Goal: Task Accomplishment & Management: Use online tool/utility

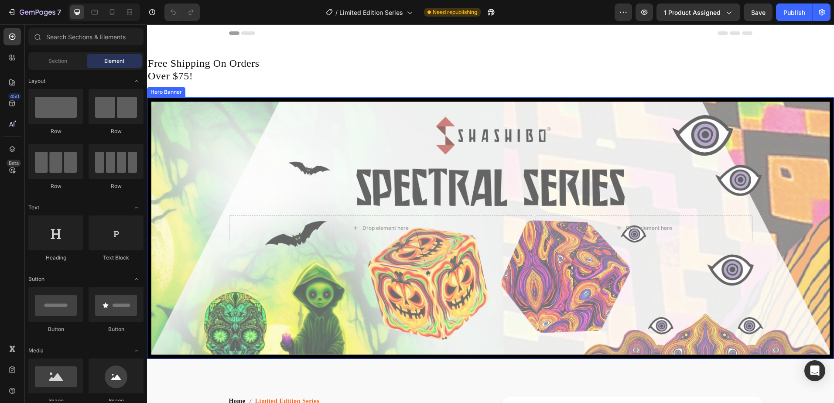
click at [267, 131] on div "Overlay" at bounding box center [490, 228] width 678 height 253
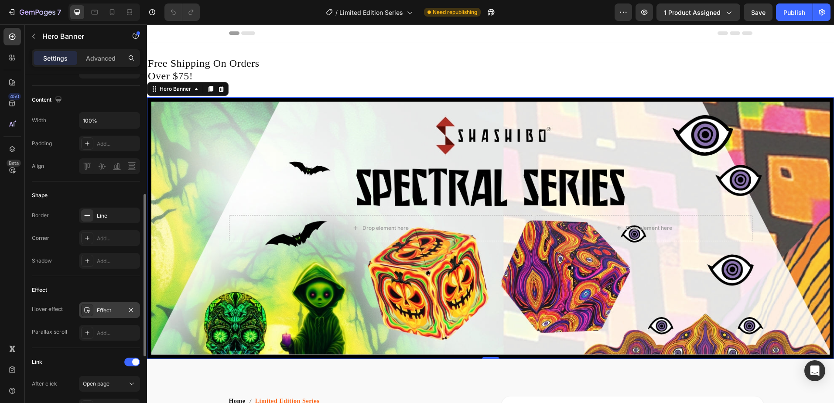
scroll to position [349, 0]
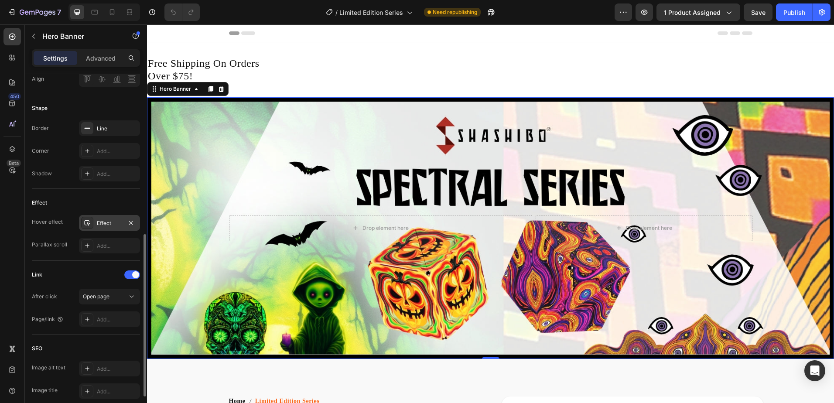
click at [115, 227] on div "Effect" at bounding box center [109, 223] width 61 height 16
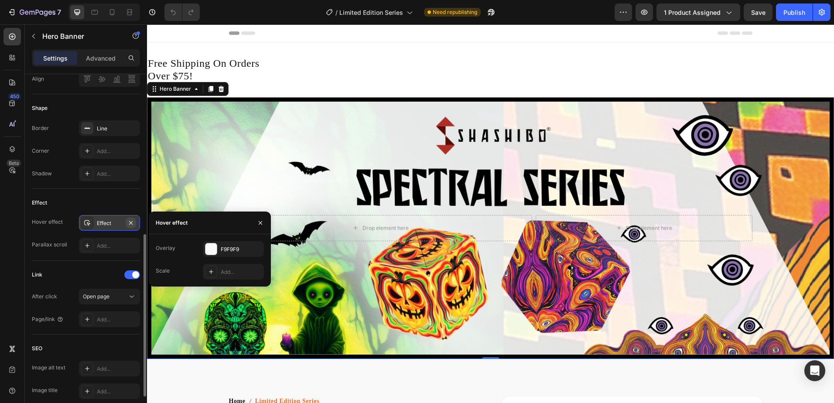
click at [132, 225] on icon "button" at bounding box center [130, 222] width 7 height 7
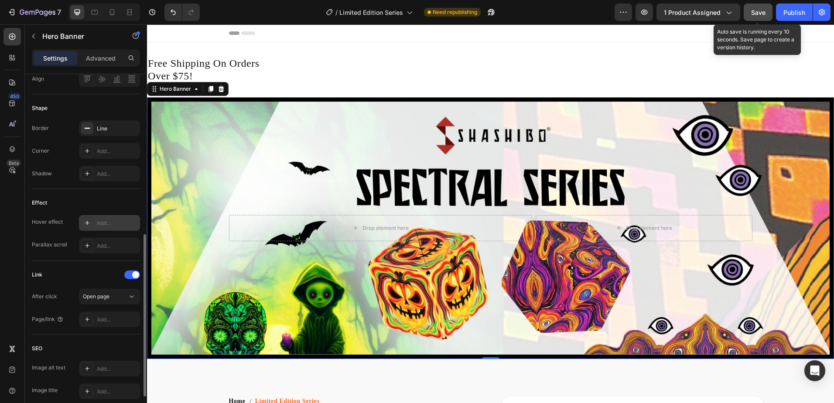
click at [759, 12] on span "Save" at bounding box center [758, 12] width 14 height 7
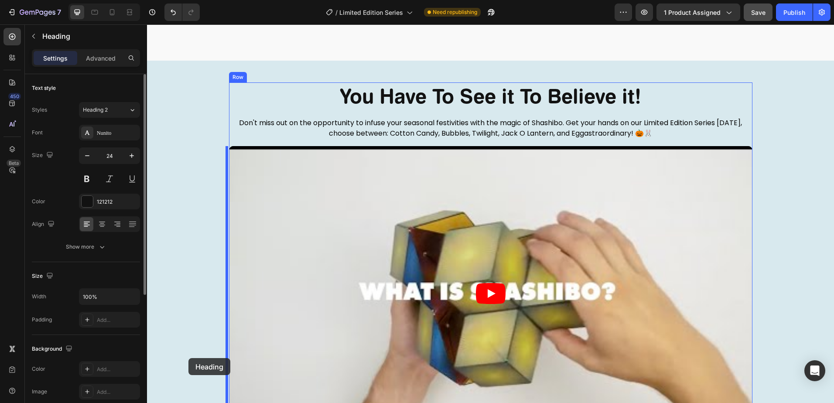
scroll to position [1305, 0]
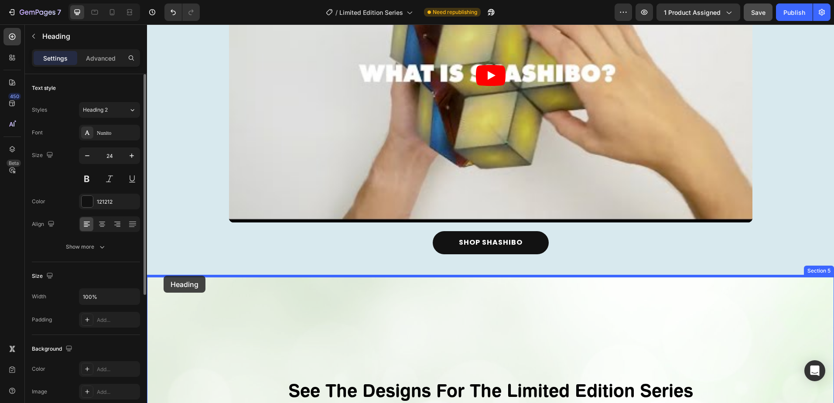
drag, startPoint x: 158, startPoint y: 51, endPoint x: 163, endPoint y: 278, distance: 226.9
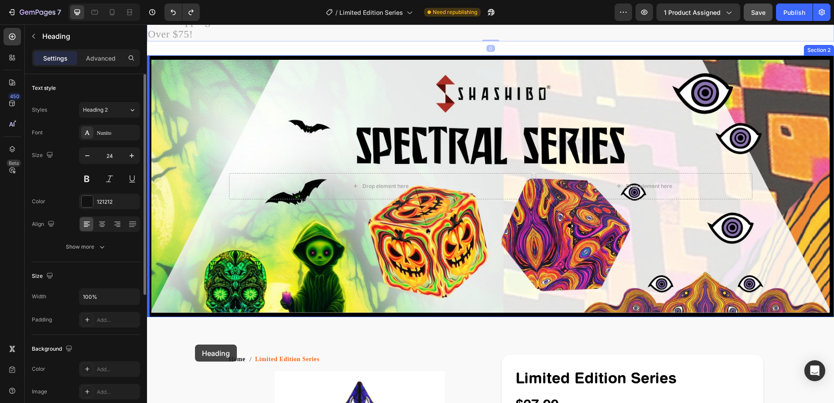
scroll to position [44, 0]
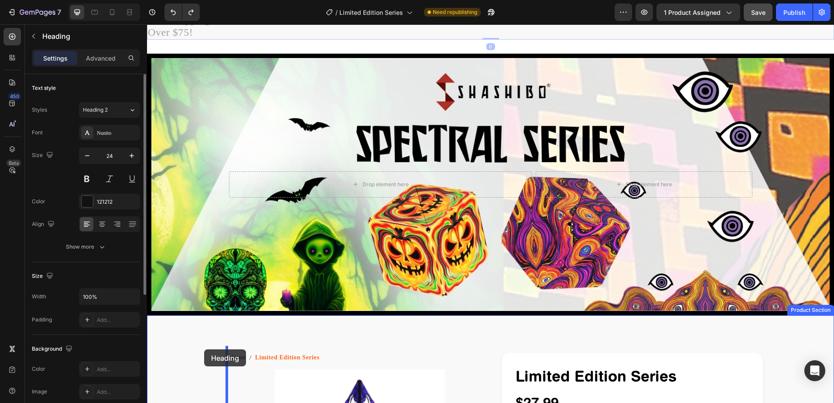
drag, startPoint x: 162, startPoint y: 52, endPoint x: 205, endPoint y: 350, distance: 301.4
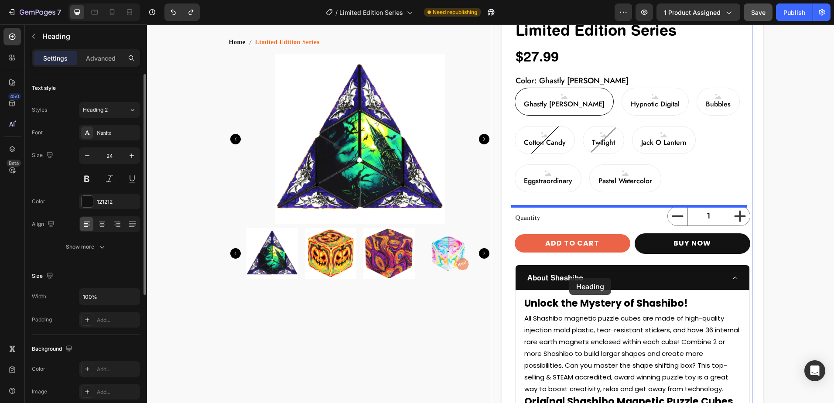
scroll to position [393, 0]
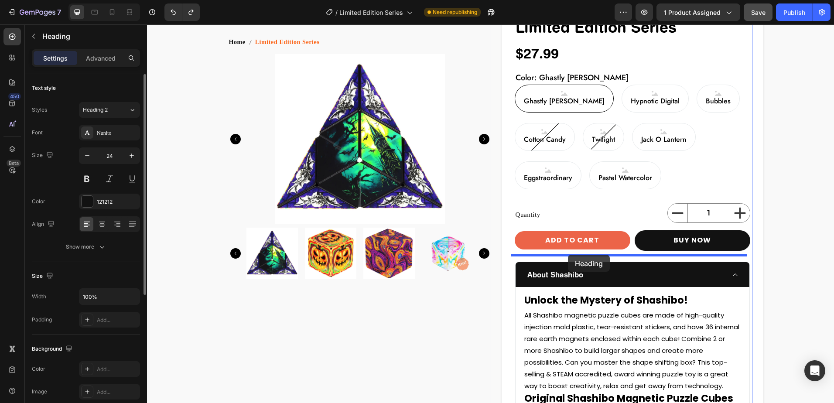
drag, startPoint x: 157, startPoint y: 51, endPoint x: 568, endPoint y: 255, distance: 458.9
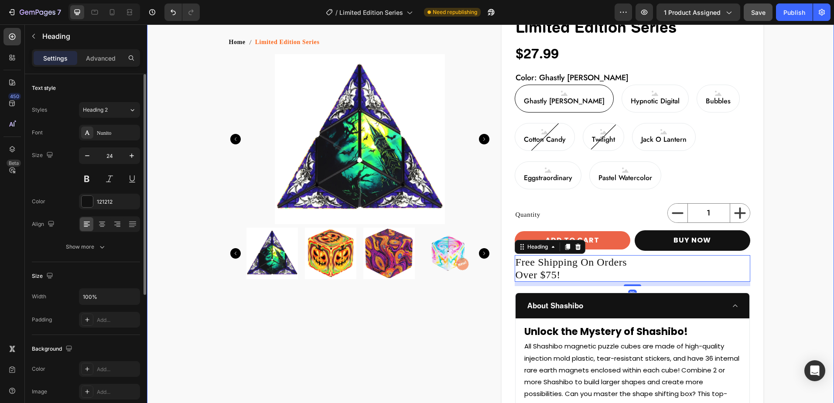
click at [802, 231] on div "Home Limited Edition Series Breadcrumb 👇 Use Your Finger to Interact With the 3…" at bounding box center [490, 365] width 687 height 736
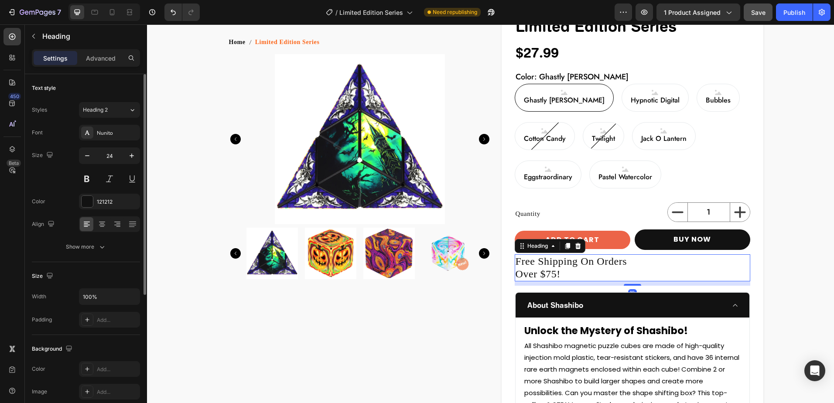
click at [568, 266] on h2 "Free Shipping On Orders Over $75!" at bounding box center [633, 267] width 236 height 27
click at [105, 135] on div "Nunito" at bounding box center [117, 133] width 41 height 8
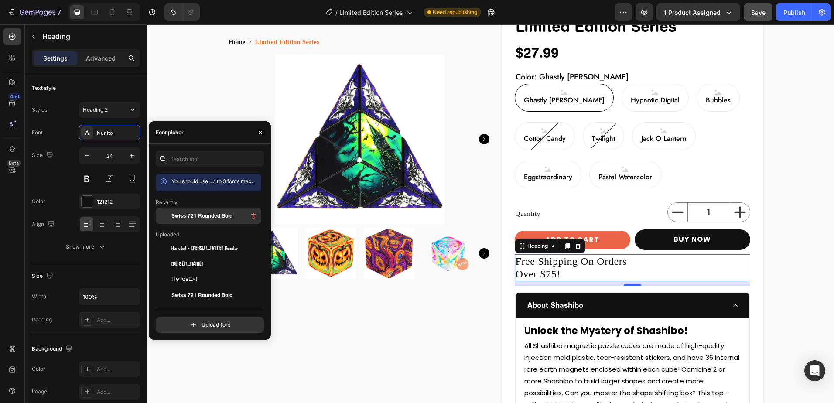
click at [209, 215] on span "Swiss 721 Rounded Bold" at bounding box center [201, 216] width 61 height 8
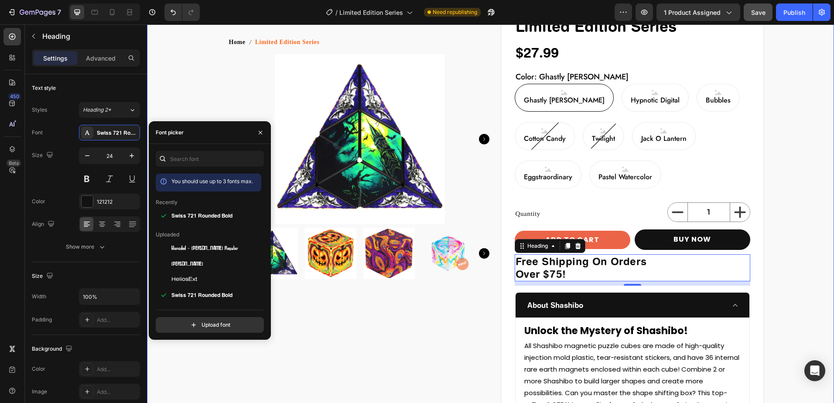
click at [794, 261] on div "Home Limited Edition Series Breadcrumb 👇 Use Your Finger to Interact With the 3…" at bounding box center [490, 364] width 687 height 736
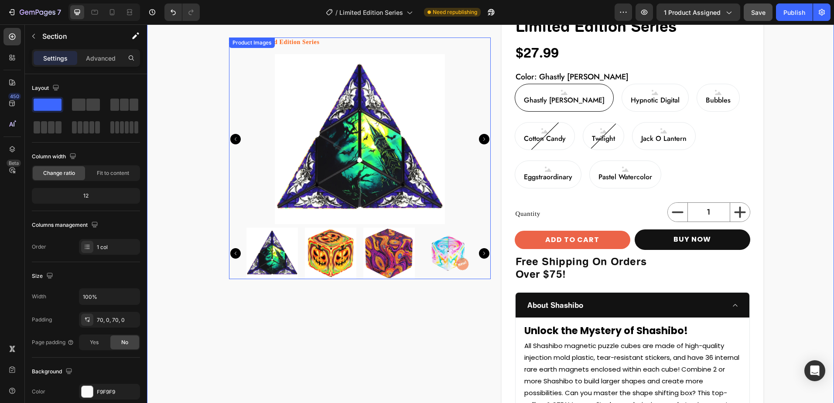
click at [267, 246] on img at bounding box center [271, 253] width 51 height 51
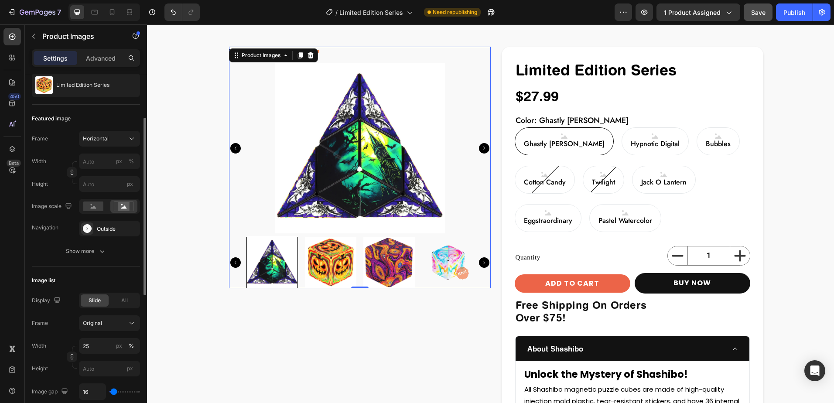
scroll to position [0, 0]
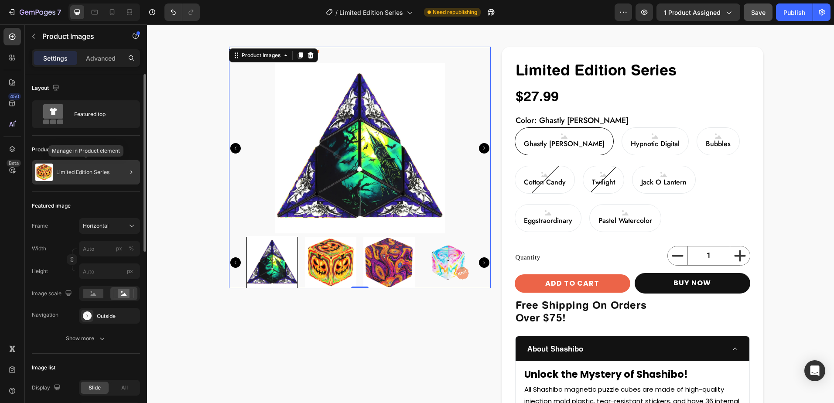
click at [90, 176] on div "Limited Edition Series" at bounding box center [86, 172] width 108 height 24
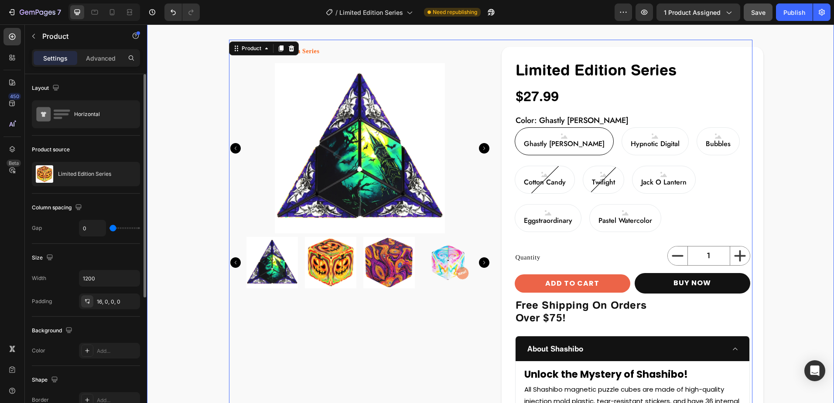
click at [182, 228] on div "Home Limited Edition Series Breadcrumb 👇 Use Your Finger to Interact With the 3…" at bounding box center [490, 408] width 687 height 736
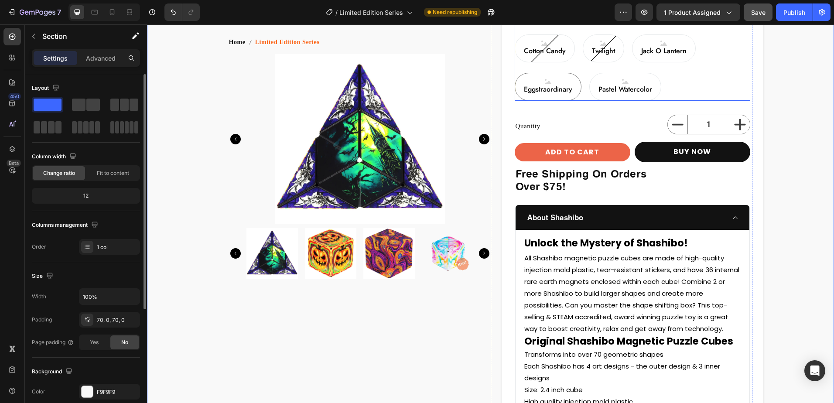
scroll to position [480, 0]
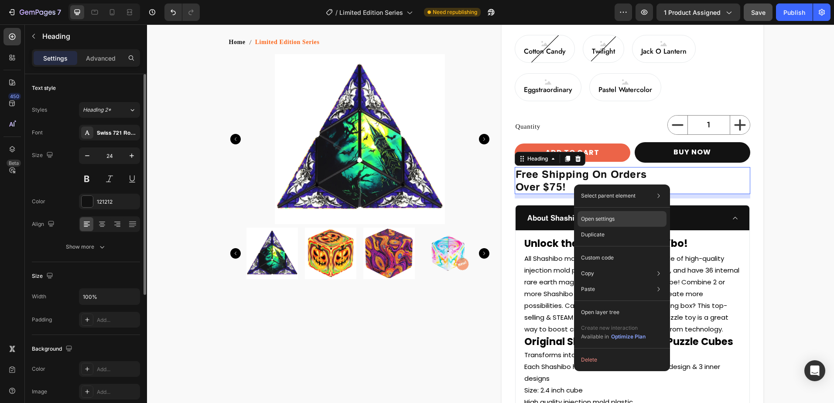
click at [599, 222] on p "Open settings" at bounding box center [598, 219] width 34 height 8
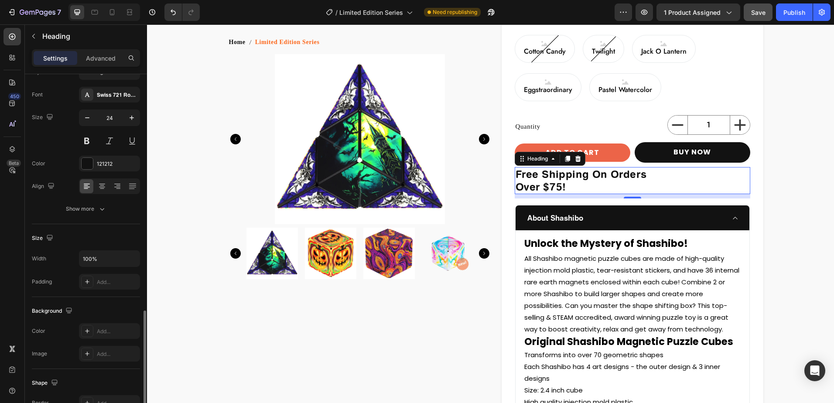
scroll to position [0, 0]
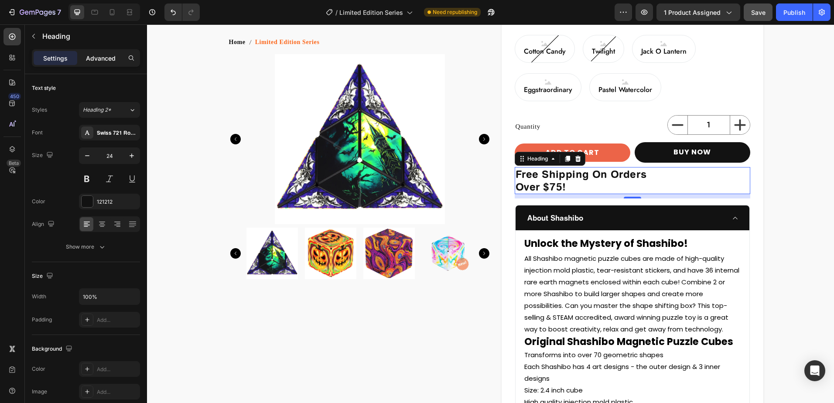
click at [103, 58] on p "Advanced" at bounding box center [101, 58] width 30 height 9
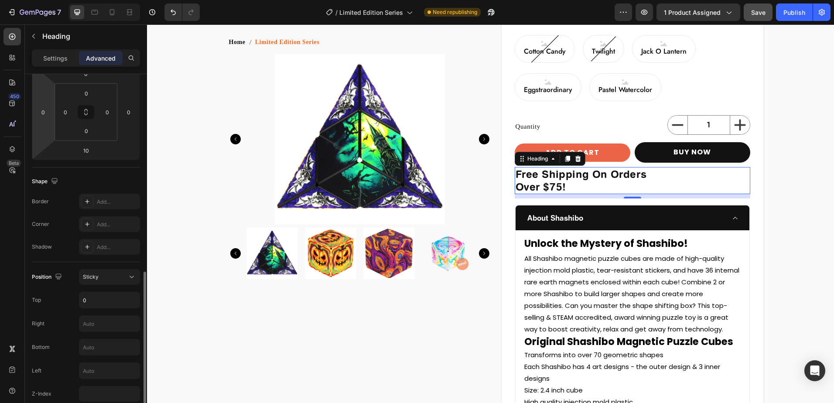
scroll to position [218, 0]
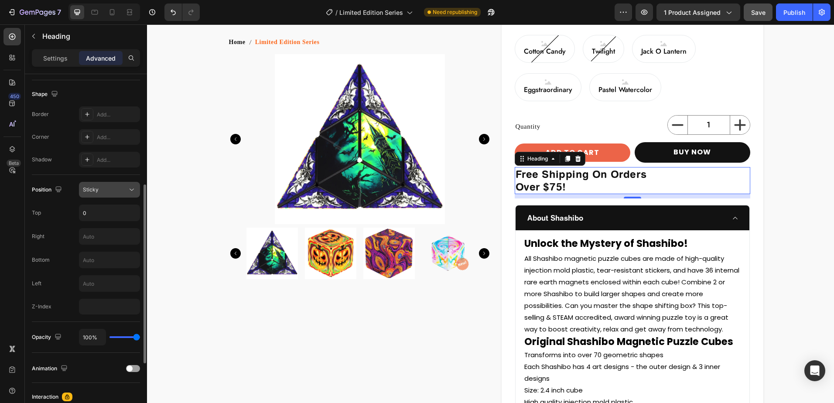
click at [129, 188] on icon at bounding box center [131, 189] width 9 height 9
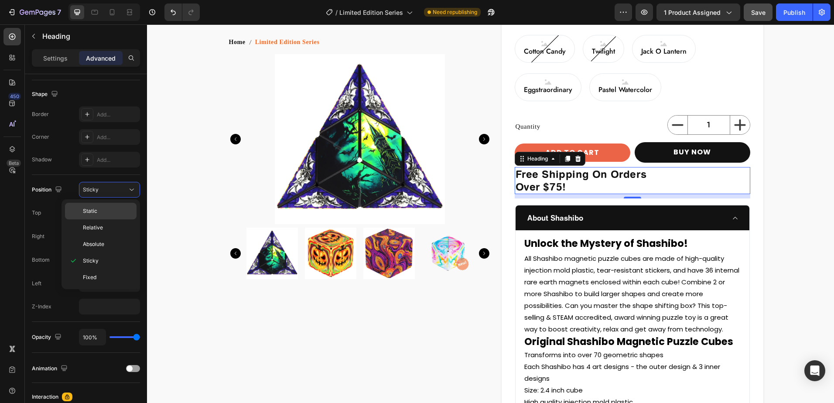
click at [92, 212] on span "Static" at bounding box center [90, 211] width 14 height 8
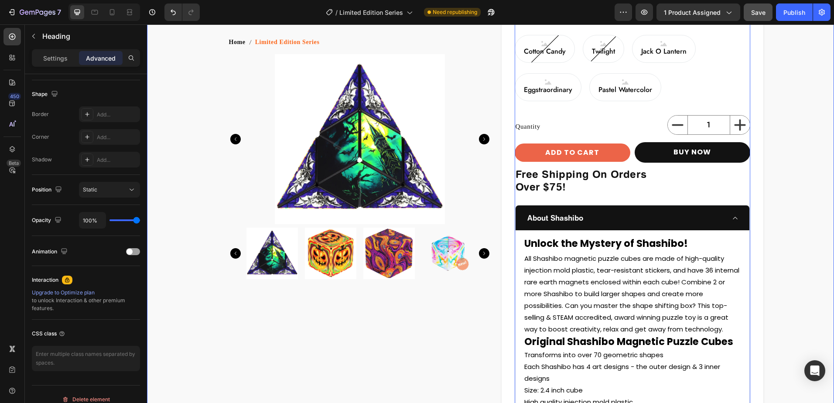
click at [797, 195] on div "Home Limited Edition Series Breadcrumb 👇 Use Your Finger to Interact With the 3…" at bounding box center [490, 277] width 687 height 736
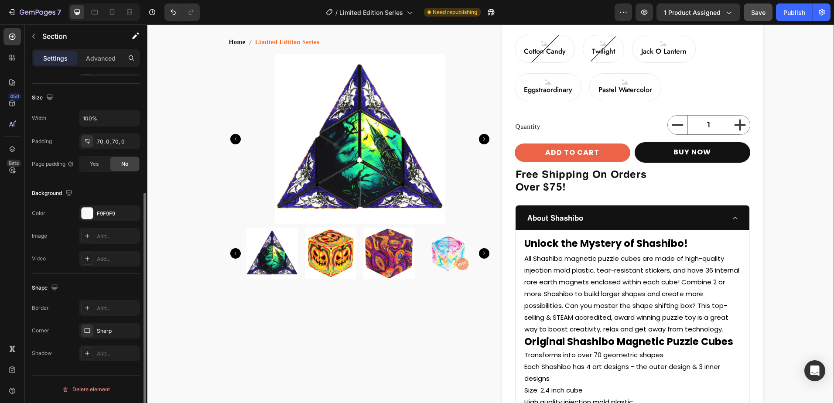
scroll to position [0, 0]
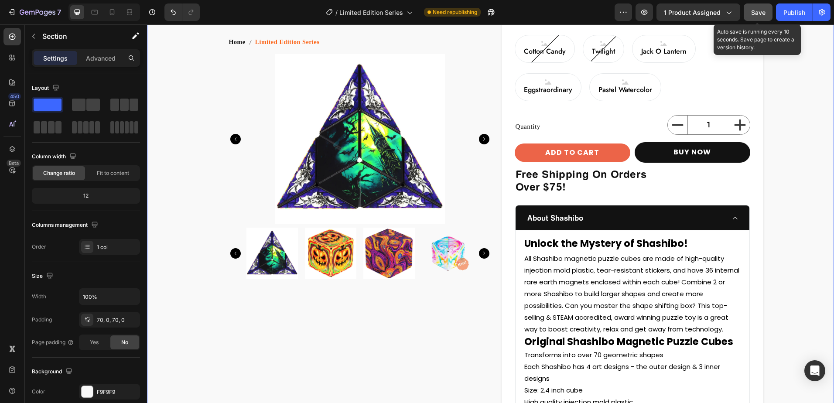
click at [761, 13] on span "Save" at bounding box center [758, 12] width 14 height 7
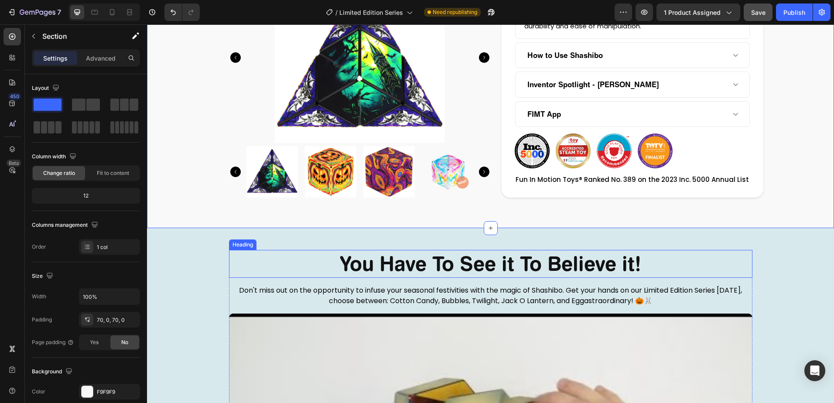
scroll to position [960, 0]
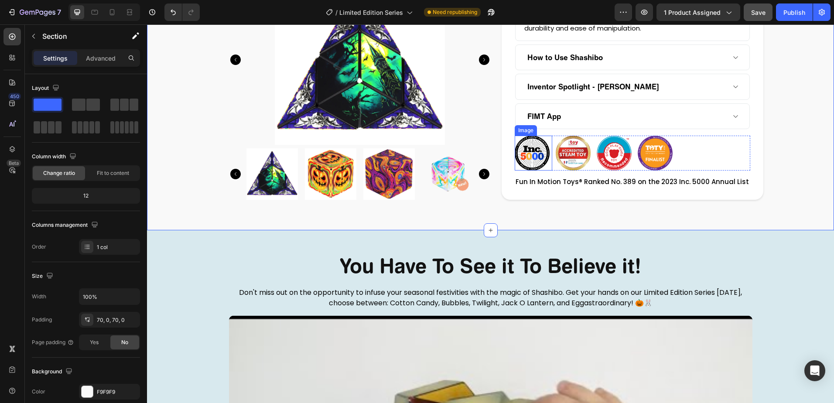
click at [515, 143] on img at bounding box center [532, 153] width 35 height 35
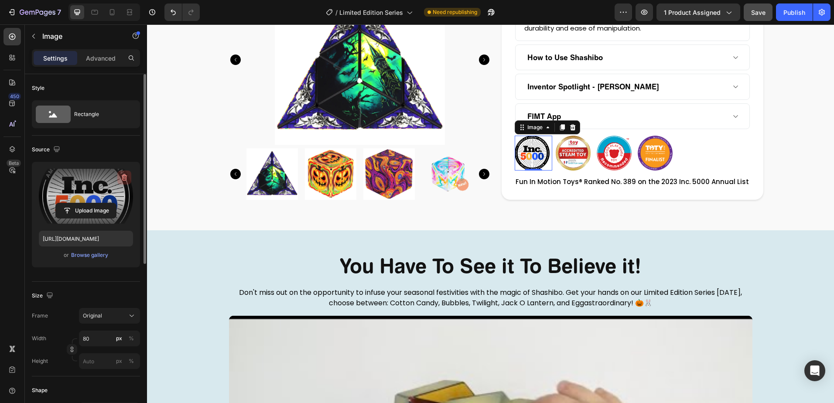
click at [123, 178] on icon "button" at bounding box center [125, 177] width 6 height 7
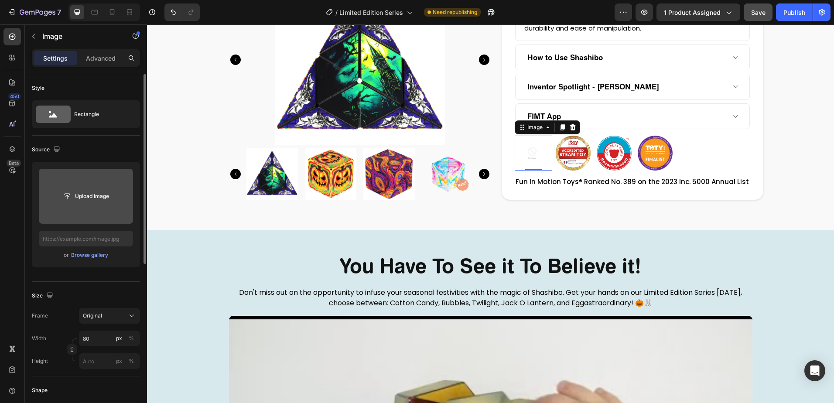
type input "[URL][DOMAIN_NAME]"
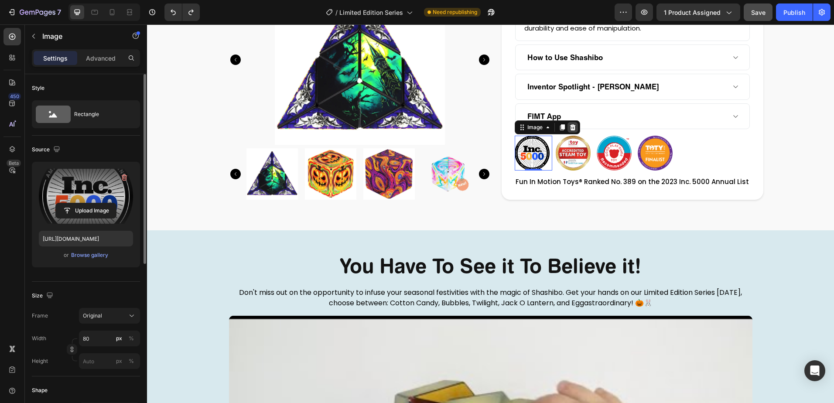
click at [570, 129] on icon at bounding box center [573, 127] width 6 height 6
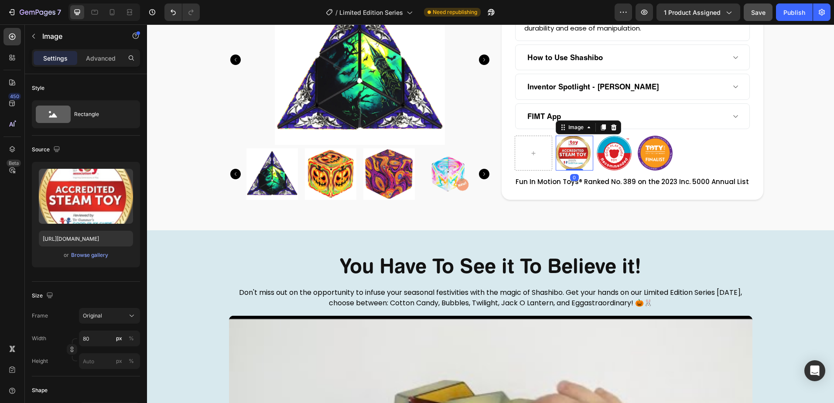
click at [556, 144] on img at bounding box center [573, 153] width 35 height 35
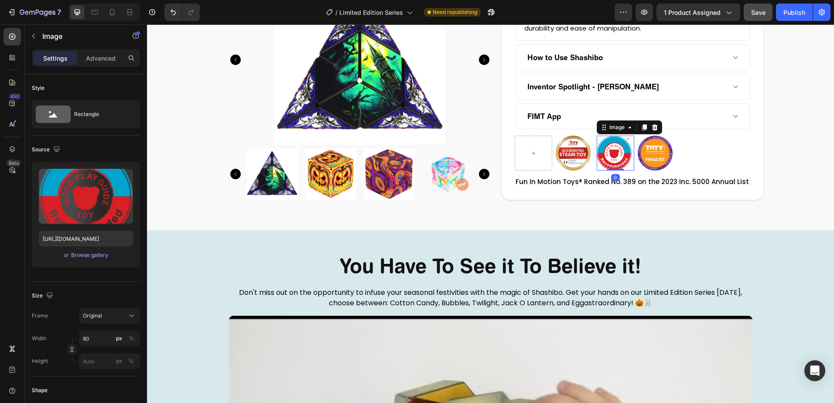
click at [597, 144] on img at bounding box center [614, 153] width 35 height 35
click at [562, 142] on img at bounding box center [573, 153] width 35 height 35
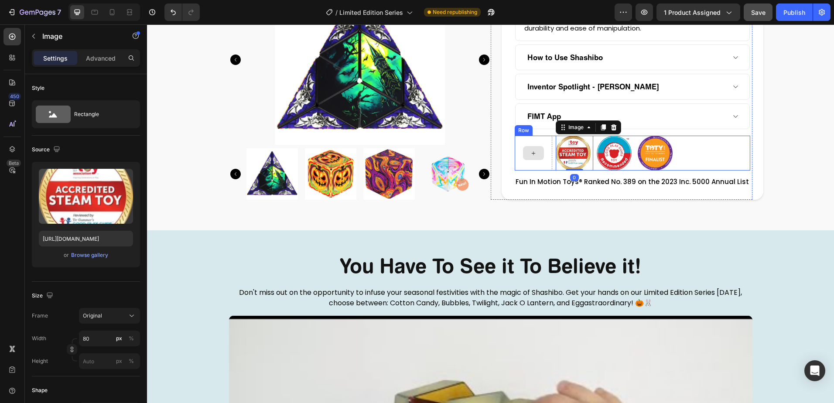
click at [530, 150] on icon at bounding box center [533, 153] width 7 height 7
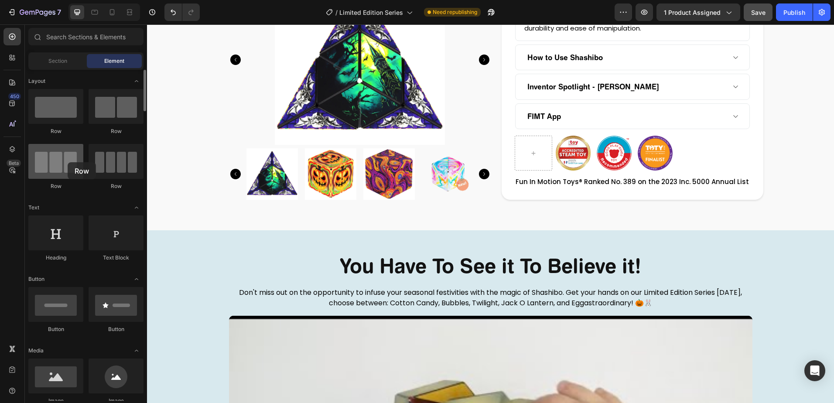
click at [68, 162] on div at bounding box center [55, 161] width 55 height 35
click at [62, 162] on div at bounding box center [55, 161] width 55 height 35
click at [559, 136] on div "Image" at bounding box center [575, 153] width 38 height 35
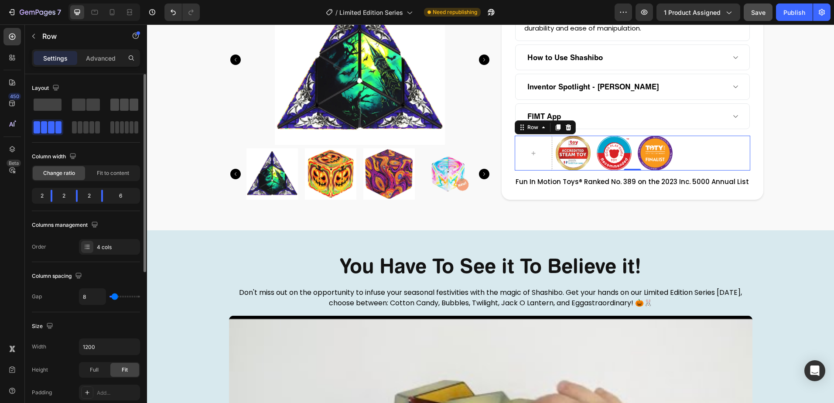
click at [128, 109] on span at bounding box center [124, 105] width 9 height 12
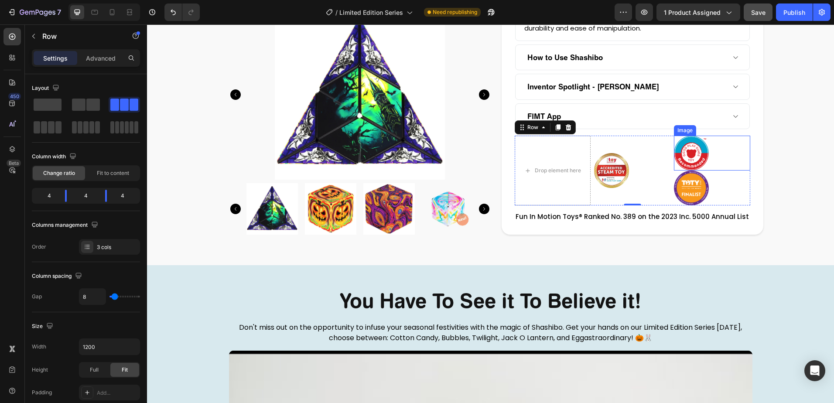
click at [674, 136] on img at bounding box center [691, 153] width 35 height 35
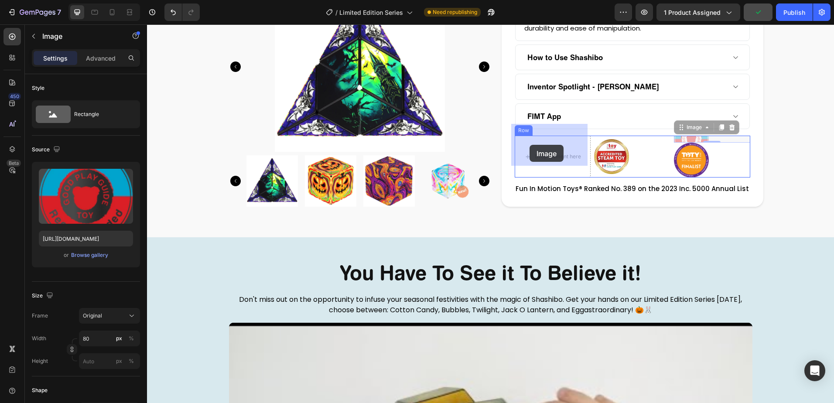
drag, startPoint x: 672, startPoint y: 127, endPoint x: 530, endPoint y: 145, distance: 143.3
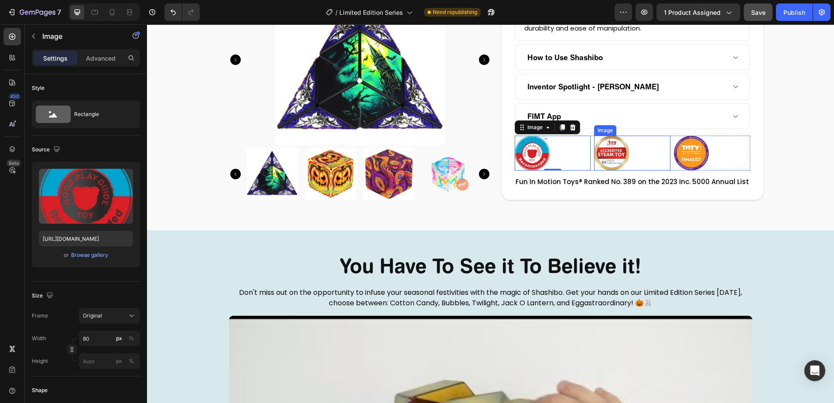
click at [597, 140] on img at bounding box center [611, 153] width 35 height 35
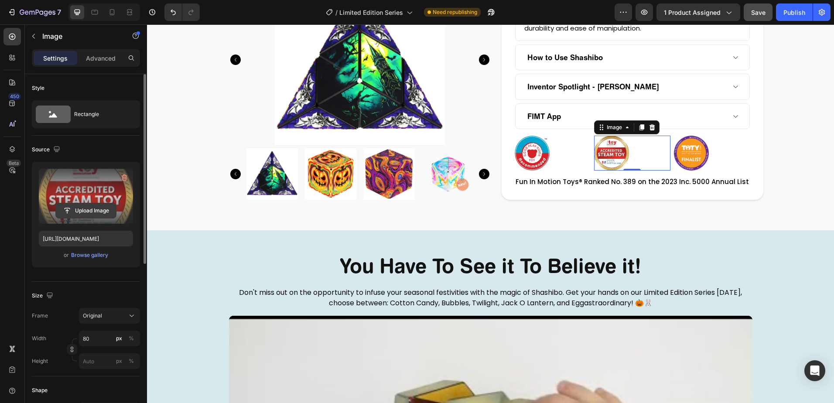
click at [82, 210] on input "file" at bounding box center [86, 210] width 60 height 15
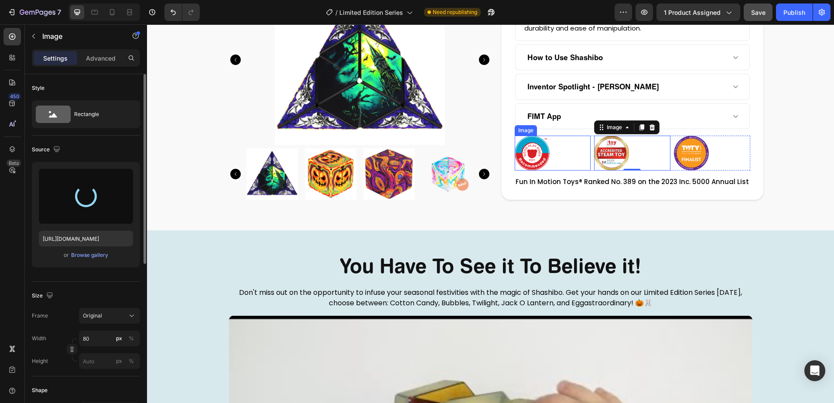
type input "[URL][DOMAIN_NAME]"
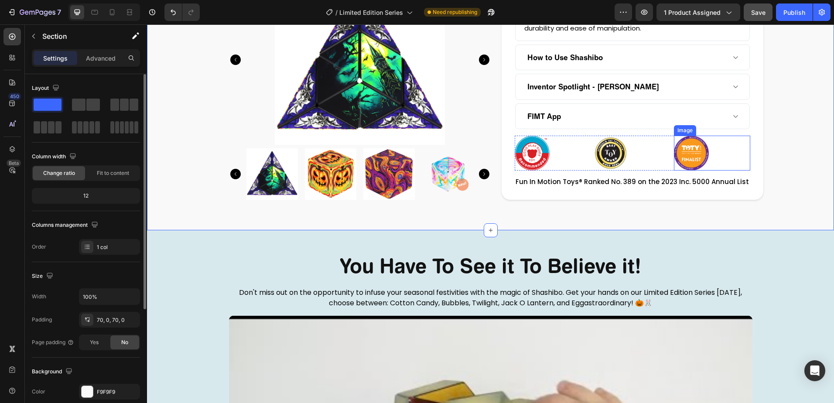
click at [684, 149] on img at bounding box center [691, 153] width 35 height 35
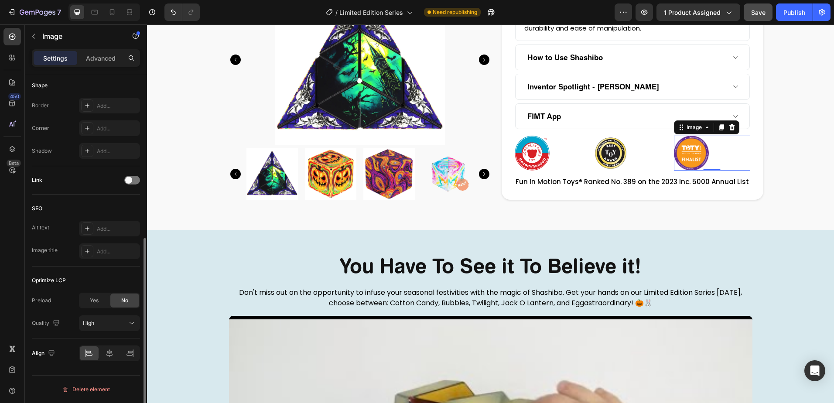
scroll to position [0, 0]
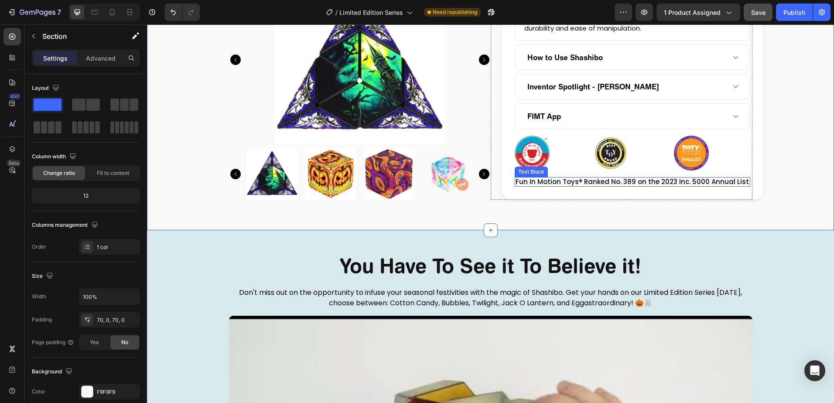
click at [556, 178] on p "Fun In Motion Toys® Ranked No. 389 on the 2023 Inc. 5000 Annual List" at bounding box center [633, 182] width 234 height 8
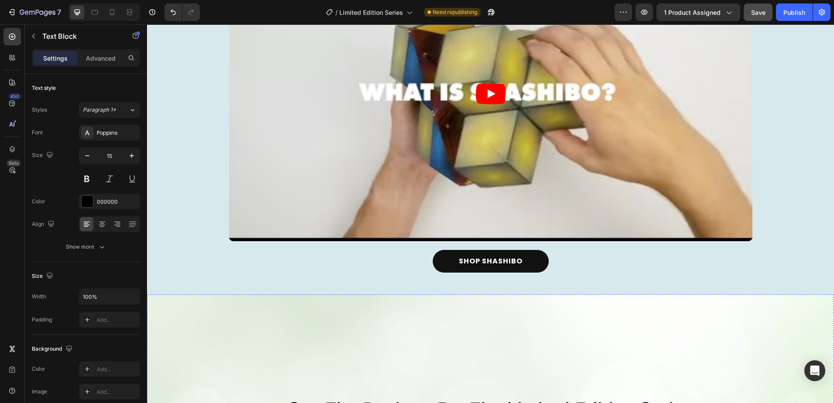
scroll to position [916, 0]
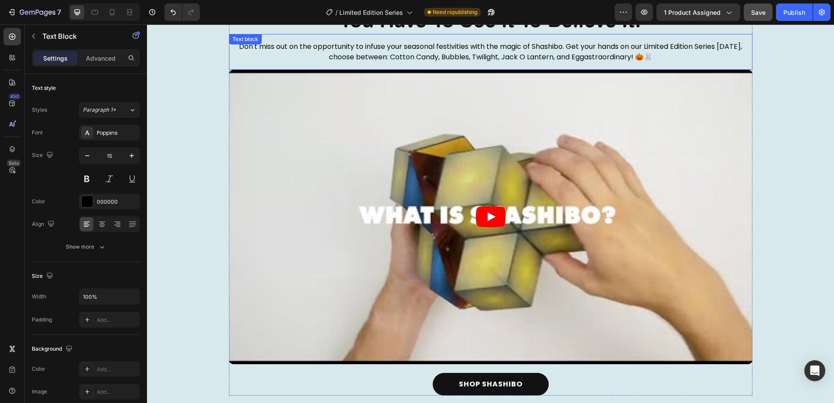
click at [468, 51] on p "Don't miss out on the opportunity to infuse your seasonal festivities with the …" at bounding box center [491, 51] width 522 height 21
click at [583, 47] on p "Don't miss out on the opportunity to infuse your seasonal festivities with the …" at bounding box center [491, 51] width 522 height 21
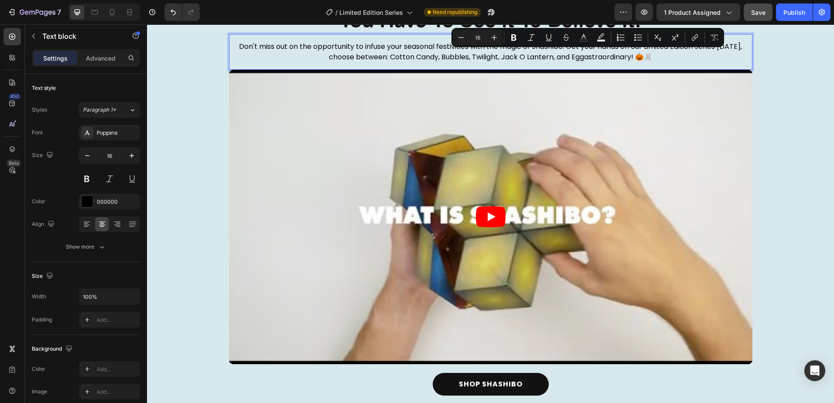
click at [393, 61] on p "Don't miss out on the opportunity to infuse your seasonal festivities with the …" at bounding box center [491, 51] width 522 height 21
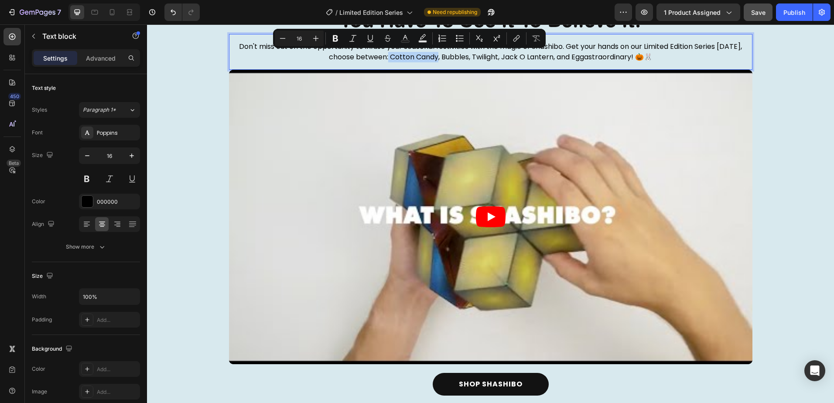
drag, startPoint x: 434, startPoint y: 58, endPoint x: 386, endPoint y: 57, distance: 48.4
click at [386, 57] on p "Don't miss out on the opportunity to infuse your seasonal festivities with the …" at bounding box center [491, 51] width 522 height 21
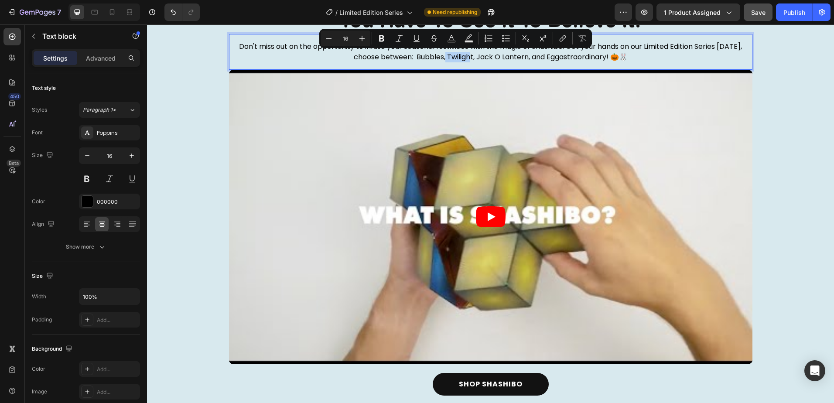
drag, startPoint x: 469, startPoint y: 58, endPoint x: 442, endPoint y: 55, distance: 27.7
click at [442, 55] on p "Don't miss out on the opportunity to infuse your seasonal festivities with the …" at bounding box center [491, 51] width 522 height 21
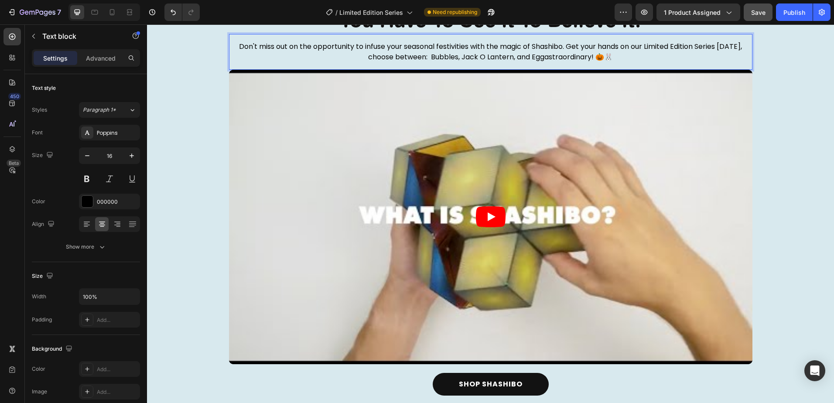
click at [427, 57] on p "Don't miss out on the opportunity to infuse your seasonal festivities with the …" at bounding box center [491, 51] width 522 height 21
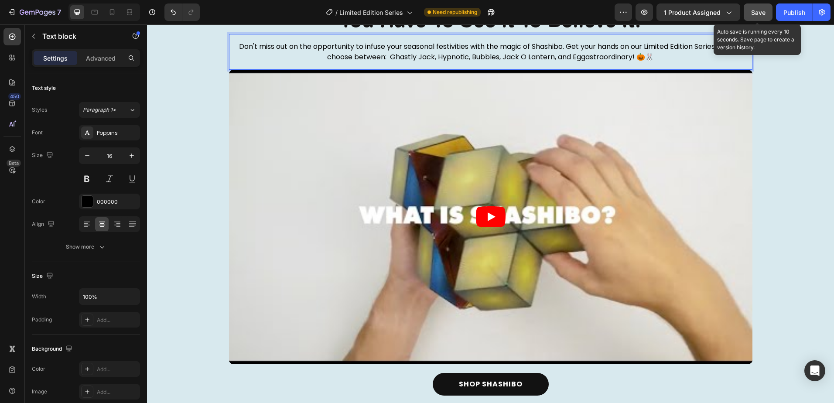
click at [762, 17] on button "Save" at bounding box center [758, 11] width 29 height 17
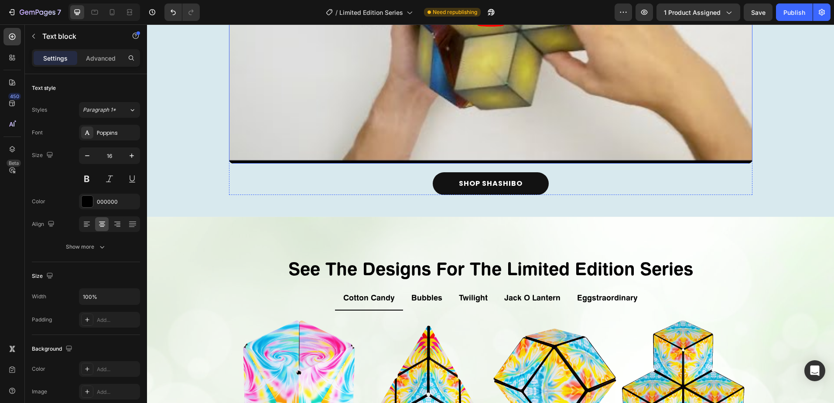
scroll to position [1134, 0]
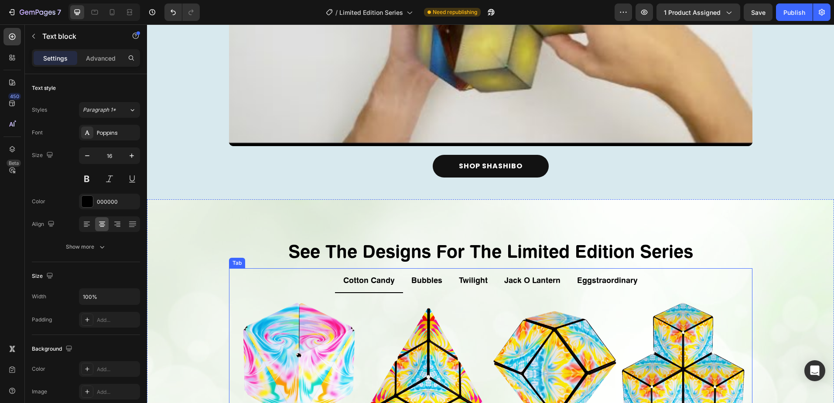
click at [371, 285] on p "Cotton Candy" at bounding box center [368, 280] width 51 height 14
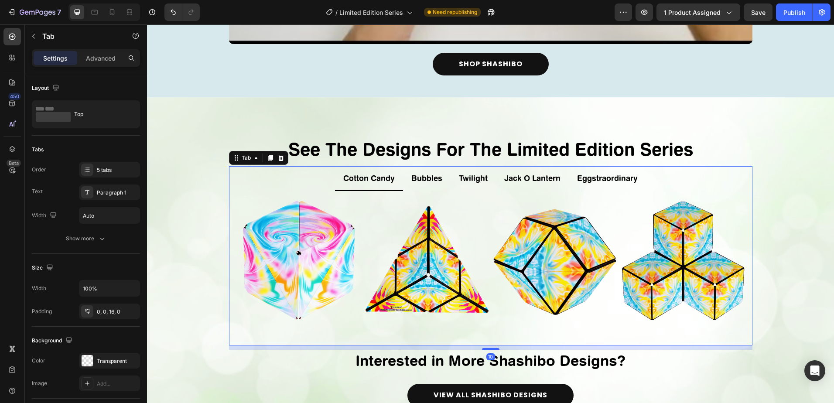
scroll to position [1265, 0]
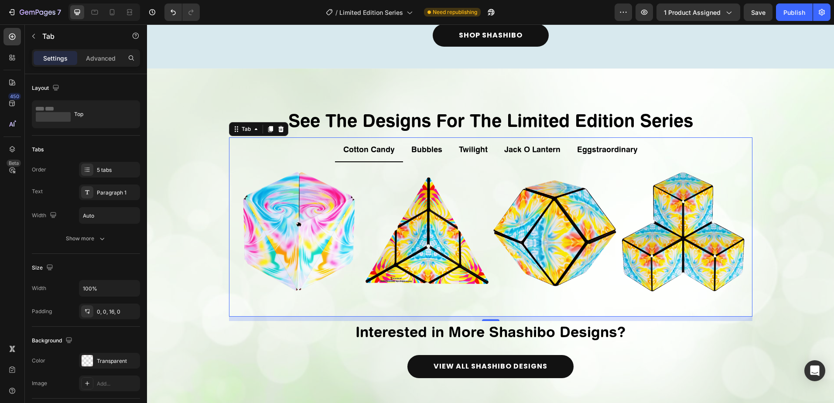
click at [367, 150] on p "Cotton Candy" at bounding box center [368, 149] width 51 height 14
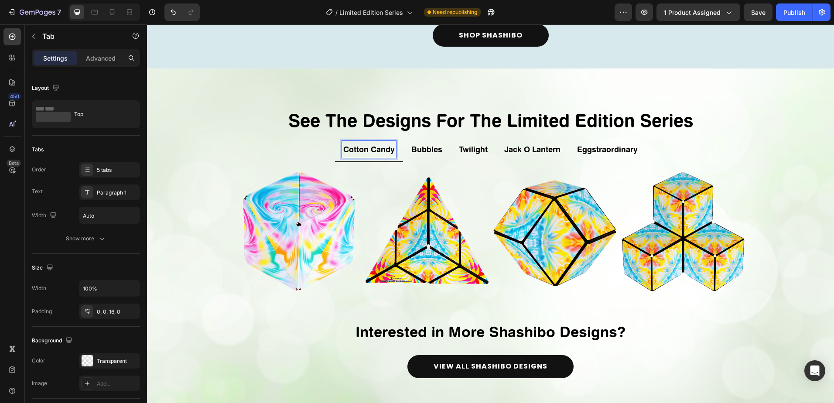
click at [390, 151] on p "Cotton Candy" at bounding box center [368, 149] width 51 height 14
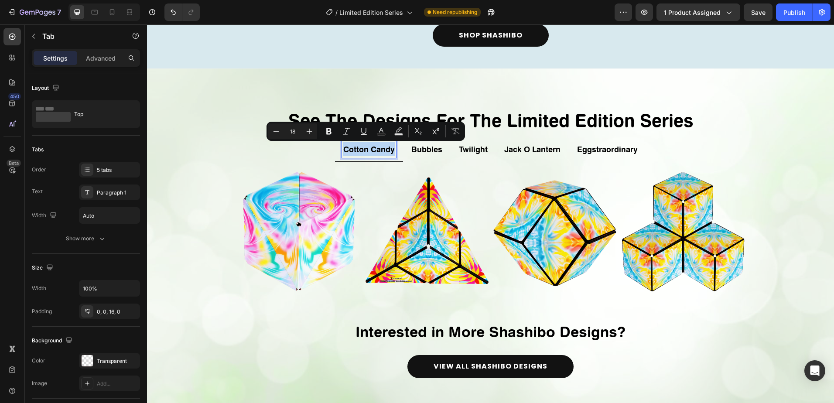
drag, startPoint x: 390, startPoint y: 151, endPoint x: 375, endPoint y: 174, distance: 28.1
click at [329, 149] on ul "Cotton Candy Bubbles Twilight Jack O Lantern Eggstraordinary" at bounding box center [490, 149] width 523 height 24
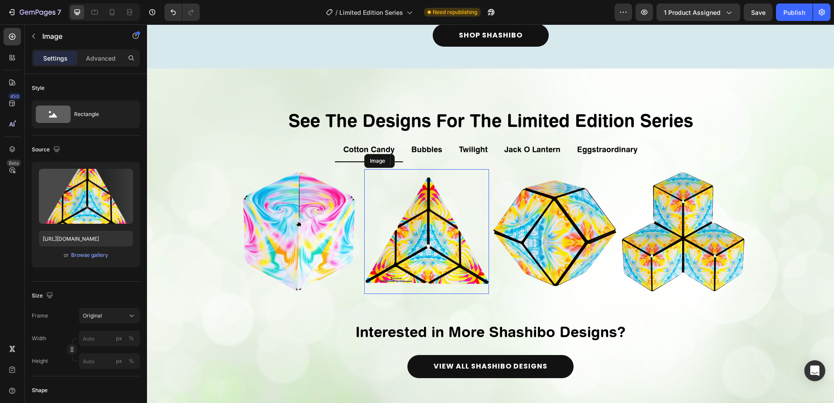
click at [431, 244] on img at bounding box center [426, 231] width 125 height 125
click at [315, 246] on img at bounding box center [298, 231] width 125 height 125
click at [447, 254] on img at bounding box center [426, 231] width 125 height 125
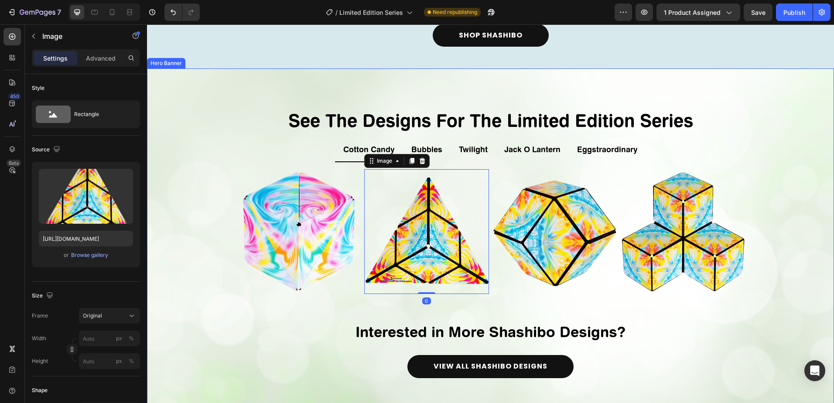
click at [778, 225] on div "Overlay" at bounding box center [490, 242] width 687 height 349
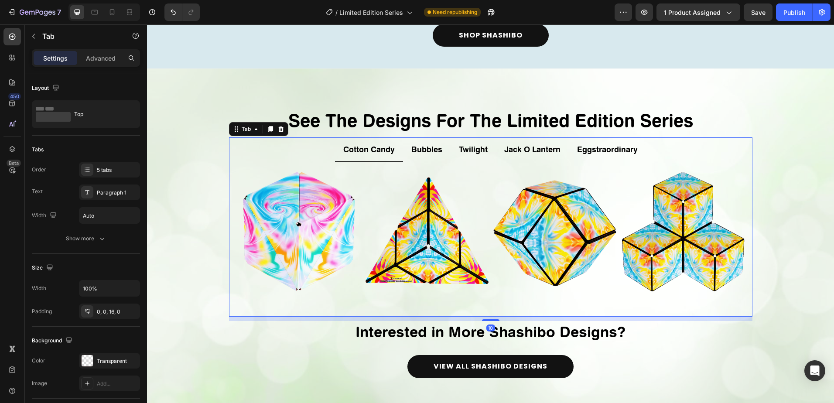
click at [425, 151] on p "Bubbles" at bounding box center [426, 149] width 31 height 14
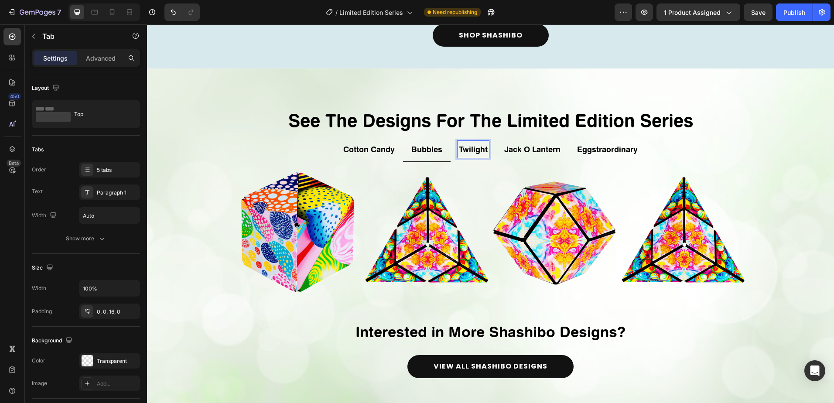
click at [473, 151] on p "Twilight" at bounding box center [473, 149] width 29 height 14
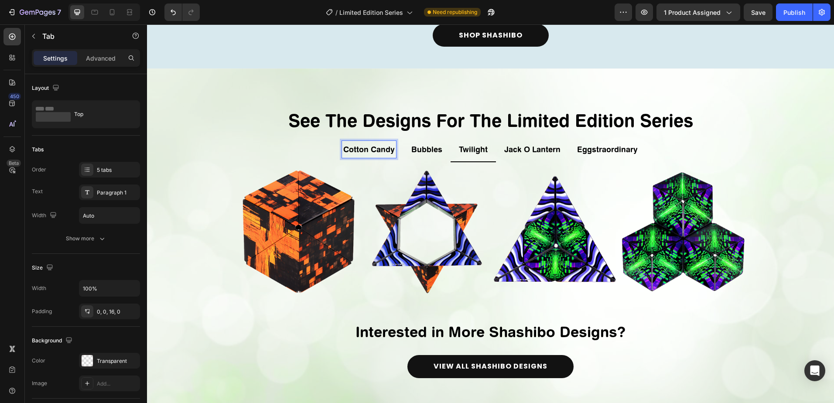
click at [378, 149] on p "Cotton Candy" at bounding box center [368, 149] width 51 height 14
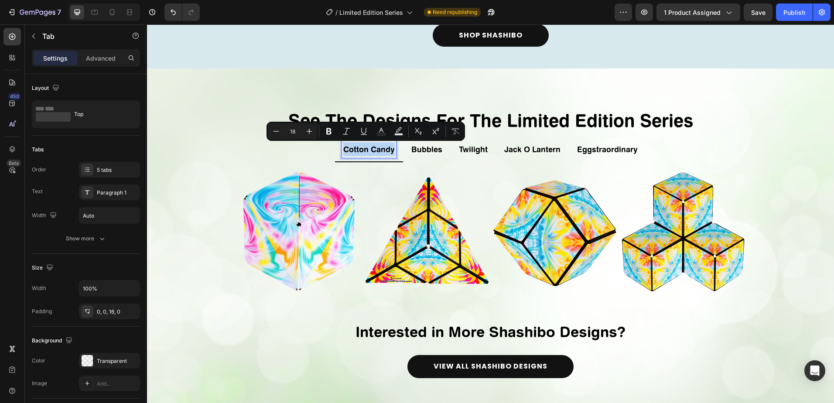
drag, startPoint x: 390, startPoint y: 152, endPoint x: 315, endPoint y: 152, distance: 75.0
click at [315, 152] on ul "Cotton Candy Bubbles Twilight Jack O Lantern Eggstraordinary" at bounding box center [490, 149] width 523 height 24
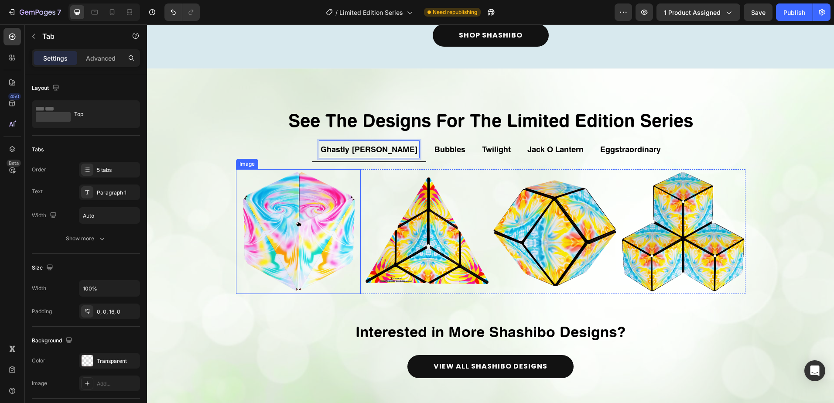
click at [318, 175] on img at bounding box center [298, 231] width 125 height 125
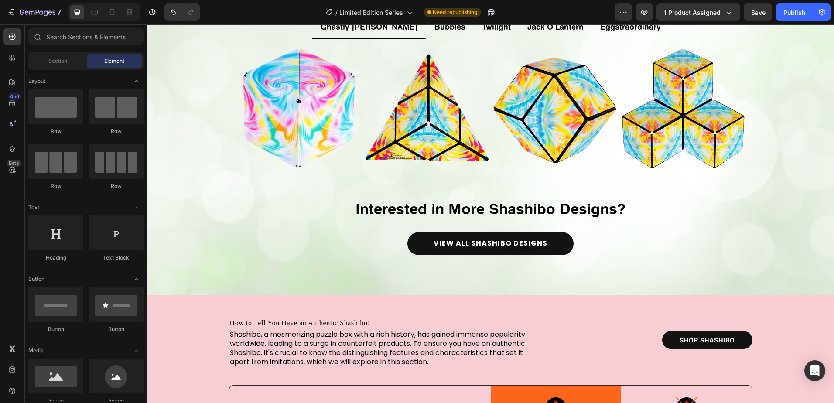
scroll to position [1488, 0]
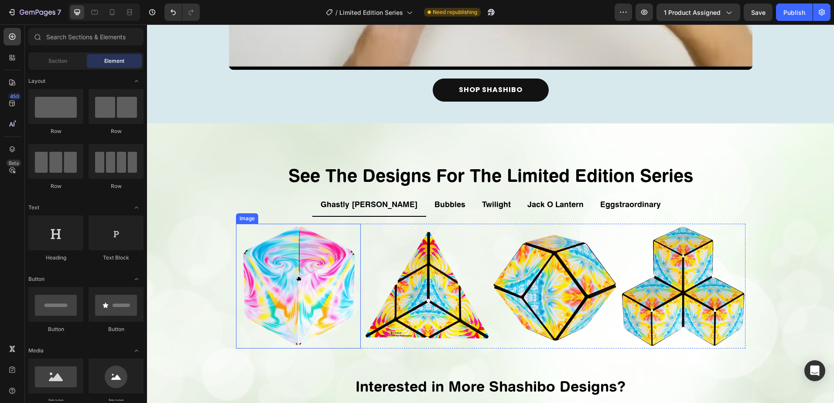
click at [287, 307] on img at bounding box center [298, 286] width 125 height 125
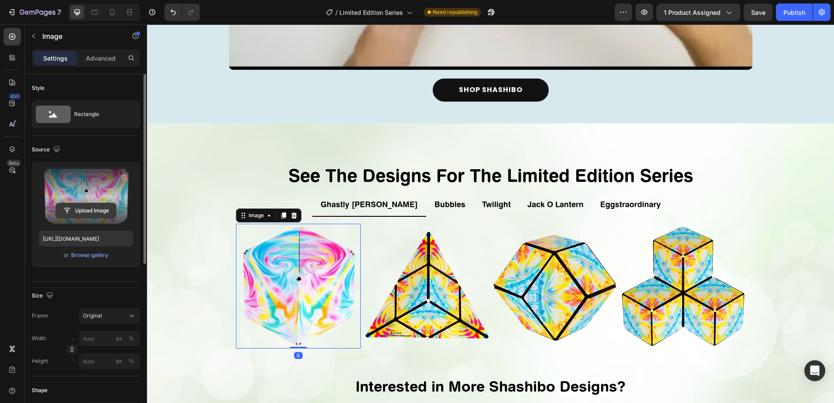
click at [81, 215] on input "file" at bounding box center [86, 210] width 60 height 15
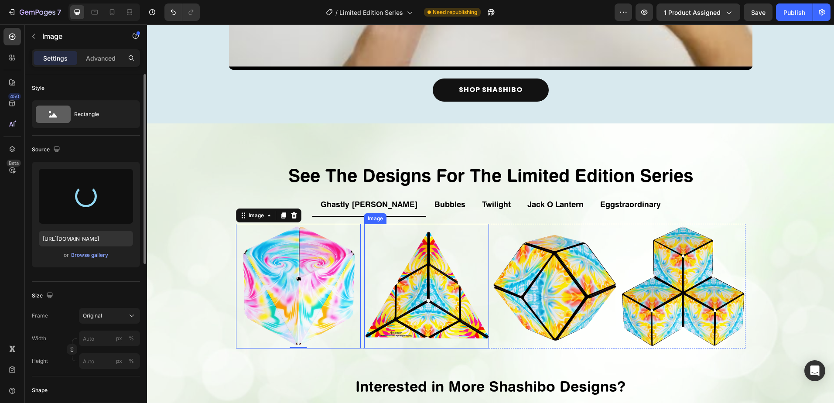
type input "[URL][DOMAIN_NAME]"
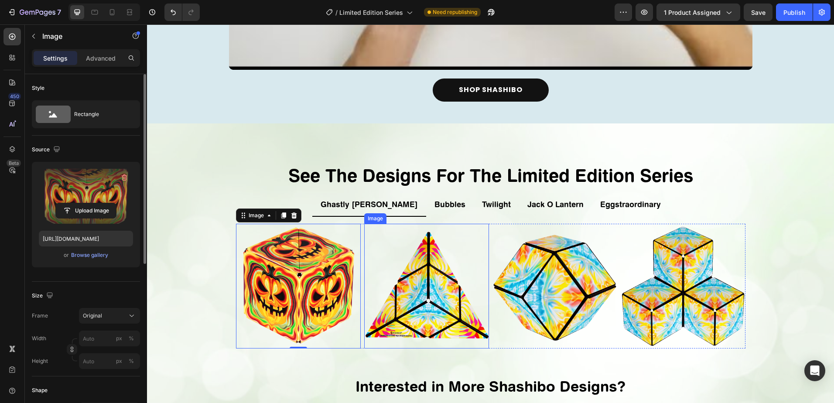
click at [436, 290] on img at bounding box center [426, 286] width 125 height 125
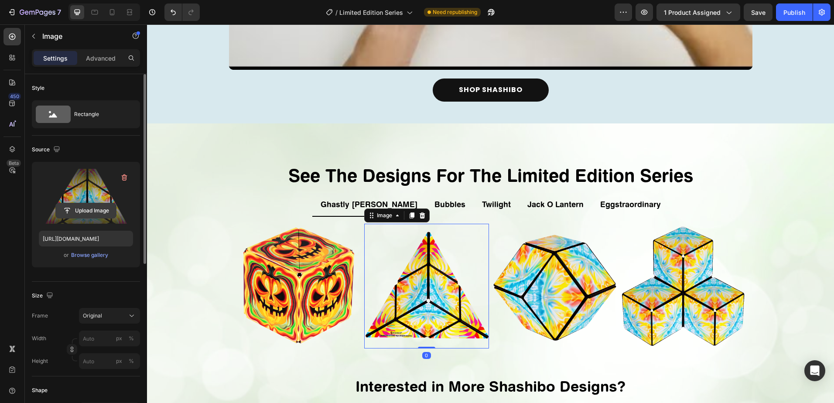
click at [78, 210] on input "file" at bounding box center [86, 210] width 60 height 15
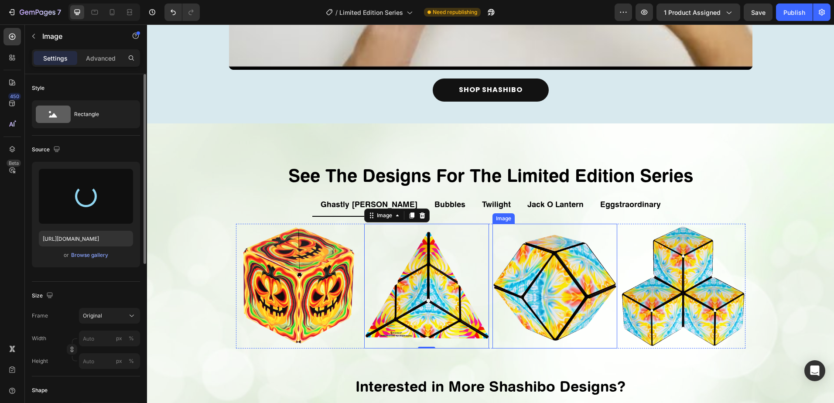
click at [541, 274] on img at bounding box center [555, 286] width 125 height 125
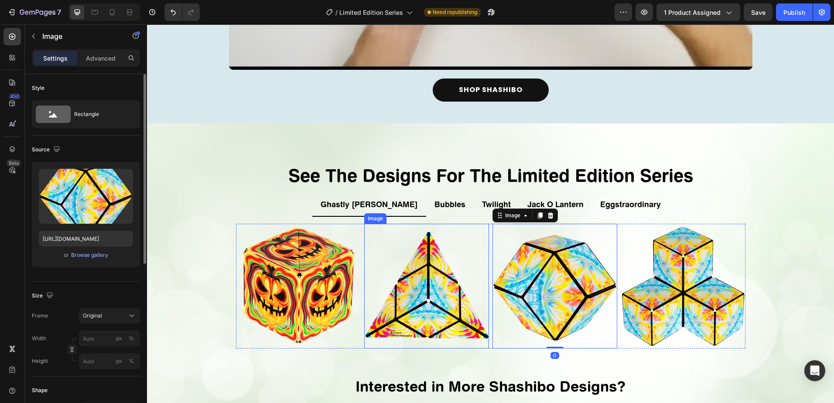
click at [457, 311] on img at bounding box center [426, 286] width 125 height 125
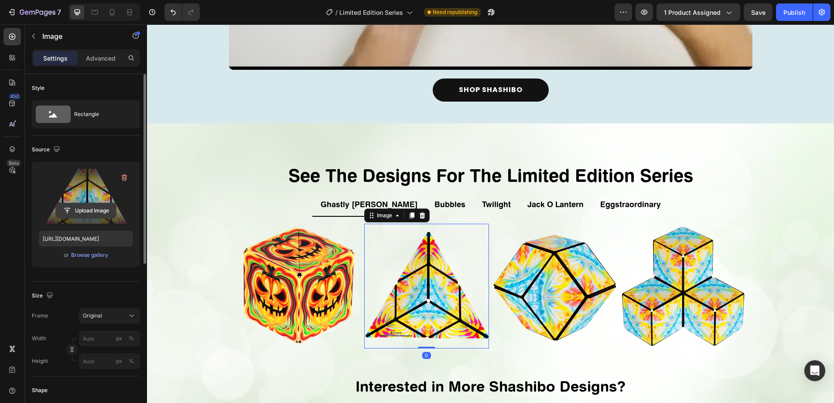
click at [82, 210] on input "file" at bounding box center [86, 210] width 60 height 15
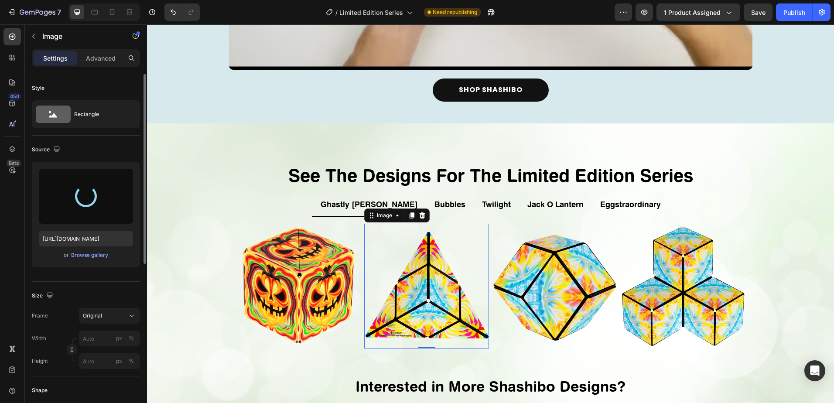
type input "[URL][DOMAIN_NAME]"
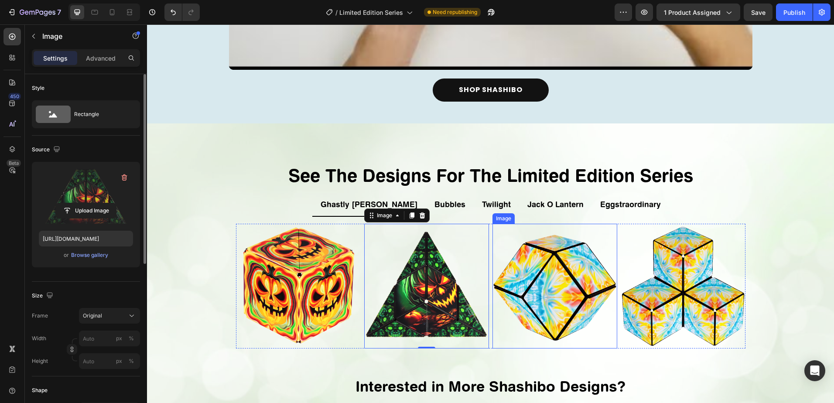
click at [558, 308] on img at bounding box center [555, 286] width 125 height 125
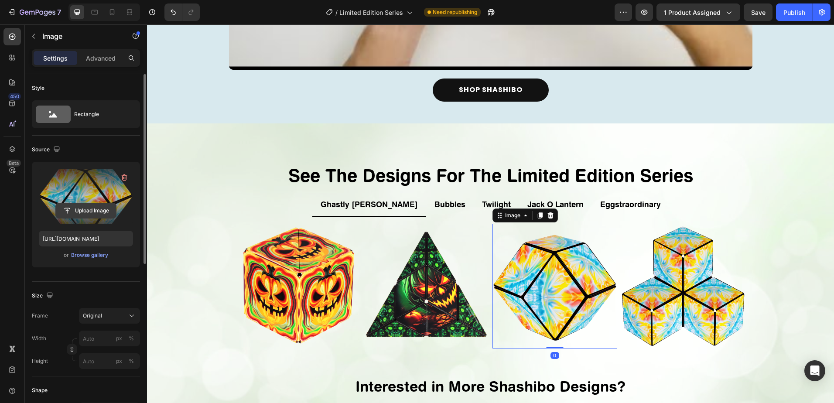
click at [95, 212] on input "file" at bounding box center [86, 210] width 60 height 15
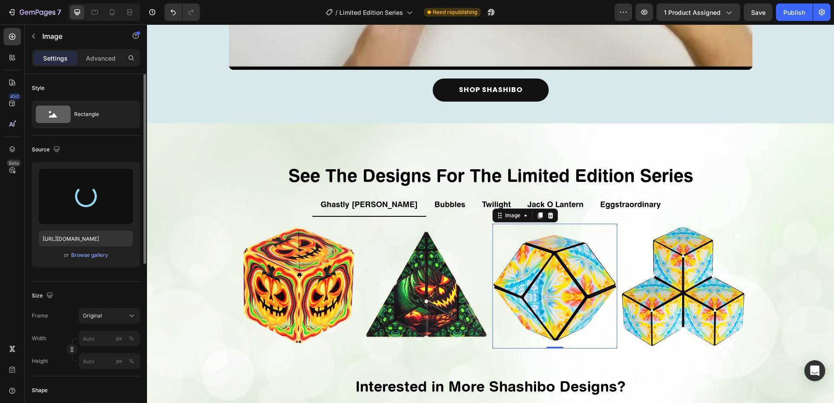
type input "[URL][DOMAIN_NAME]"
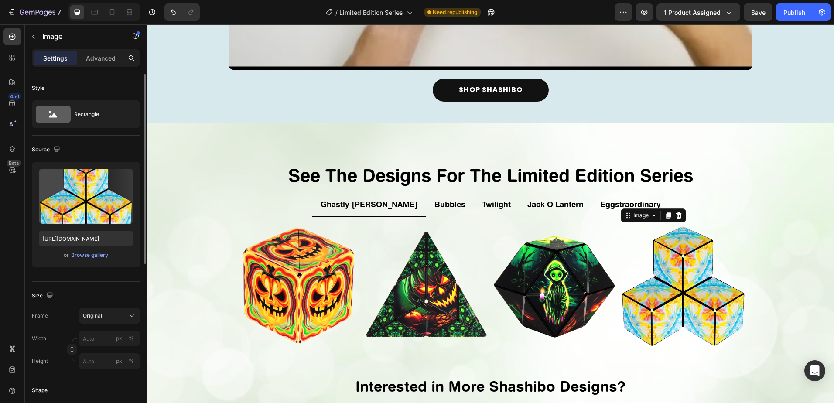
click at [704, 302] on img at bounding box center [683, 286] width 125 height 125
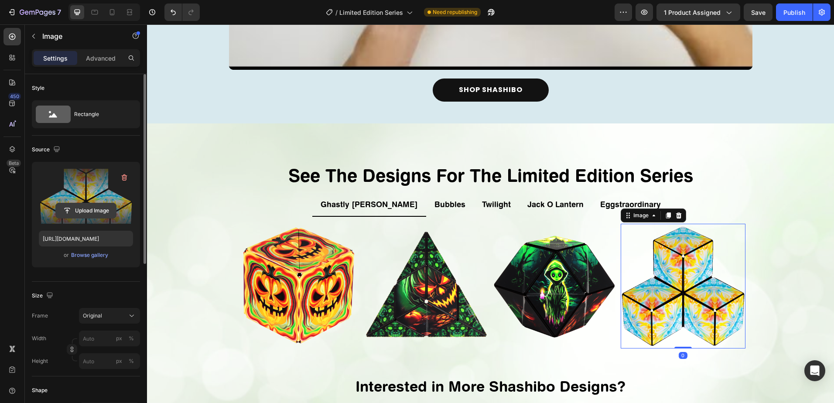
click at [88, 206] on input "file" at bounding box center [86, 210] width 60 height 15
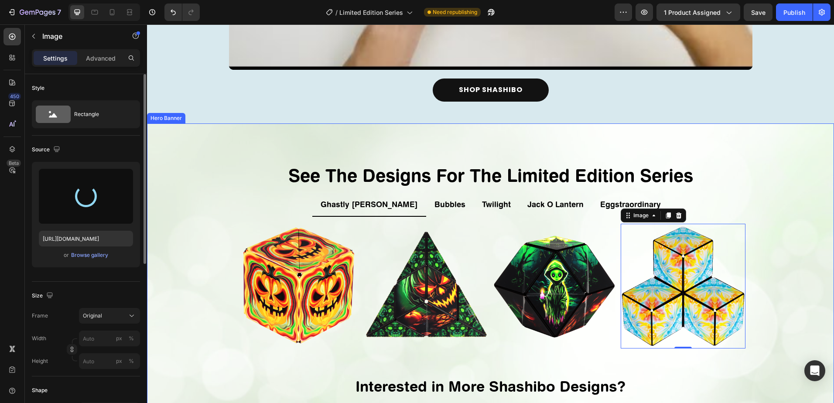
type input "[URL][DOMAIN_NAME]"
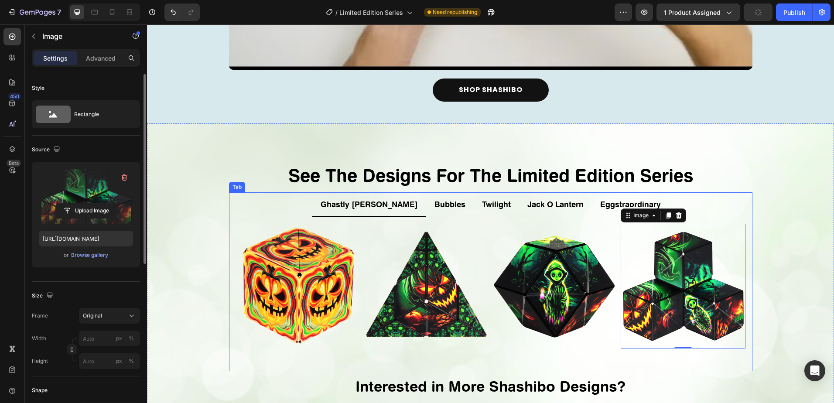
click at [482, 209] on p "Twilight" at bounding box center [496, 204] width 29 height 14
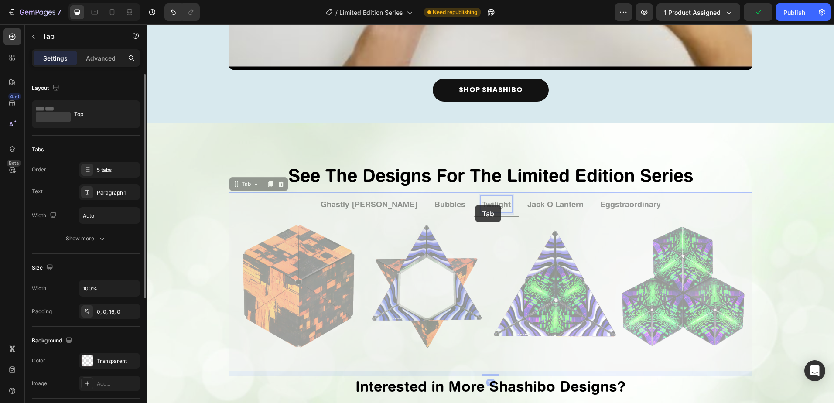
scroll to position [1397, 0]
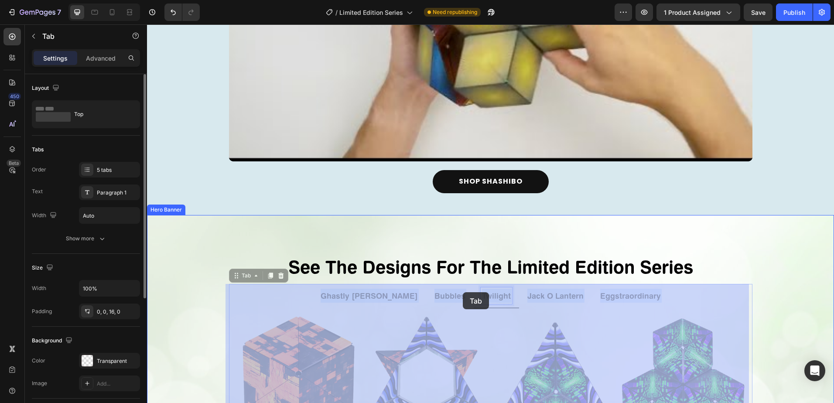
drag, startPoint x: 475, startPoint y: 205, endPoint x: 461, endPoint y: 292, distance: 88.4
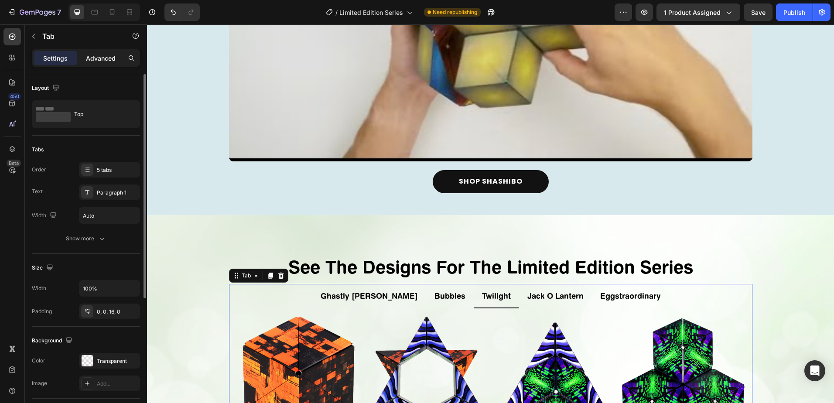
click at [96, 55] on p "Advanced" at bounding box center [101, 58] width 30 height 9
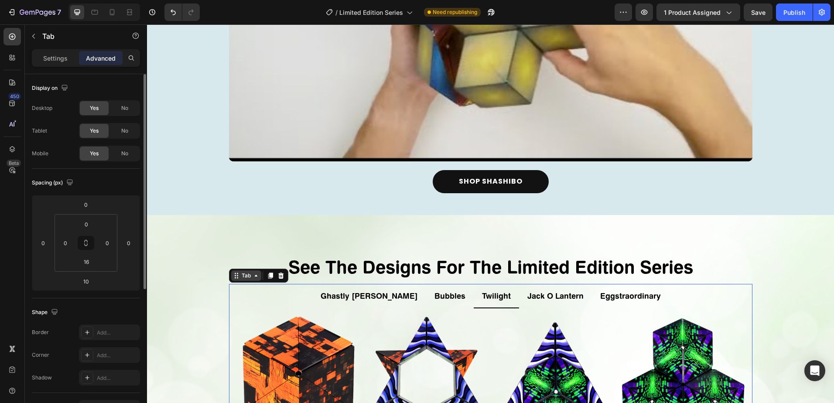
click at [236, 277] on icon at bounding box center [236, 275] width 7 height 7
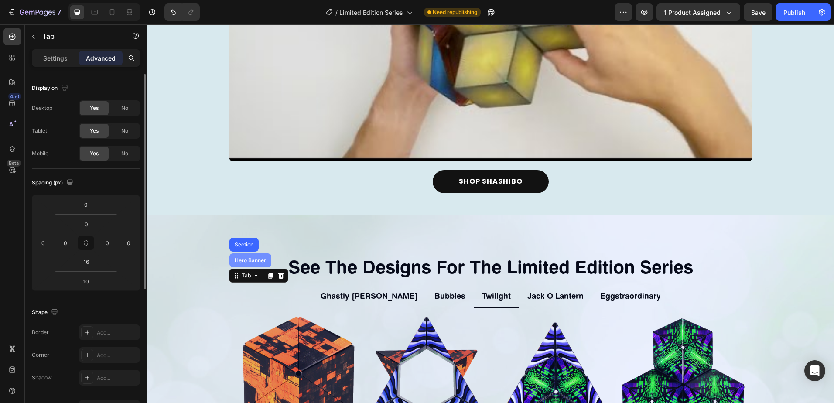
click at [238, 260] on div "Hero Banner" at bounding box center [250, 260] width 35 height 5
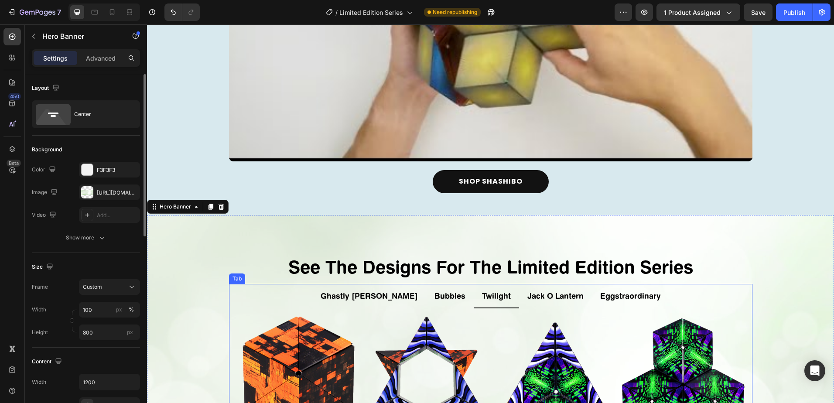
click at [269, 298] on ul "Ghastly [PERSON_NAME] Twilight Jack O Lantern Eggstraordinary" at bounding box center [490, 296] width 523 height 24
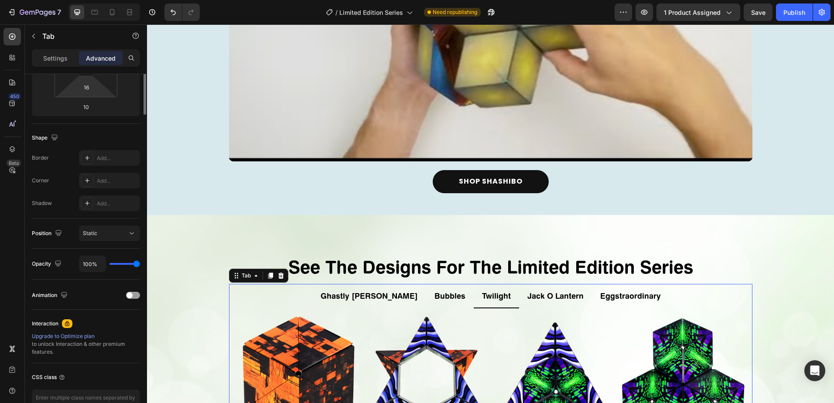
scroll to position [0, 0]
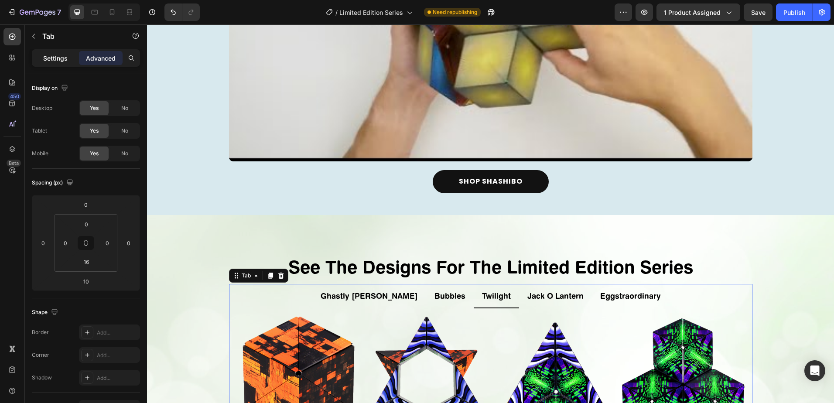
click at [41, 58] on div "Settings" at bounding box center [56, 58] width 44 height 14
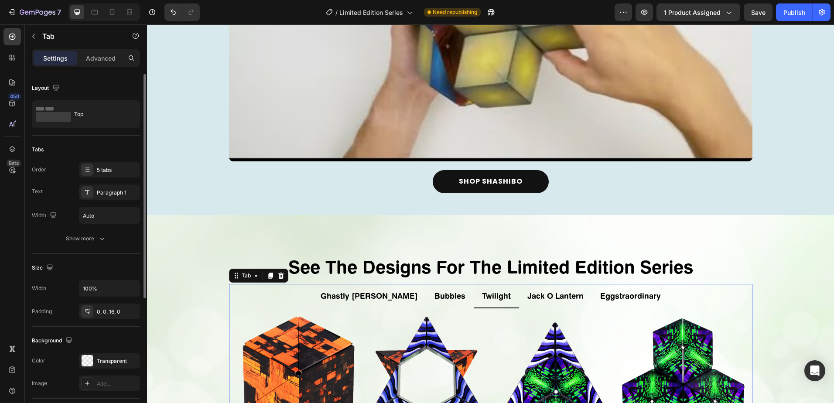
scroll to position [204, 0]
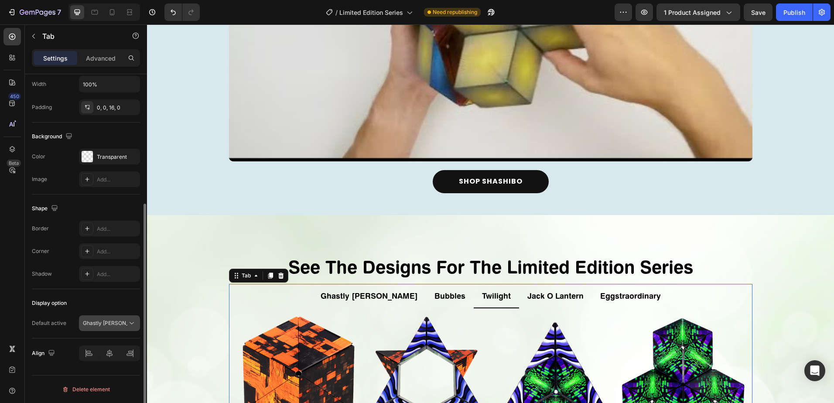
click at [128, 323] on icon at bounding box center [131, 323] width 9 height 9
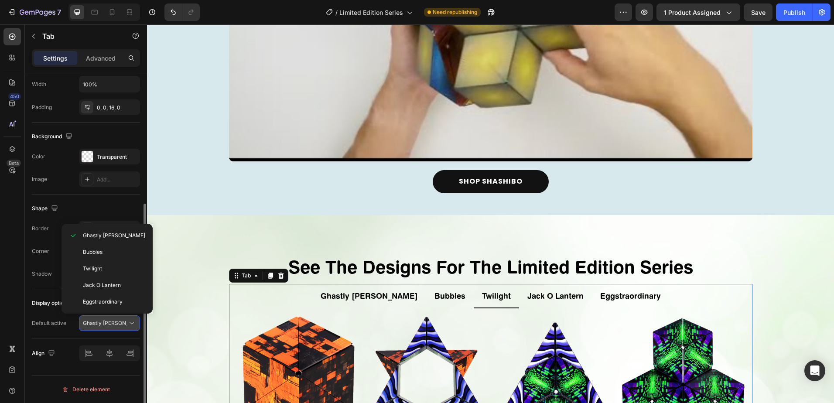
click at [128, 323] on icon at bounding box center [131, 323] width 9 height 9
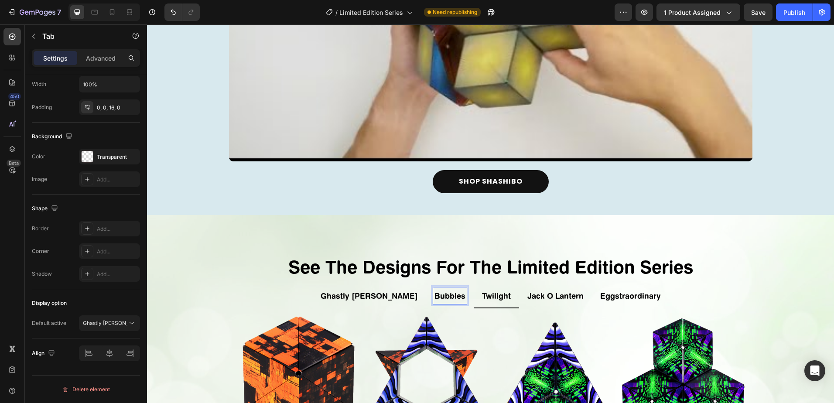
click at [482, 300] on p "Twilight" at bounding box center [496, 296] width 29 height 14
click at [474, 308] on li "Twilight" at bounding box center [496, 296] width 45 height 24
drag, startPoint x: 469, startPoint y: 308, endPoint x: 438, endPoint y: 304, distance: 31.7
click at [438, 304] on ul "Ghastly [PERSON_NAME] Twilight Jack O Lantern Eggstraordinary" at bounding box center [490, 296] width 523 height 24
click at [482, 294] on p "Twilight" at bounding box center [496, 296] width 29 height 14
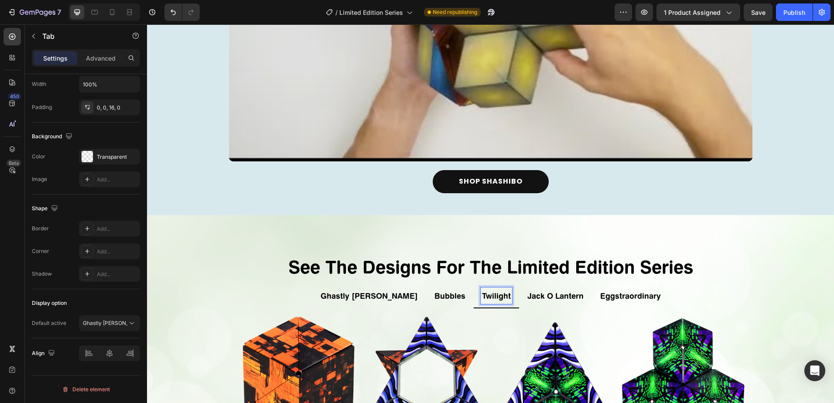
drag, startPoint x: 474, startPoint y: 294, endPoint x: 470, endPoint y: 291, distance: 4.9
click at [482, 300] on p "Twilight" at bounding box center [496, 296] width 29 height 14
click at [482, 290] on p "Twilight" at bounding box center [496, 296] width 29 height 14
click at [504, 318] on img at bounding box center [555, 377] width 125 height 125
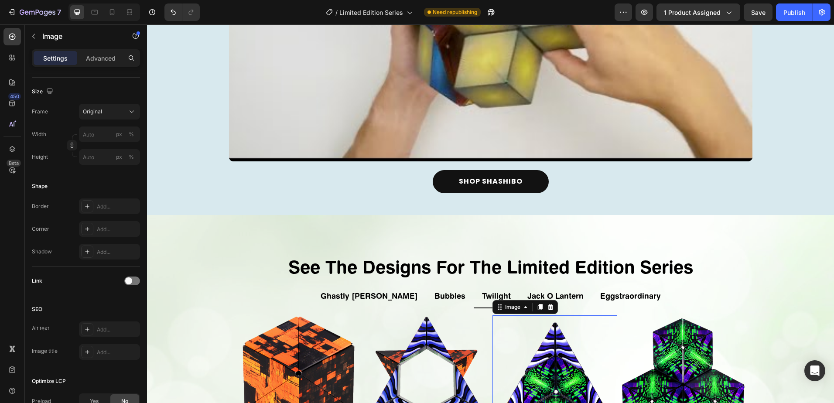
scroll to position [0, 0]
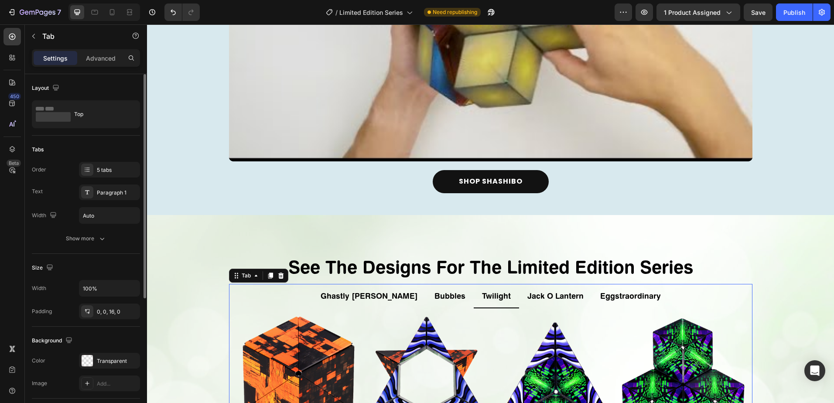
click at [482, 298] on p "Twilight" at bounding box center [496, 296] width 29 height 14
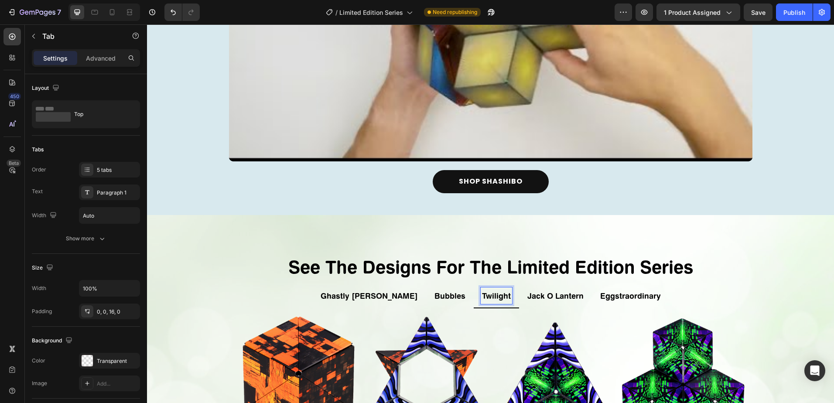
drag, startPoint x: 470, startPoint y: 298, endPoint x: 476, endPoint y: 292, distance: 7.7
drag, startPoint x: 472, startPoint y: 335, endPoint x: 465, endPoint y: 312, distance: 23.1
click at [472, 335] on img at bounding box center [426, 377] width 125 height 125
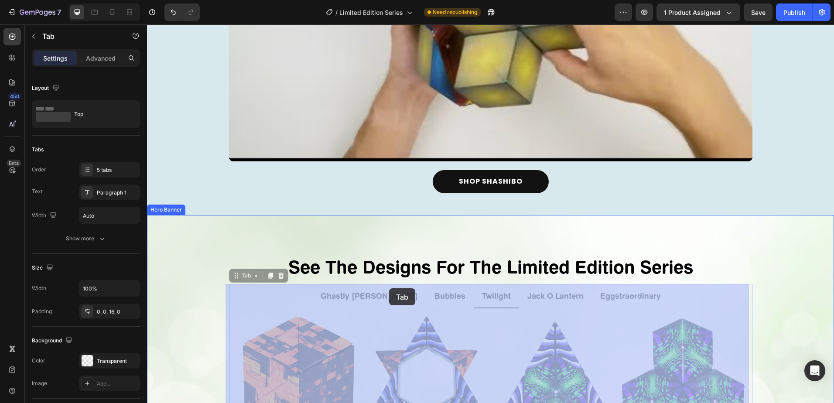
drag, startPoint x: 466, startPoint y: 307, endPoint x: 389, endPoint y: 288, distance: 79.8
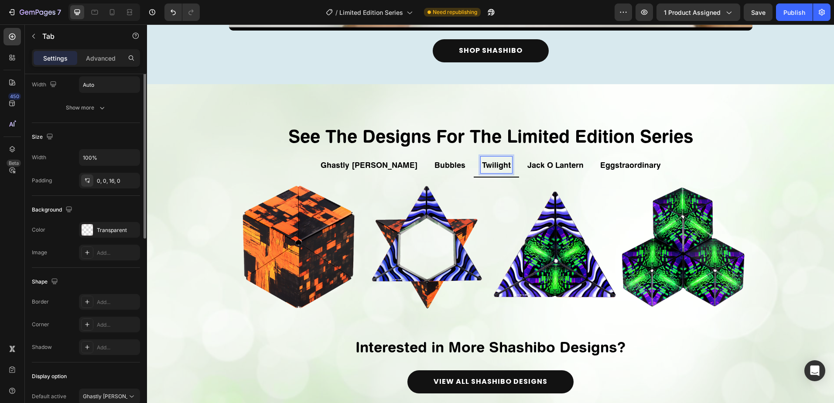
scroll to position [44, 0]
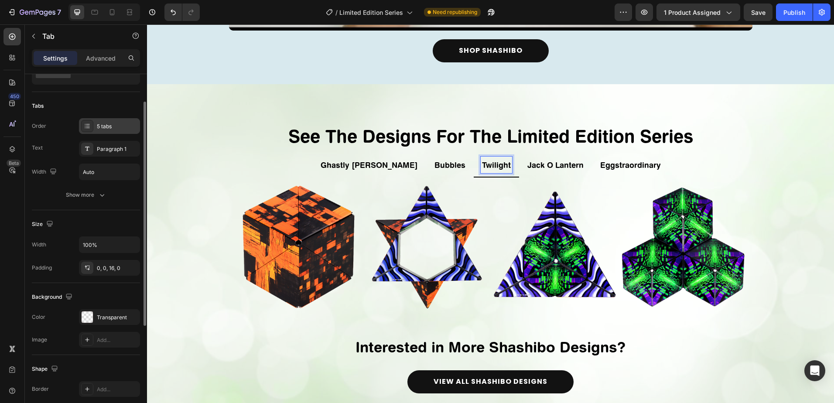
click at [102, 126] on div "5 tabs" at bounding box center [117, 127] width 41 height 8
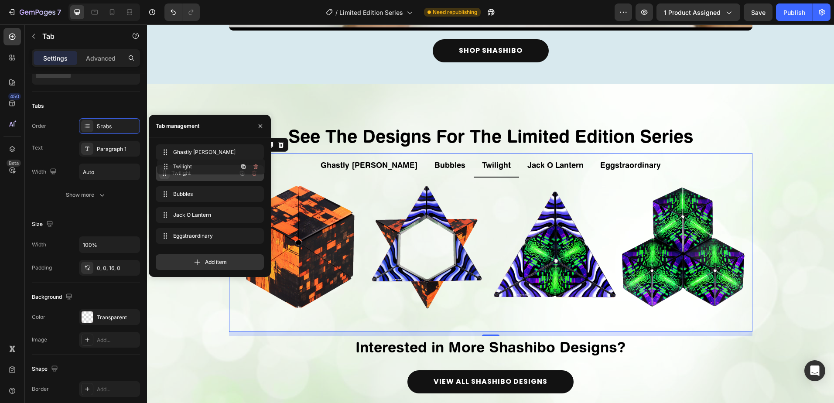
drag, startPoint x: 163, startPoint y: 195, endPoint x: 164, endPoint y: 167, distance: 27.5
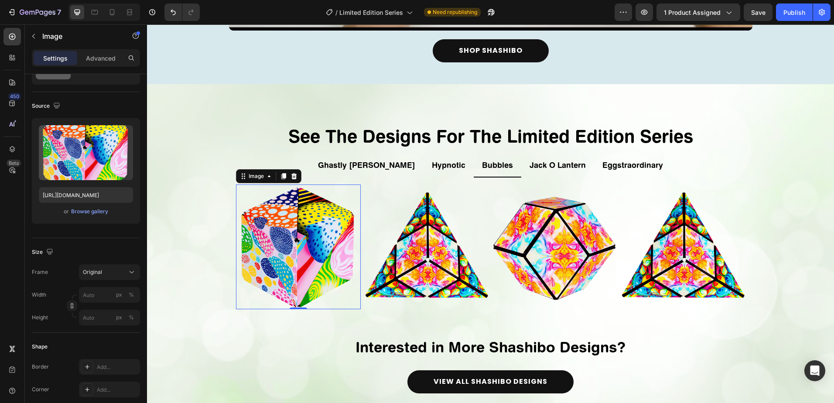
click at [315, 274] on img at bounding box center [298, 247] width 125 height 125
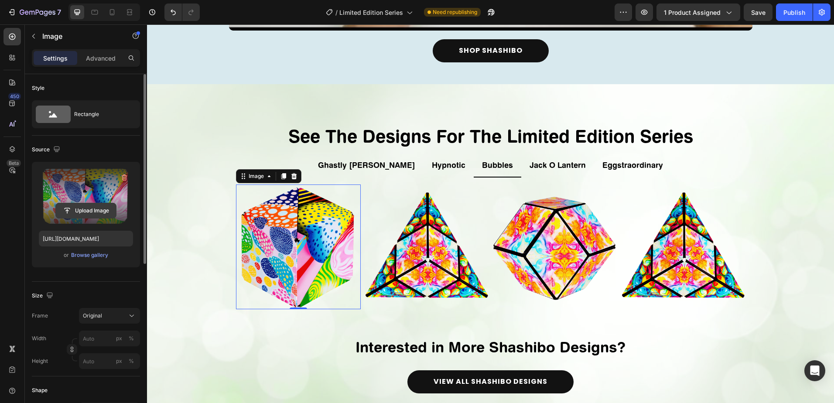
click at [76, 209] on input "file" at bounding box center [86, 210] width 60 height 15
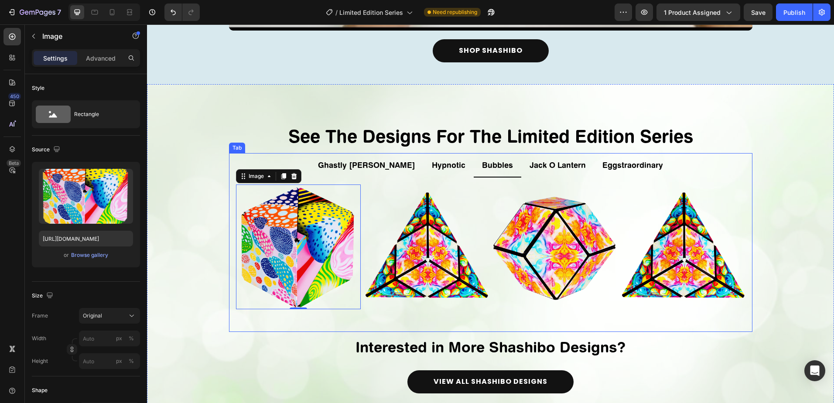
click at [432, 167] on p "Hypnotic" at bounding box center [449, 165] width 34 height 14
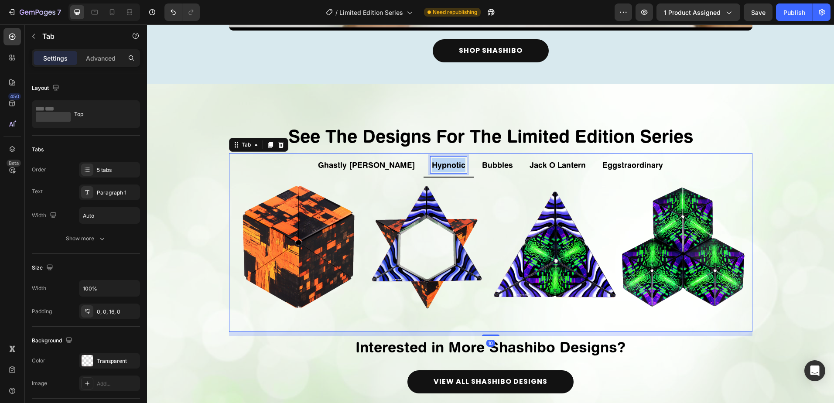
click at [432, 166] on p "Hypnotic" at bounding box center [449, 165] width 34 height 14
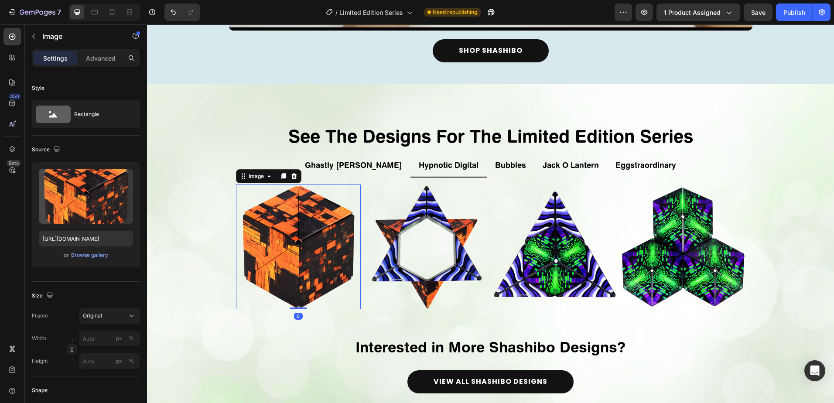
click at [342, 248] on img at bounding box center [298, 247] width 125 height 125
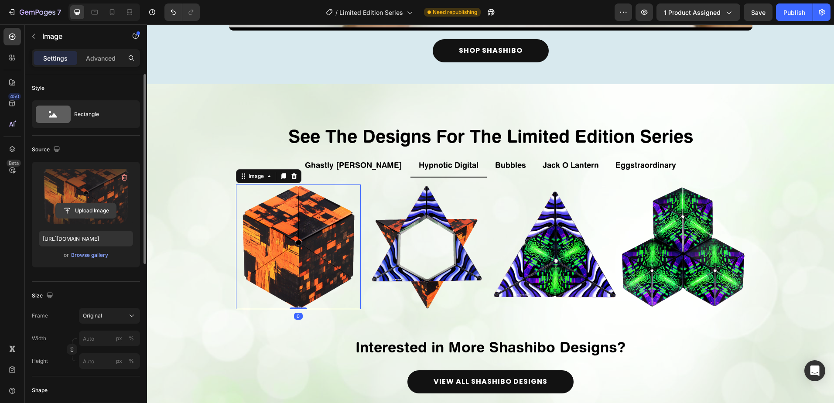
click at [92, 209] on input "file" at bounding box center [86, 210] width 60 height 15
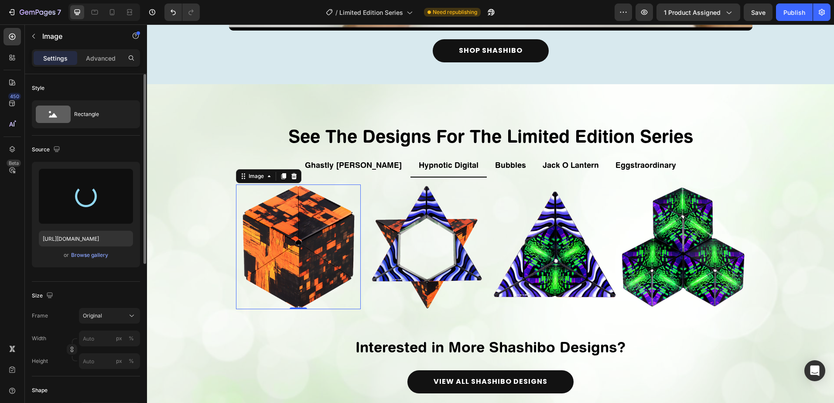
type input "[URL][DOMAIN_NAME]"
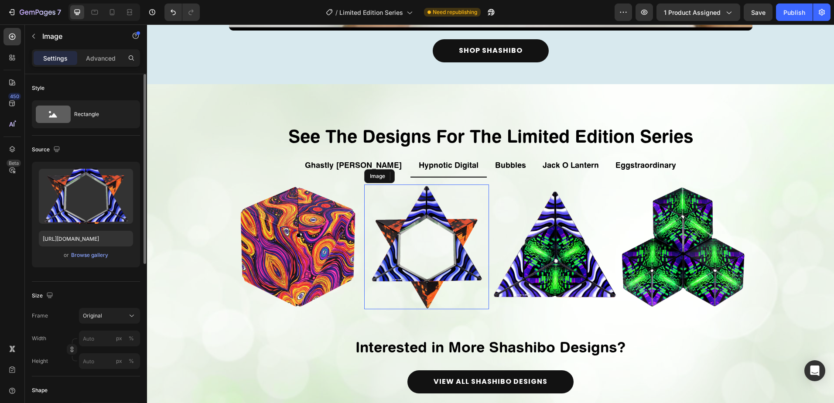
click at [437, 219] on img at bounding box center [426, 247] width 125 height 125
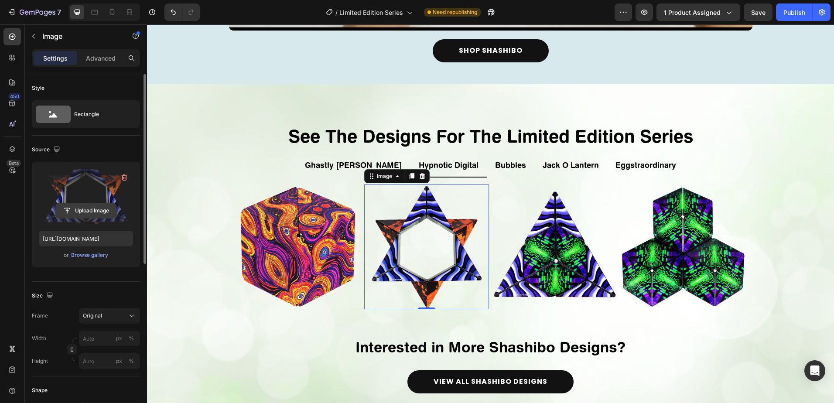
click at [76, 214] on input "file" at bounding box center [86, 210] width 60 height 15
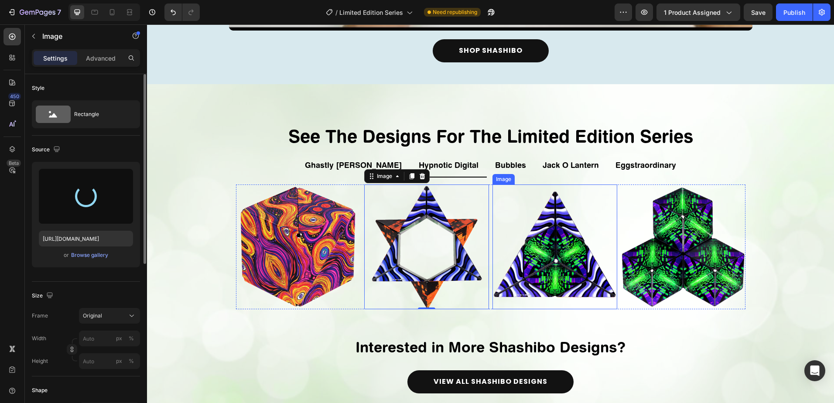
type input "[URL][DOMAIN_NAME]"
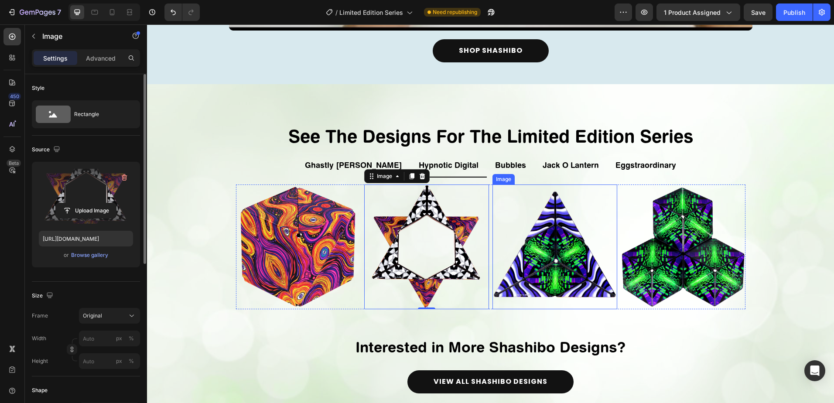
click at [531, 253] on img at bounding box center [555, 247] width 125 height 125
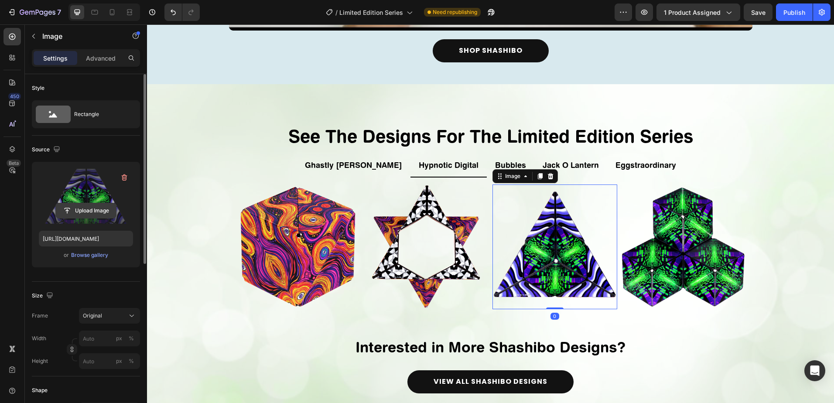
click at [87, 213] on input "file" at bounding box center [86, 210] width 60 height 15
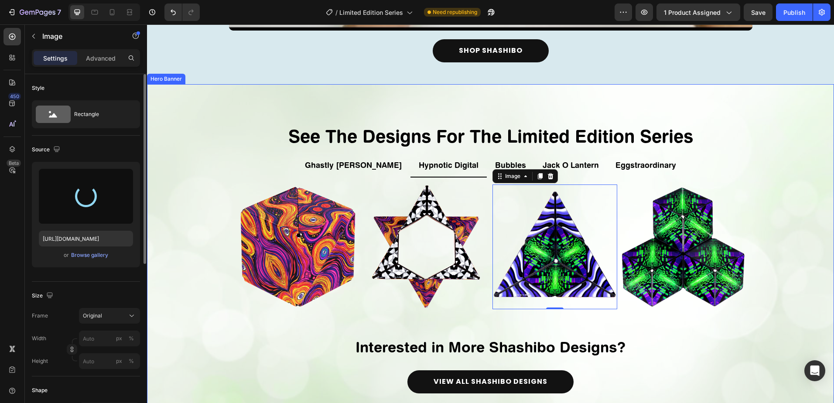
type input "[URL][DOMAIN_NAME]"
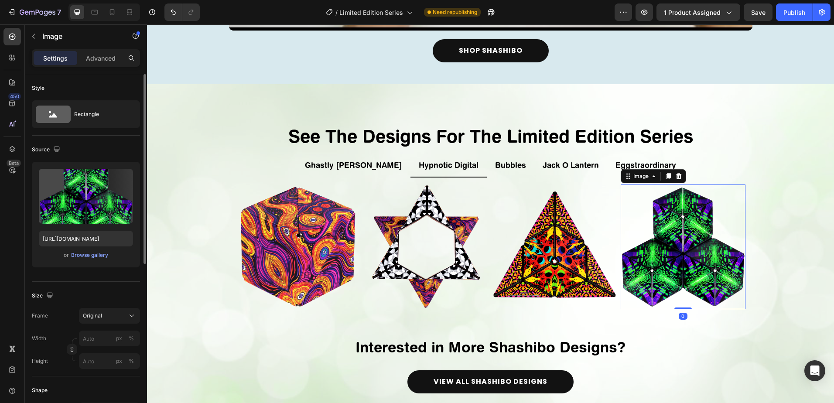
click at [729, 267] on img at bounding box center [683, 247] width 125 height 125
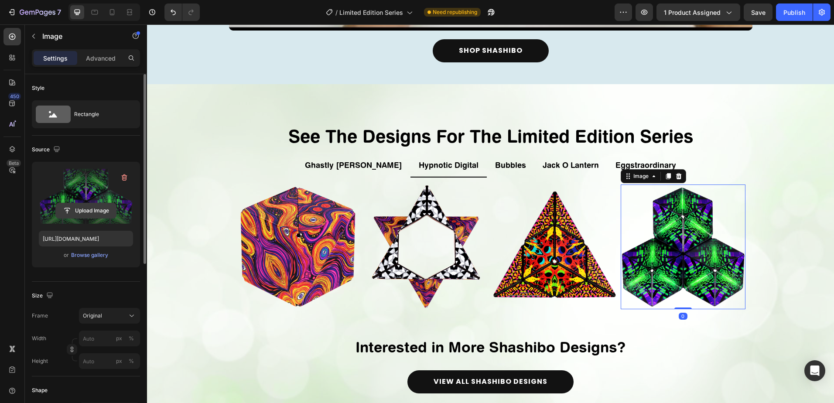
click at [86, 212] on input "file" at bounding box center [86, 210] width 60 height 15
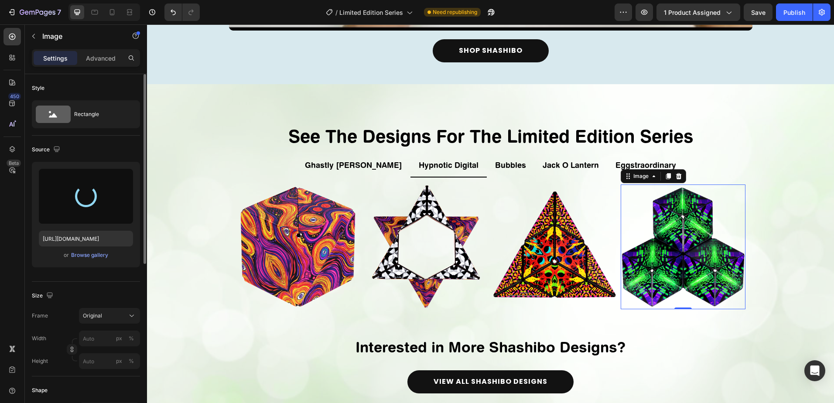
type input "[URL][DOMAIN_NAME]"
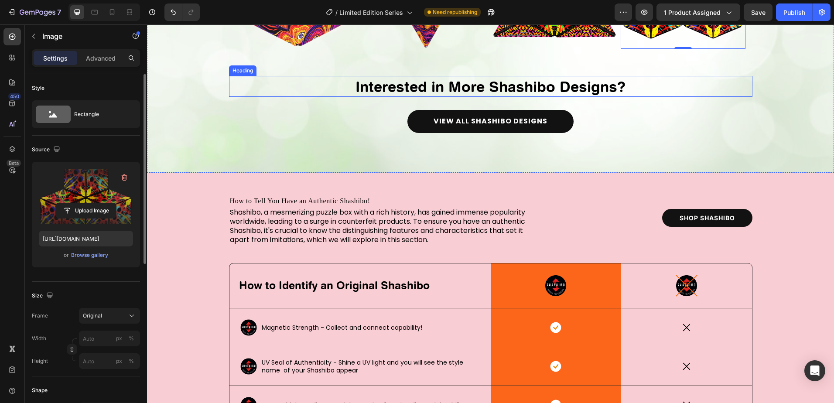
scroll to position [1702, 0]
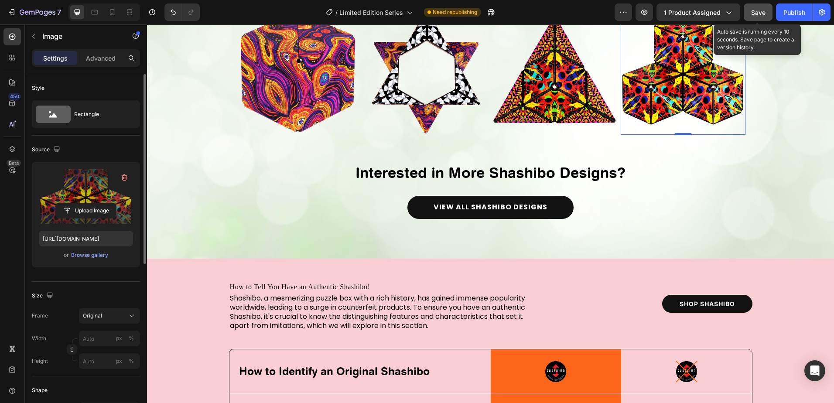
click at [759, 18] on button "Save" at bounding box center [758, 11] width 29 height 17
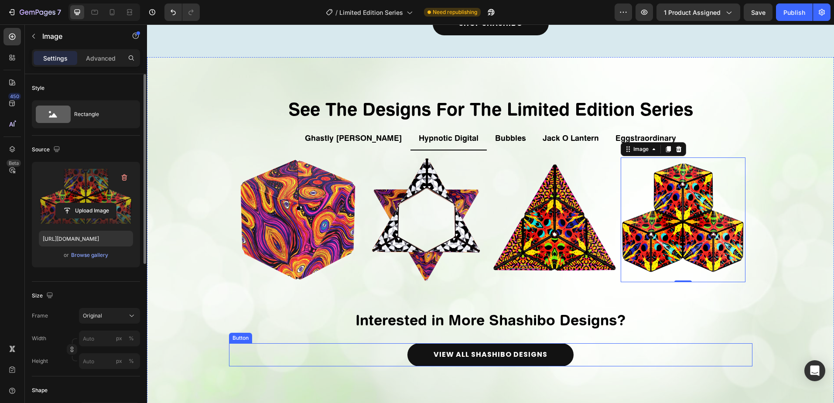
scroll to position [1528, 0]
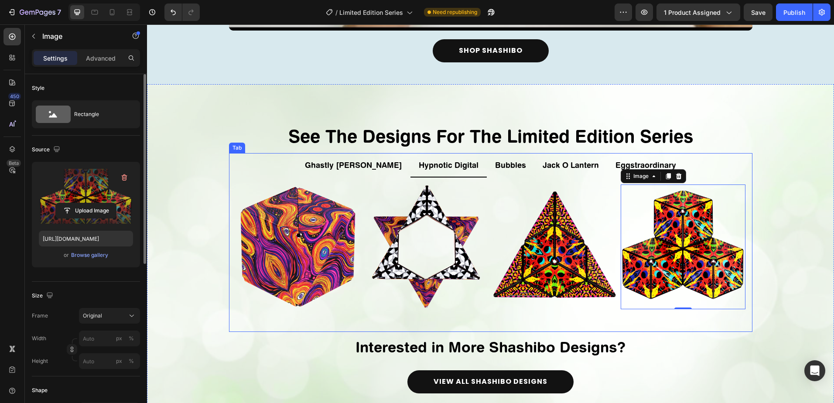
click at [352, 169] on p "Ghastly [PERSON_NAME]" at bounding box center [353, 165] width 97 height 14
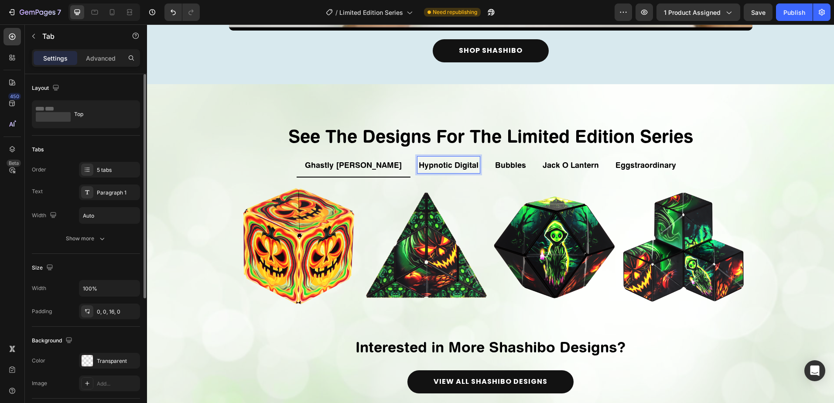
click at [419, 168] on p "Hypnotic Digital" at bounding box center [449, 165] width 60 height 14
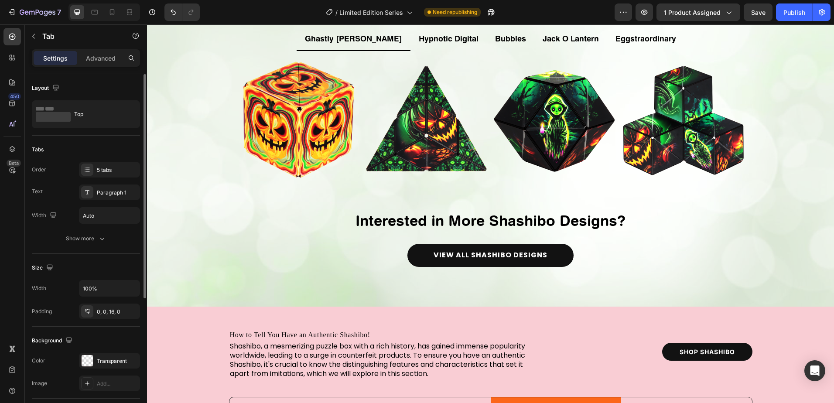
scroll to position [1615, 0]
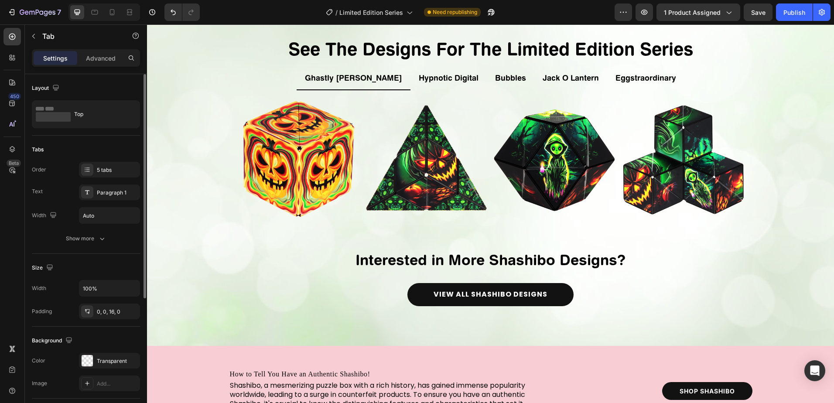
click at [434, 83] on p "Hypnotic Digital" at bounding box center [449, 78] width 60 height 14
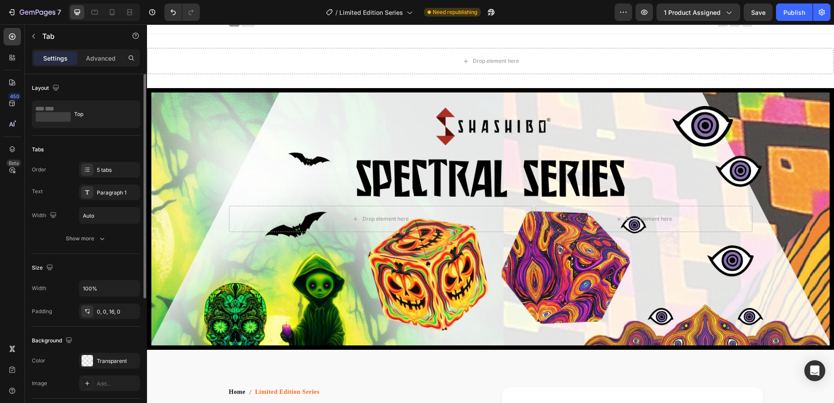
scroll to position [0, 0]
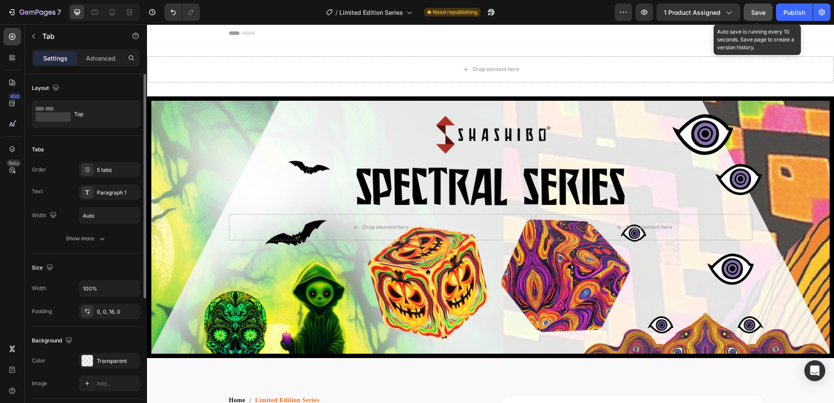
click at [767, 16] on button "Save" at bounding box center [758, 11] width 29 height 17
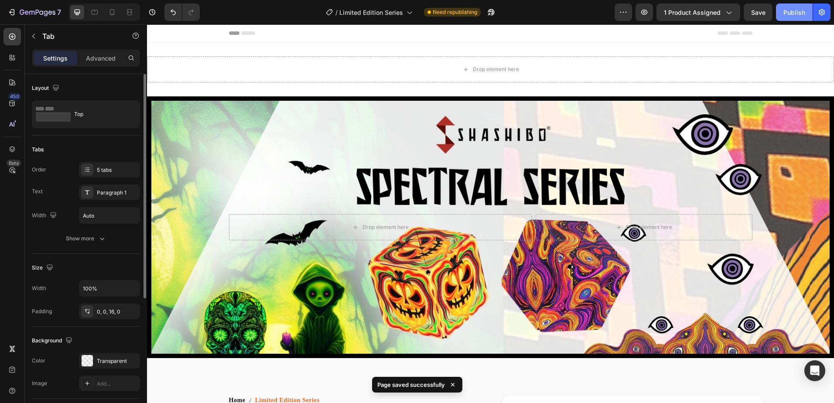
click at [793, 15] on div "Publish" at bounding box center [794, 12] width 22 height 9
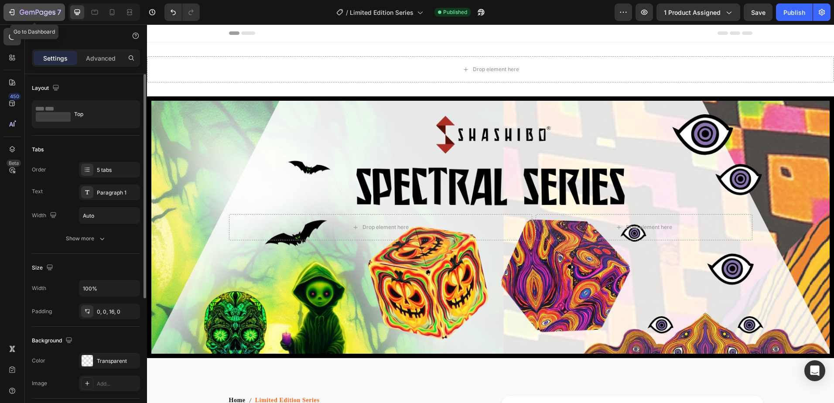
click at [6, 11] on button "7" at bounding box center [34, 11] width 62 height 17
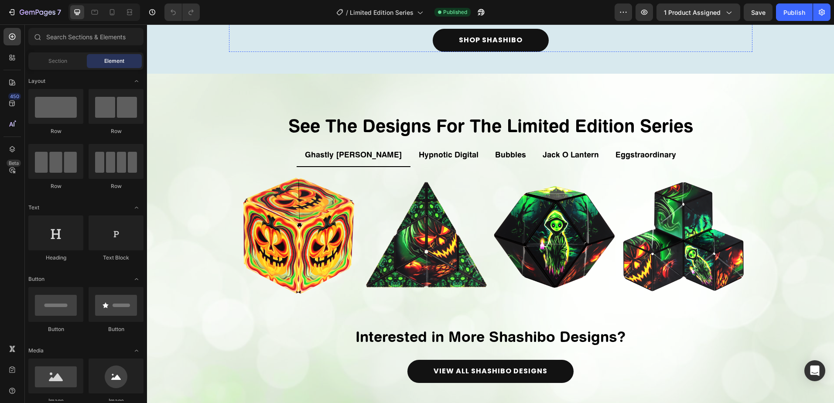
scroll to position [1745, 0]
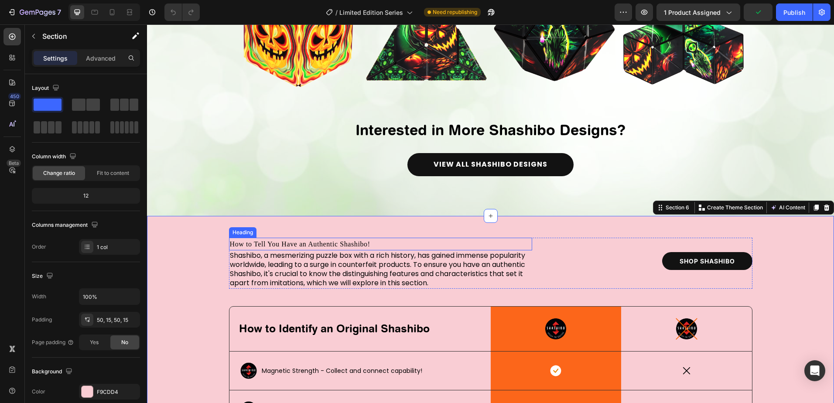
click at [294, 245] on h2 "How to Tell You Have an Authentic Shashibo!" at bounding box center [380, 244] width 303 height 13
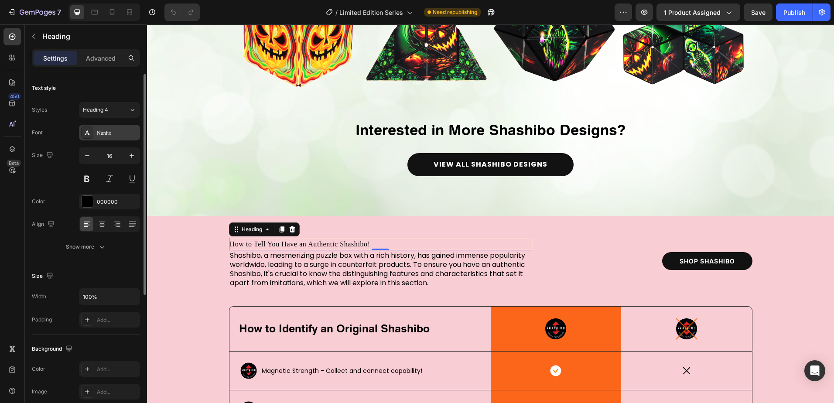
click at [107, 133] on div "Nunito" at bounding box center [117, 133] width 41 height 8
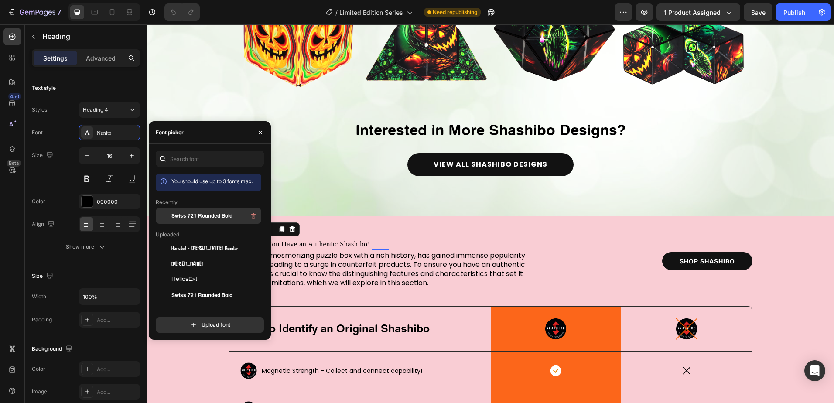
click at [197, 216] on span "Swiss 721 Rounded Bold" at bounding box center [201, 216] width 61 height 8
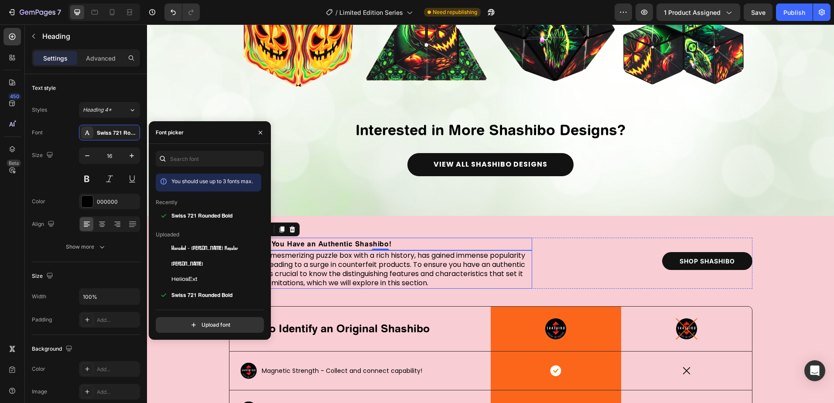
click at [428, 264] on p "Shashibo, a mesmerizing puzzle box with a rich history, has gained immense popu…" at bounding box center [380, 269] width 301 height 36
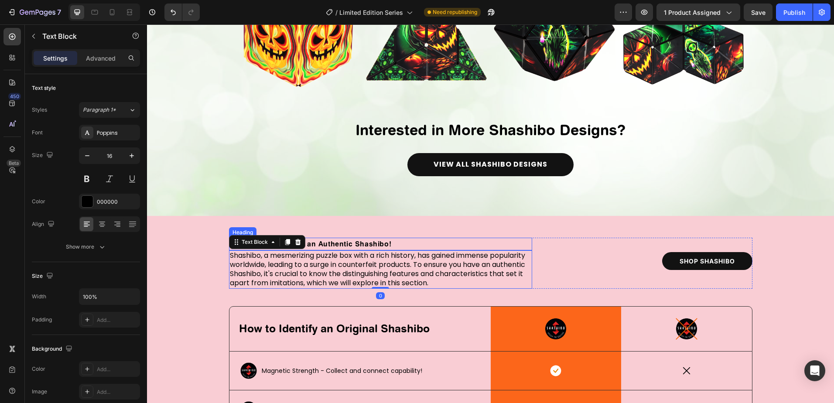
click at [415, 243] on h2 "How to Tell You Have an Authentic Shashibo!" at bounding box center [380, 244] width 303 height 13
click at [393, 242] on h2 "How to Tell You Have an Authentic Shashibo!" at bounding box center [380, 244] width 303 height 13
click at [270, 245] on p "How to Tell You Have an Authentic Shashibo?" at bounding box center [380, 244] width 301 height 11
click at [267, 246] on p "How to Tell You Have an Authentic Shashibo?" at bounding box center [380, 244] width 301 height 11
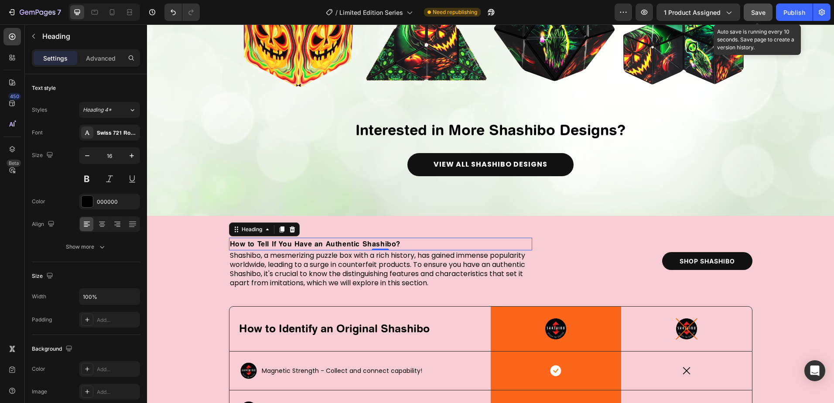
click at [767, 12] on button "Save" at bounding box center [758, 11] width 29 height 17
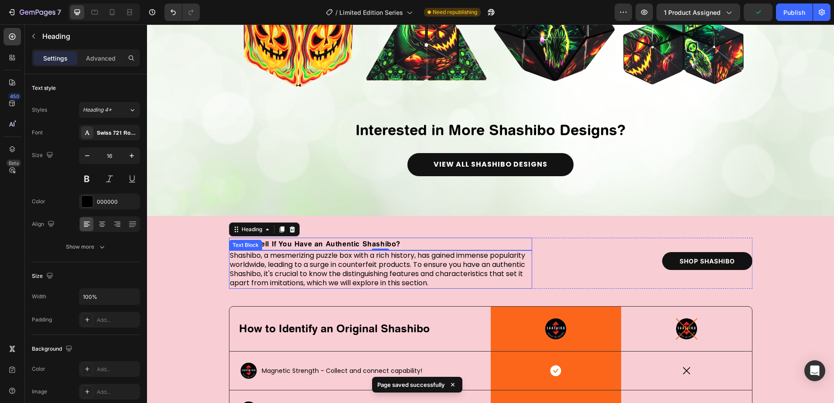
click at [373, 273] on p "Shashibo, a mesmerizing puzzle box with a rich history, has gained immense popu…" at bounding box center [380, 269] width 301 height 36
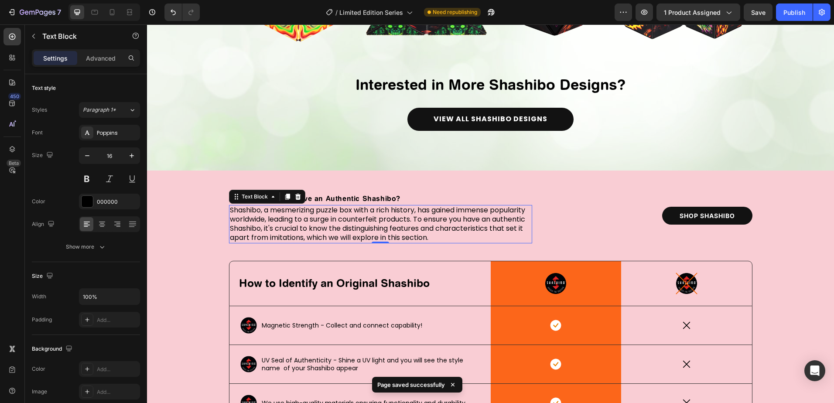
scroll to position [1789, 0]
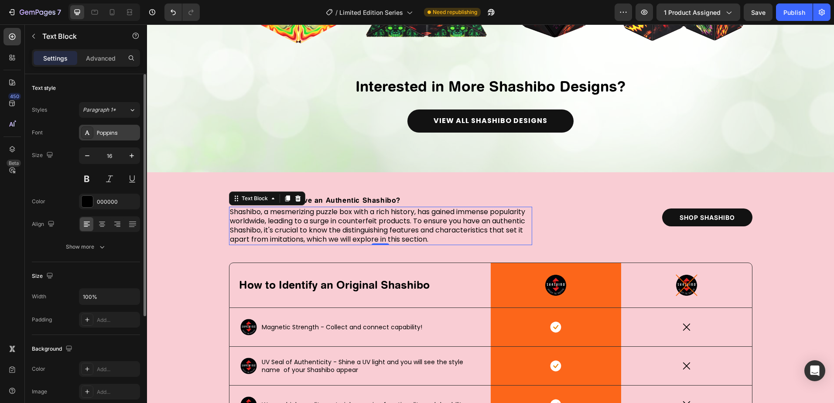
click at [113, 134] on div "Poppins" at bounding box center [117, 133] width 41 height 8
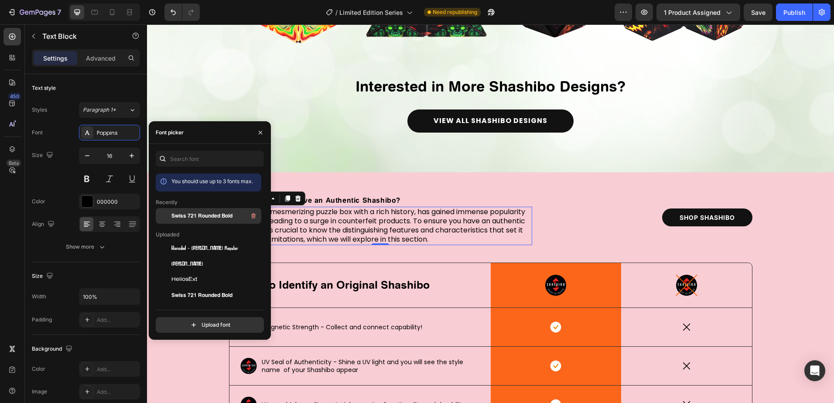
click at [214, 215] on span "Swiss 721 Rounded Bold" at bounding box center [201, 216] width 61 height 8
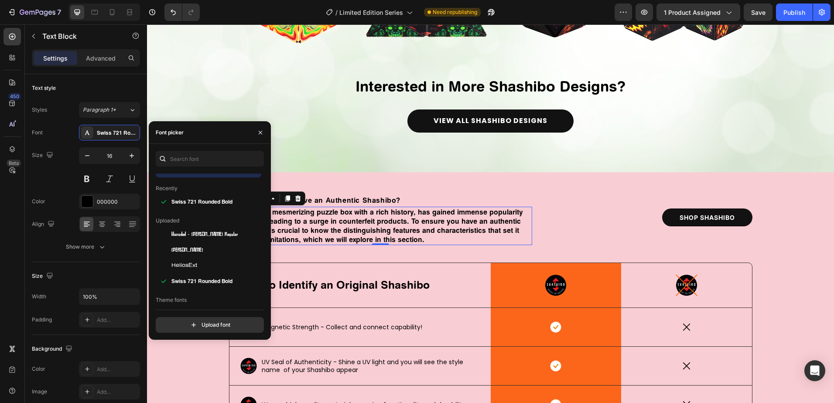
scroll to position [0, 0]
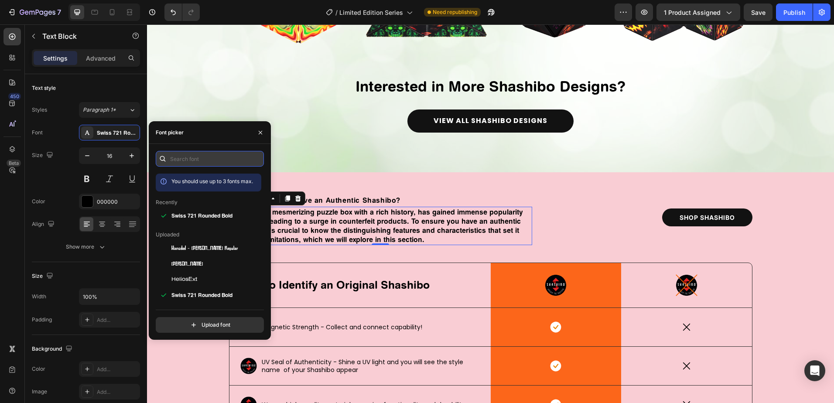
click at [203, 156] on input "text" at bounding box center [210, 159] width 108 height 16
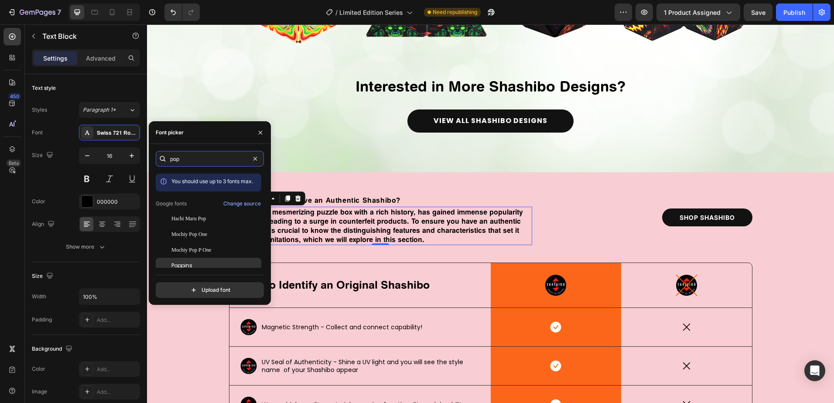
type input "pop"
click at [183, 262] on span "Poppins" at bounding box center [181, 266] width 21 height 8
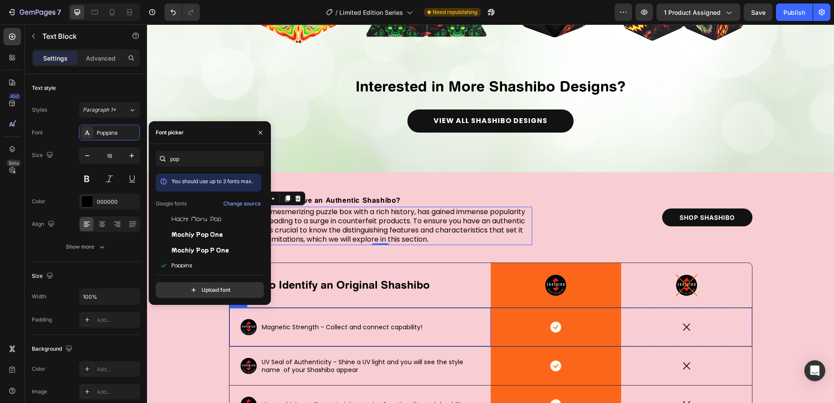
click at [366, 322] on div "Magnetic Strength - Collect and connect capability!" at bounding box center [342, 327] width 162 height 10
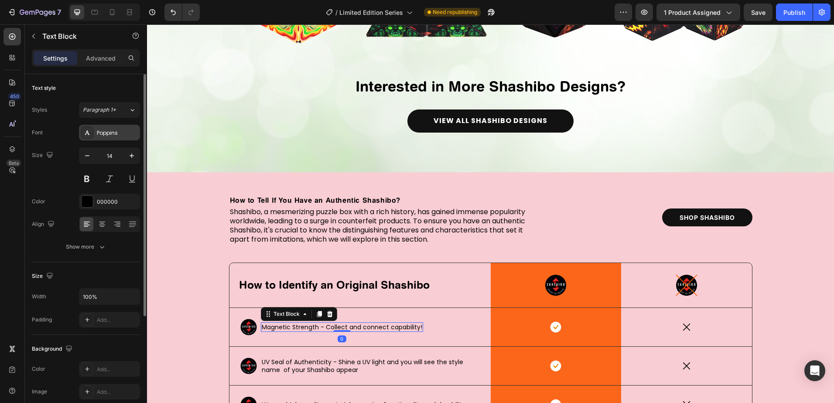
click at [120, 131] on div "Poppins" at bounding box center [117, 133] width 41 height 8
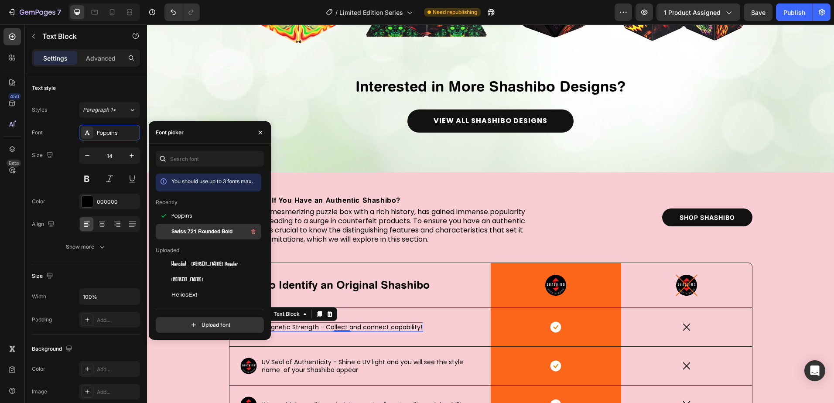
click at [196, 227] on div "Swiss 721 Rounded Bold" at bounding box center [215, 231] width 88 height 10
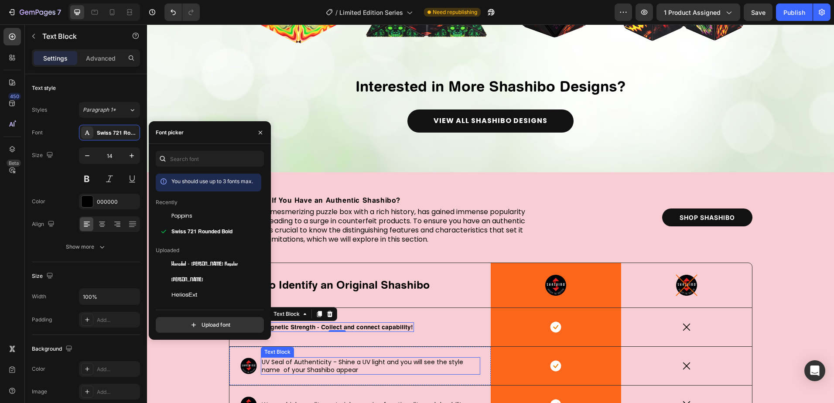
click at [341, 367] on p "UV Seal of Authenticity - Shine a UV light and you will see the style name of y…" at bounding box center [371, 366] width 218 height 16
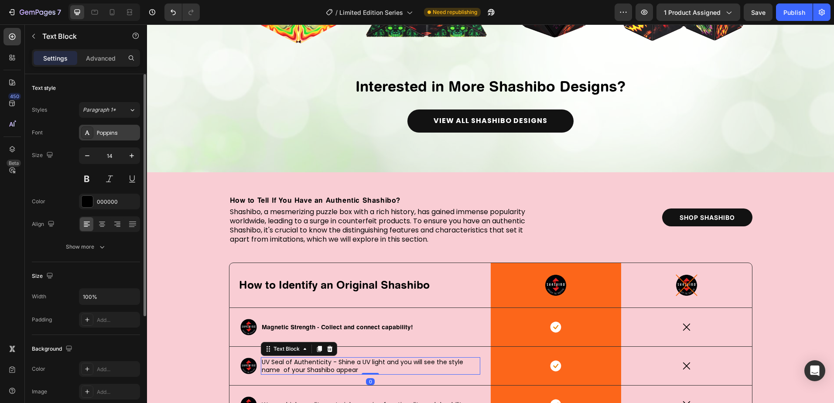
click at [124, 129] on div "Poppins" at bounding box center [117, 133] width 41 height 8
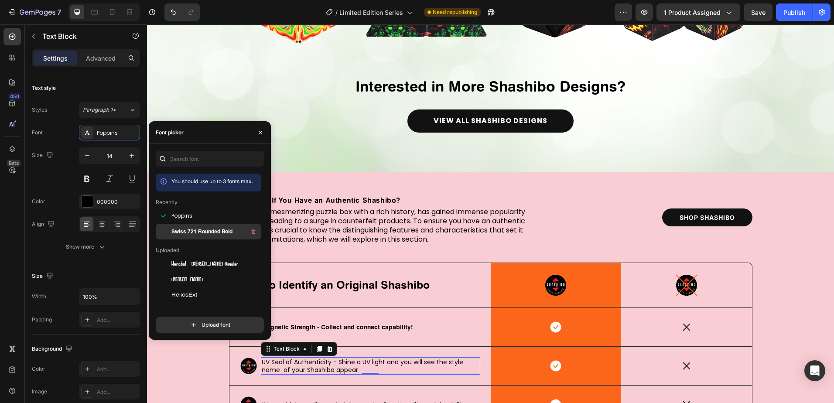
click at [205, 229] on span "Swiss 721 Rounded Bold" at bounding box center [201, 232] width 61 height 8
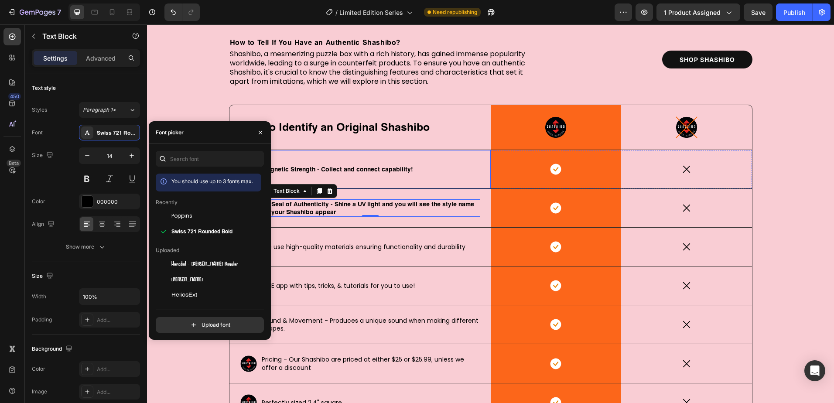
scroll to position [1963, 0]
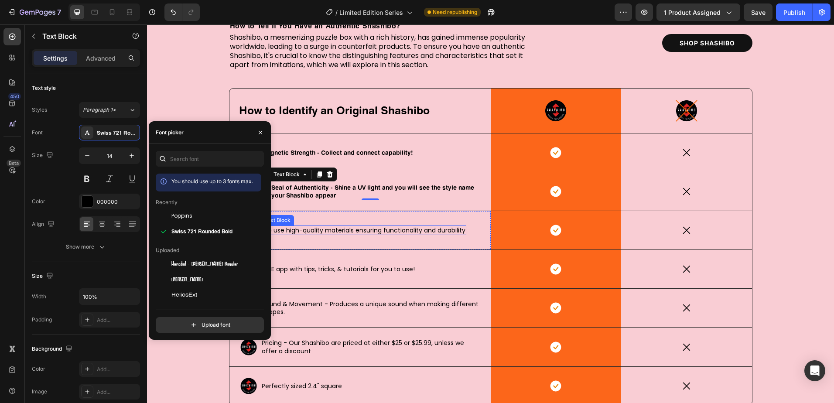
click at [393, 229] on p "We use high-quality materials ensuring functionality and durability" at bounding box center [364, 230] width 204 height 8
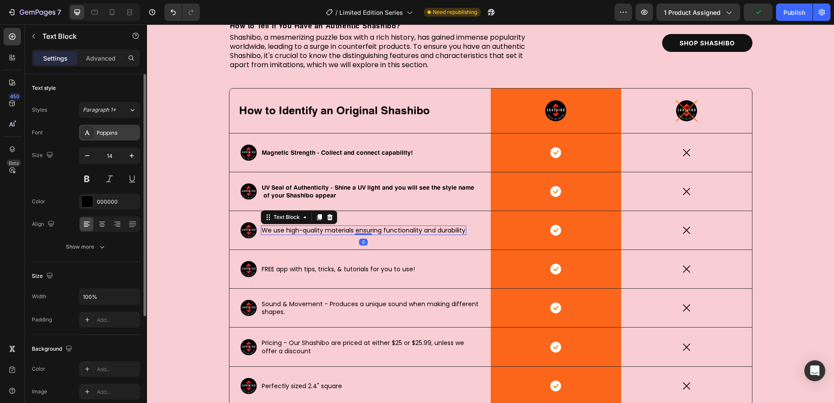
click at [115, 130] on div "Poppins" at bounding box center [117, 133] width 41 height 8
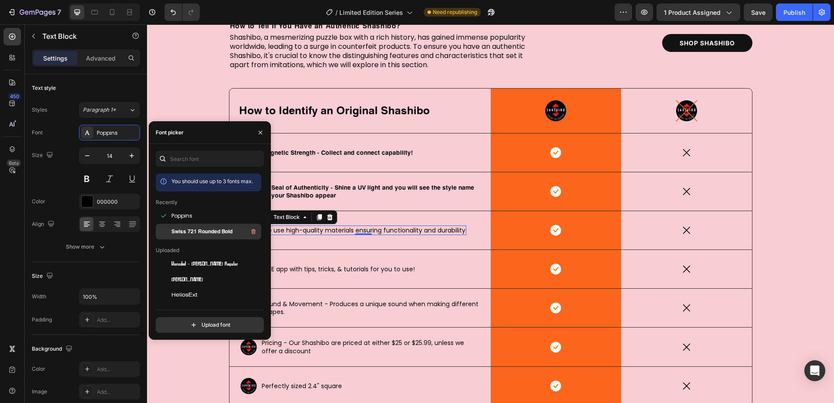
click at [211, 231] on span "Swiss 721 Rounded Bold" at bounding box center [201, 232] width 61 height 8
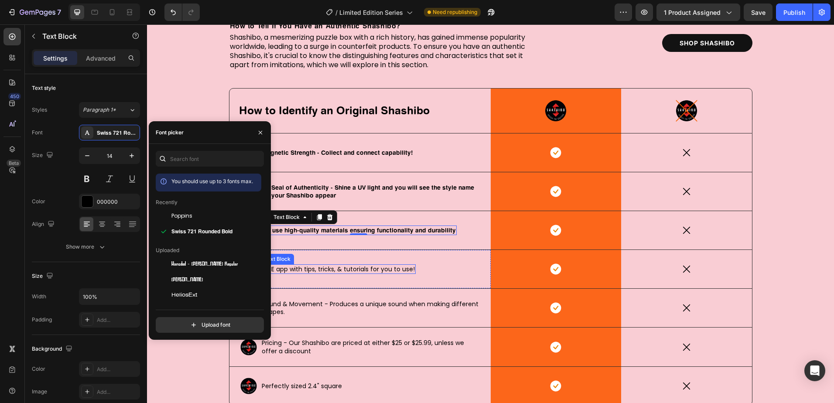
click at [343, 269] on p "FREE app with tips, tricks, & tutorials for you to use!" at bounding box center [338, 269] width 153 height 8
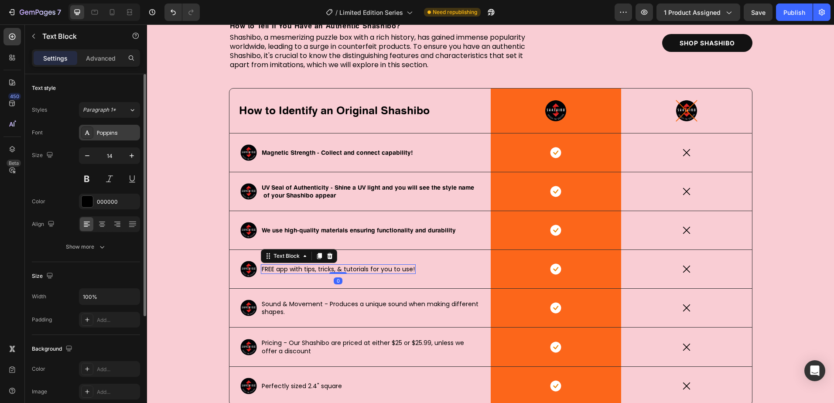
click at [107, 129] on div "Poppins" at bounding box center [117, 133] width 41 height 8
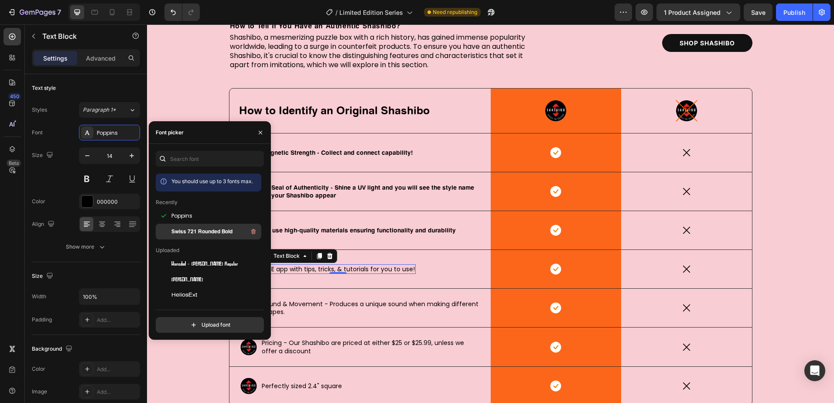
click at [217, 231] on span "Swiss 721 Rounded Bold" at bounding box center [201, 232] width 61 height 8
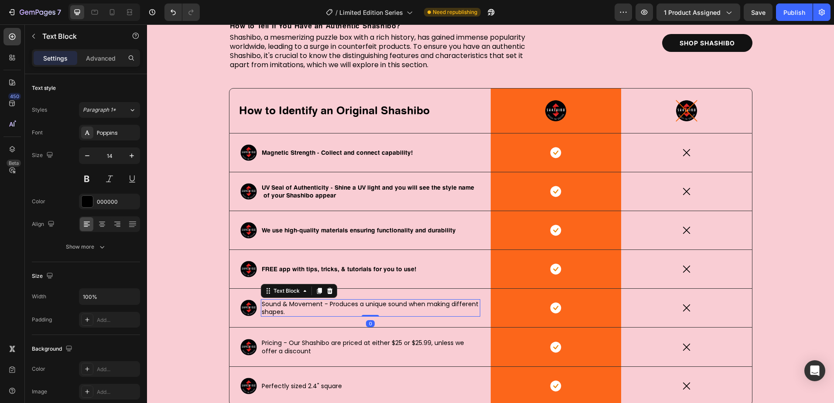
click at [363, 307] on p "Sound & Movement - Produces a unique sound when making different shapes." at bounding box center [371, 308] width 218 height 16
click at [114, 130] on div "Poppins" at bounding box center [117, 133] width 41 height 8
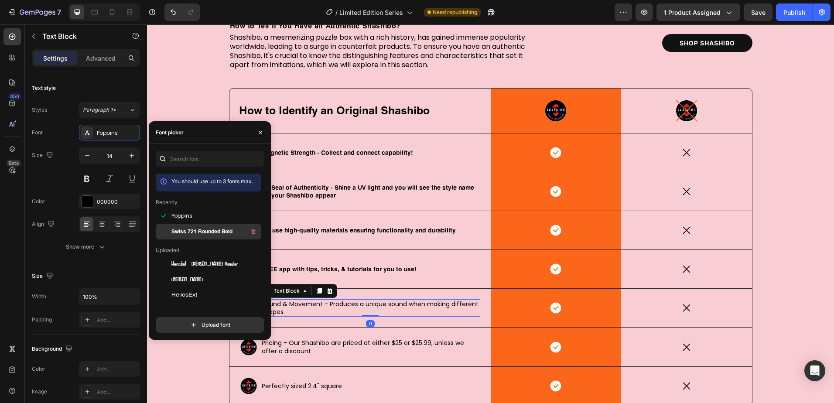
click at [204, 231] on span "Swiss 721 Rounded Bold" at bounding box center [201, 232] width 61 height 8
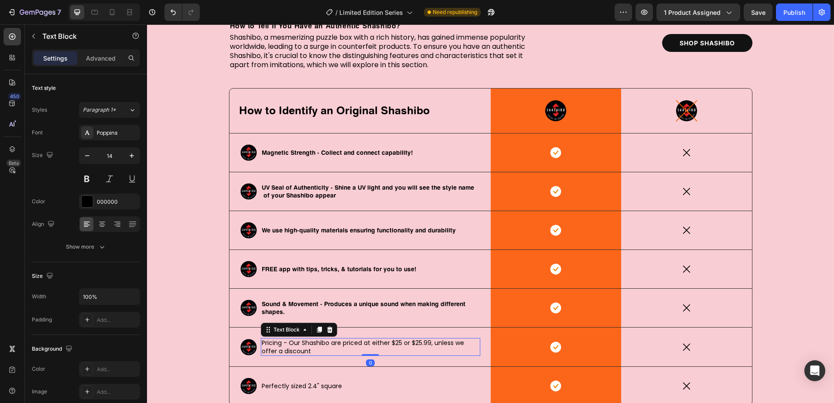
click at [286, 346] on p "Pricing - Our Shashibo are priced at either $25 or $25.99, unless we offer a di…" at bounding box center [371, 347] width 218 height 16
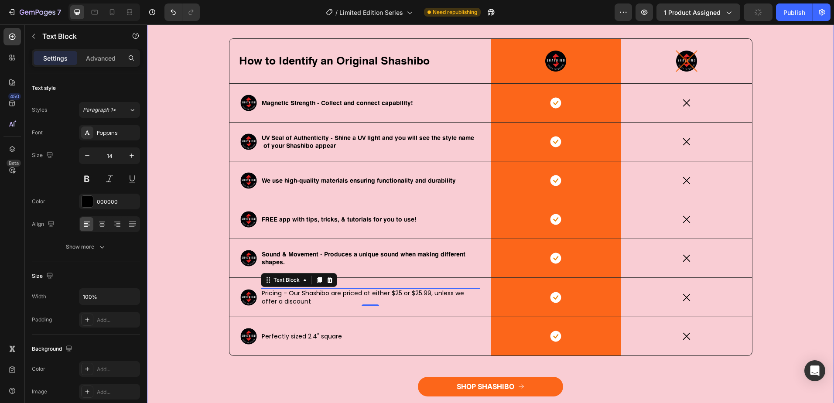
scroll to position [2138, 0]
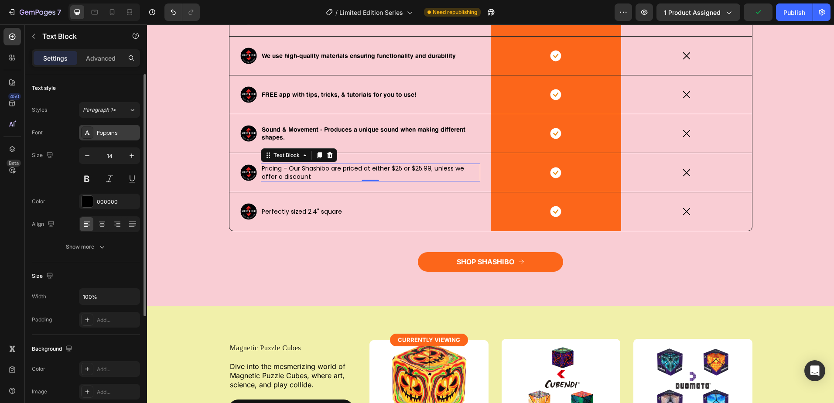
click at [110, 135] on div "Poppins" at bounding box center [117, 133] width 41 height 8
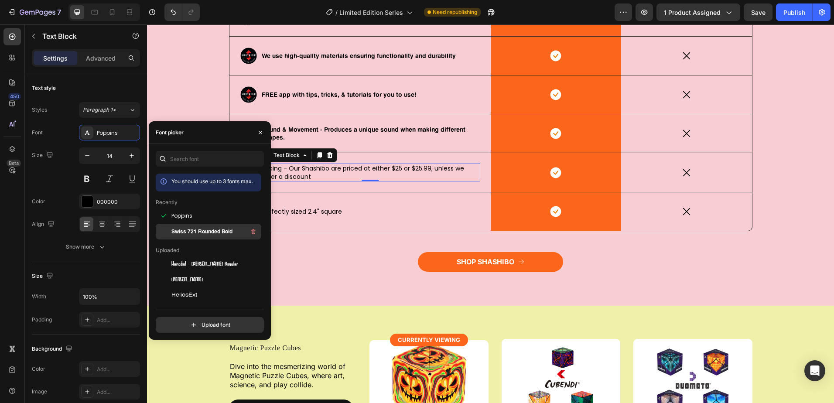
click at [200, 229] on span "Swiss 721 Rounded Bold" at bounding box center [201, 232] width 61 height 8
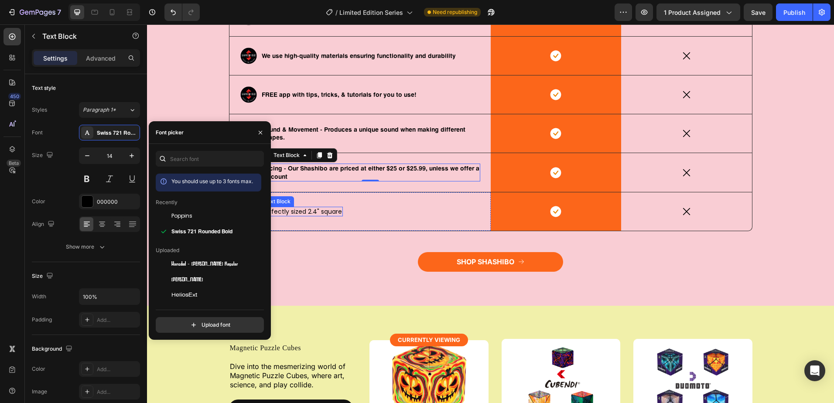
click at [303, 209] on p "Perfectly sized 2.4" square" at bounding box center [302, 212] width 80 height 8
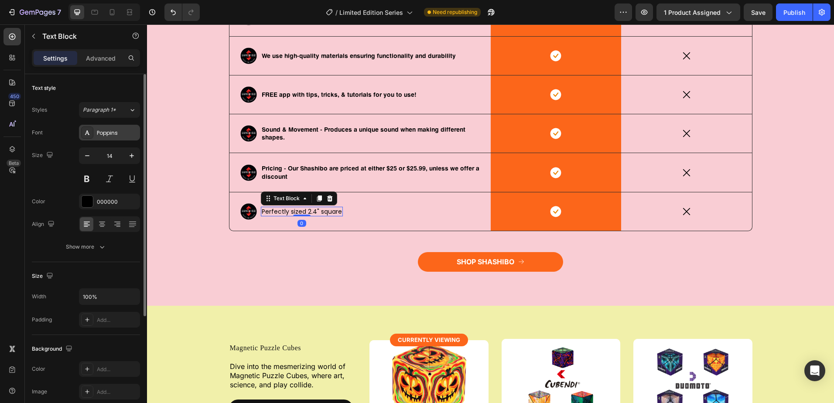
click at [99, 135] on div "Poppins" at bounding box center [117, 133] width 41 height 8
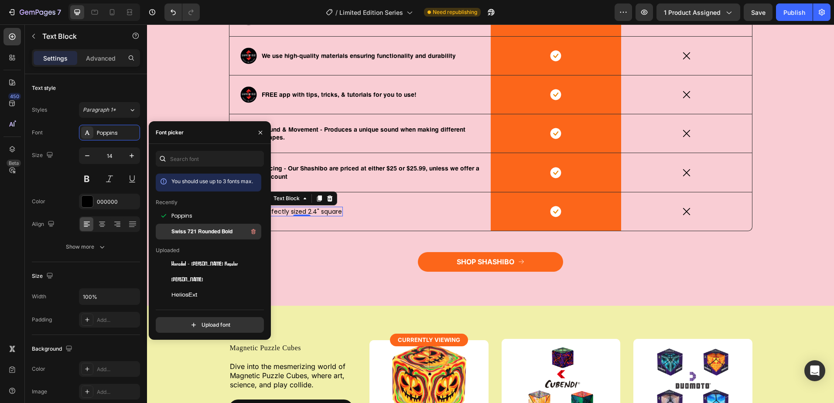
click at [193, 233] on span "Swiss 721 Rounded Bold" at bounding box center [201, 232] width 61 height 8
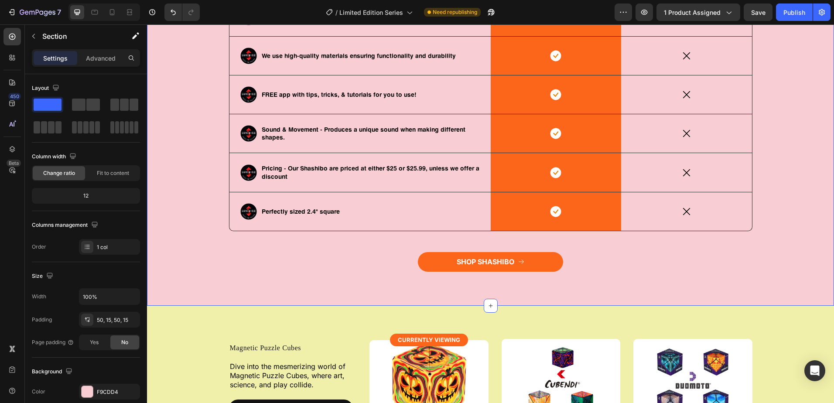
click at [366, 293] on div "How to Tell If You Have an Authentic Shashibo? Heading Shashibo, a mesmerizing …" at bounding box center [490, 64] width 687 height 482
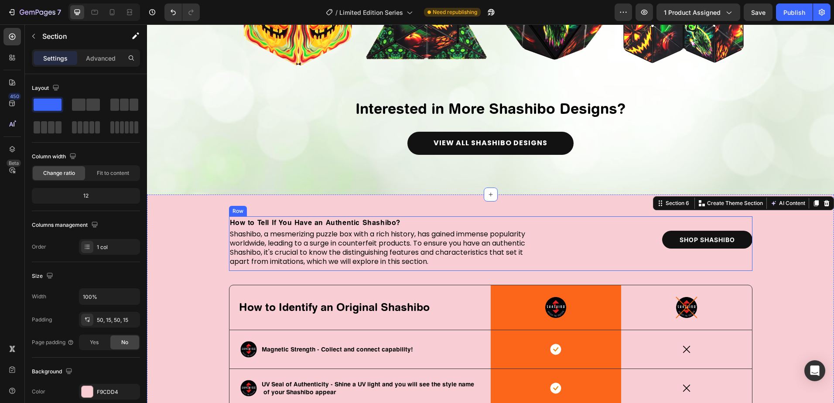
scroll to position [1658, 0]
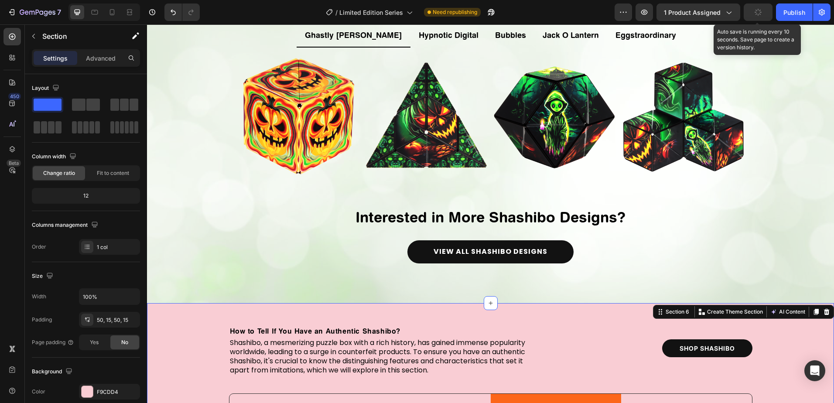
click at [766, 14] on button "button" at bounding box center [758, 11] width 29 height 17
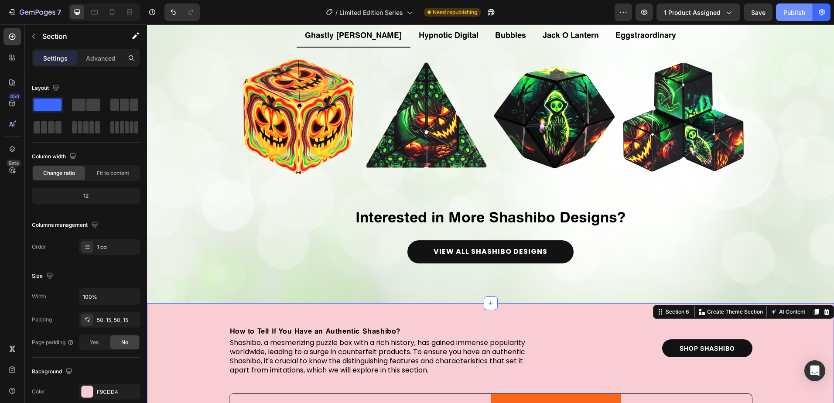
click at [793, 14] on div "Publish" at bounding box center [794, 12] width 22 height 9
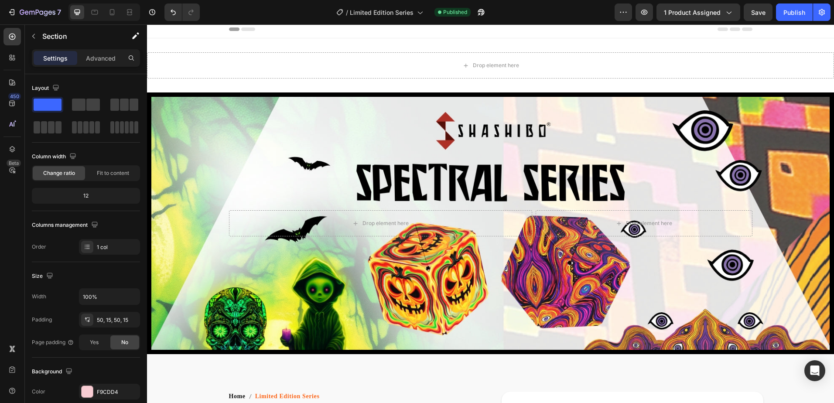
scroll to position [0, 0]
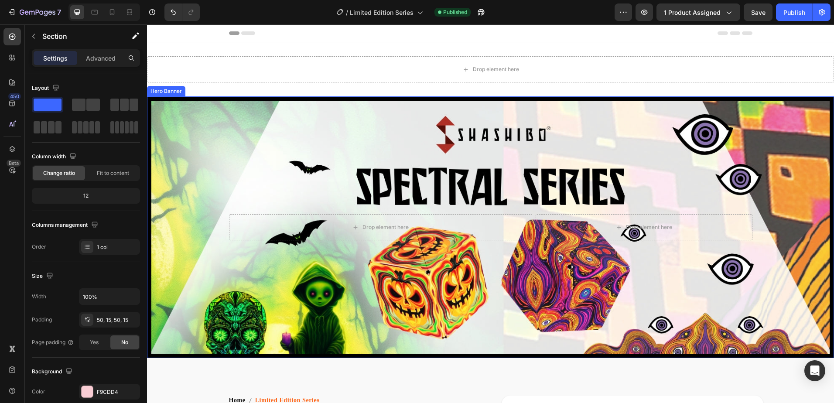
click at [302, 116] on div "Overlay" at bounding box center [490, 227] width 678 height 253
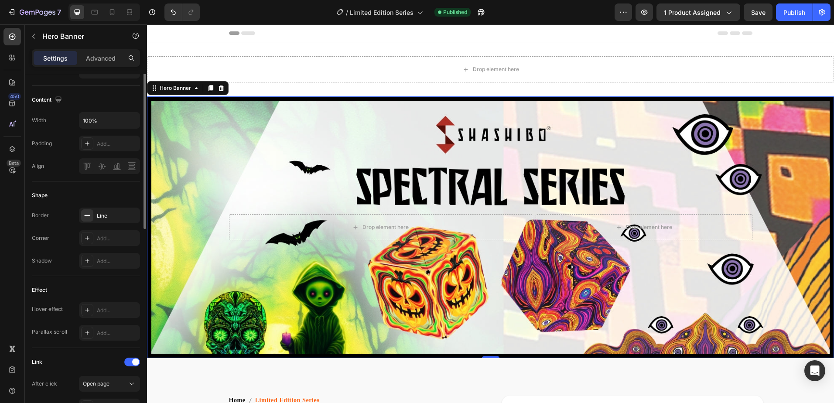
scroll to position [131, 0]
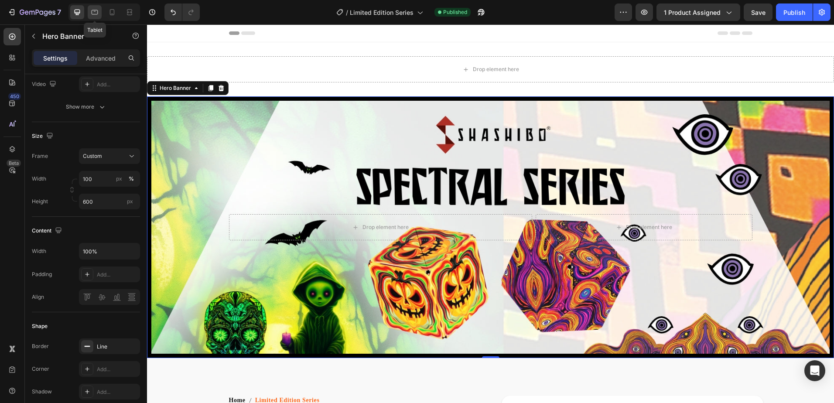
click at [95, 10] on icon at bounding box center [94, 12] width 9 height 9
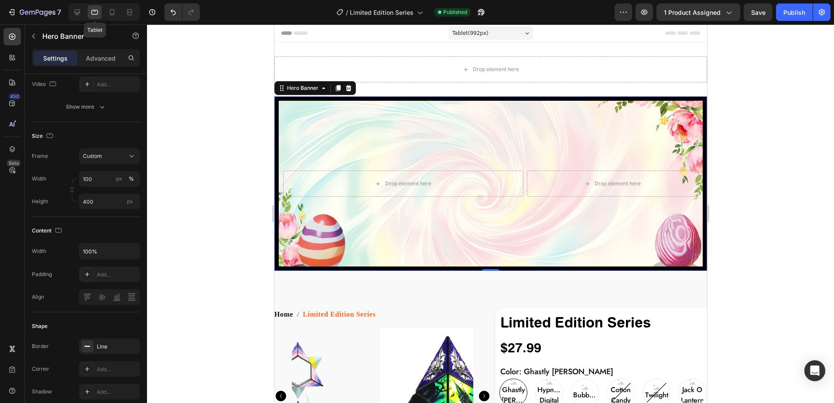
scroll to position [41, 0]
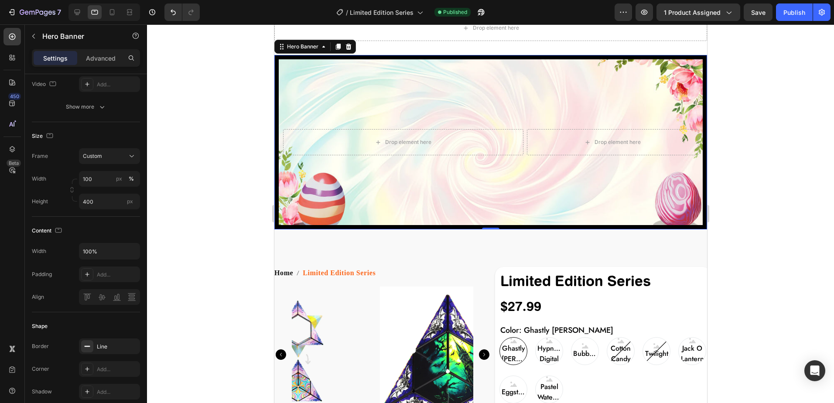
click at [305, 71] on div "Overlay" at bounding box center [490, 142] width 424 height 166
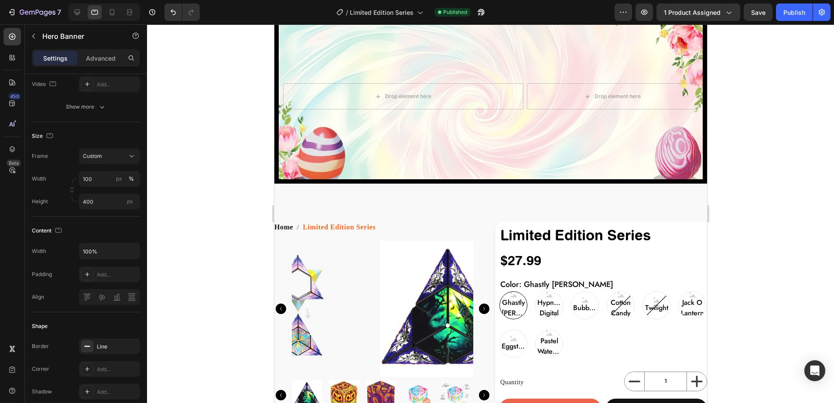
scroll to position [0, 0]
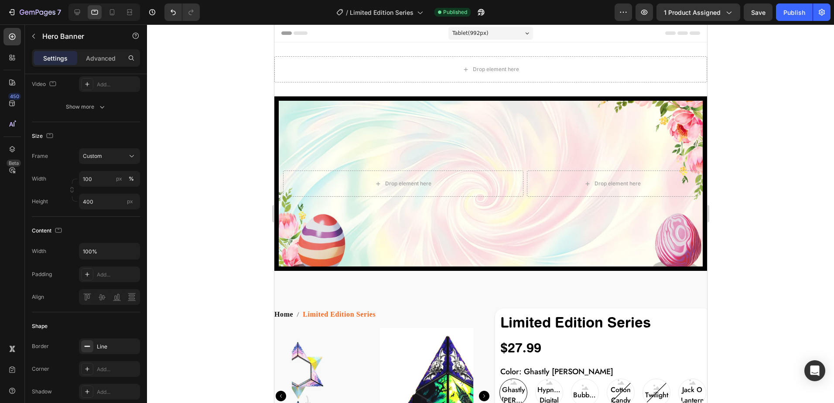
click at [344, 123] on div "Overlay" at bounding box center [490, 184] width 424 height 166
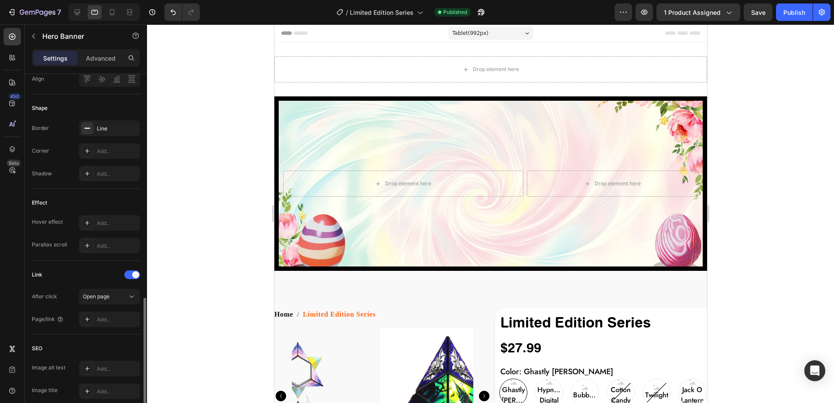
scroll to position [393, 0]
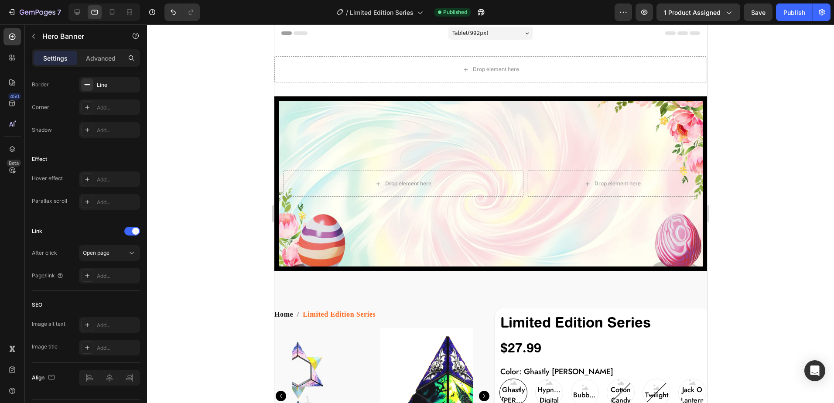
click at [280, 115] on div "Overlay" at bounding box center [490, 184] width 424 height 166
click at [278, 99] on div "Drop element here Drop element here Row Row" at bounding box center [490, 183] width 433 height 174
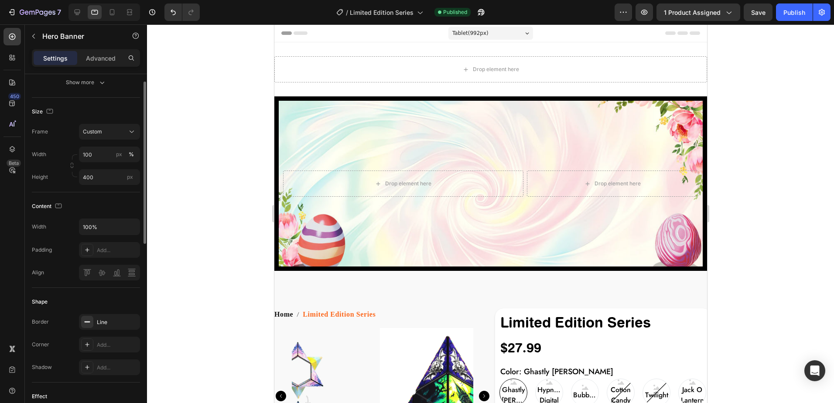
scroll to position [0, 0]
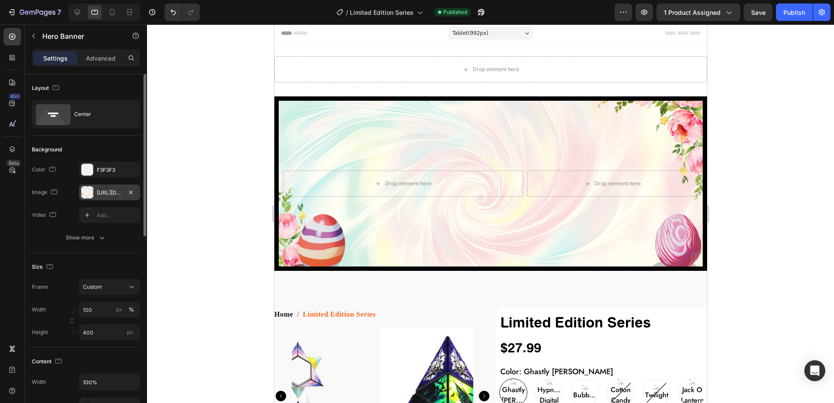
click at [111, 192] on div "https://cdn.shopify.com/s/files/1/0523/7738/7168/files/gempages_490488081443456…" at bounding box center [109, 193] width 25 height 8
click at [75, 14] on icon at bounding box center [77, 12] width 9 height 9
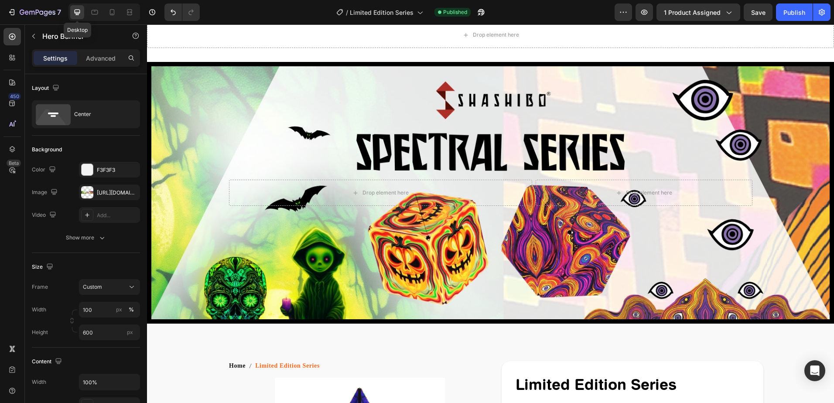
scroll to position [41, 0]
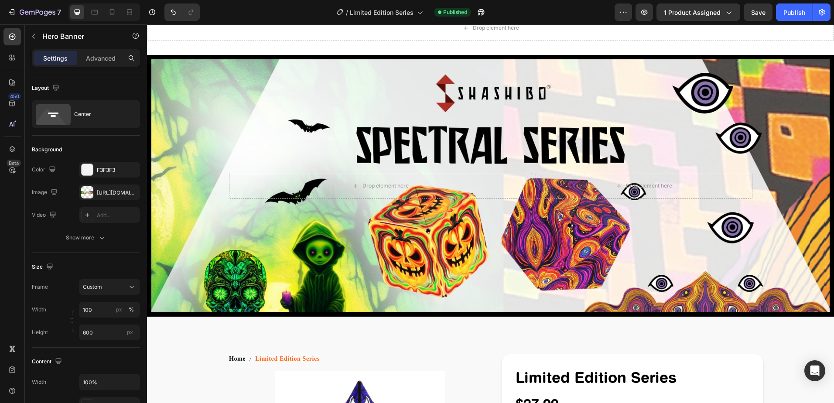
click at [187, 89] on div "Overlay" at bounding box center [490, 185] width 678 height 253
click at [87, 194] on div at bounding box center [87, 192] width 12 height 12
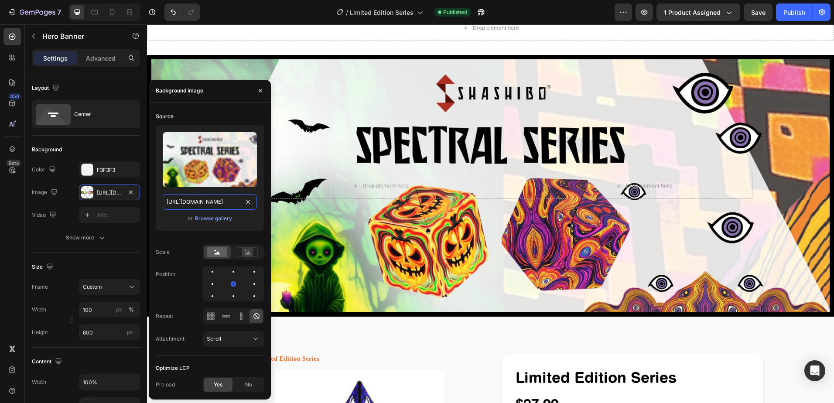
click at [193, 203] on input "[URL][DOMAIN_NAME]" at bounding box center [210, 202] width 94 height 16
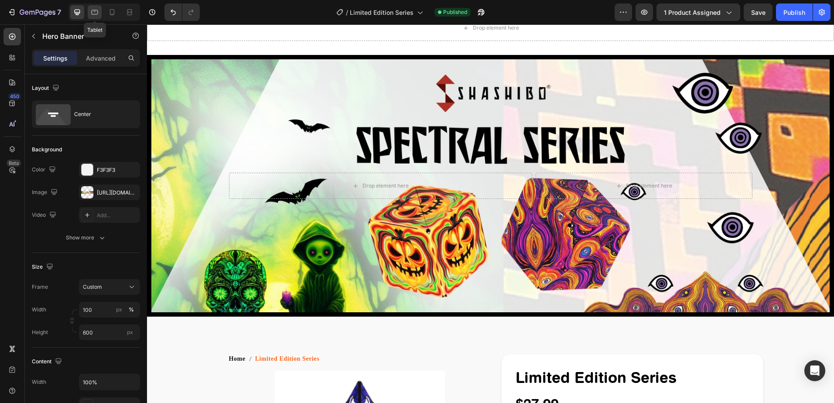
click at [98, 11] on icon at bounding box center [95, 12] width 7 height 5
type input "400"
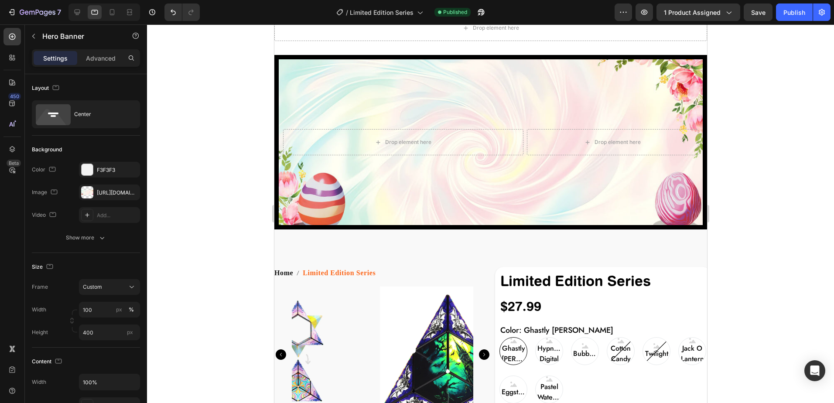
click at [355, 85] on div "Overlay" at bounding box center [490, 142] width 424 height 166
click at [115, 196] on div "https://cdn.shopify.com/s/files/1/0523/7738/7168/files/gempages_490488081443456…" at bounding box center [109, 193] width 25 height 8
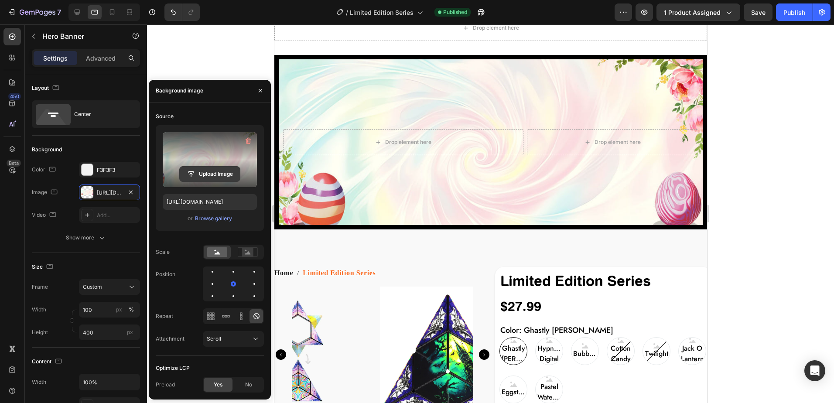
click at [207, 172] on input "file" at bounding box center [210, 174] width 60 height 15
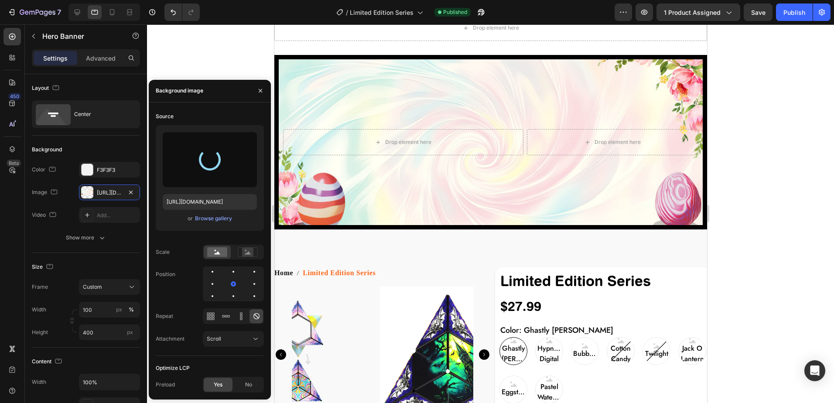
type input "[URL][DOMAIN_NAME]"
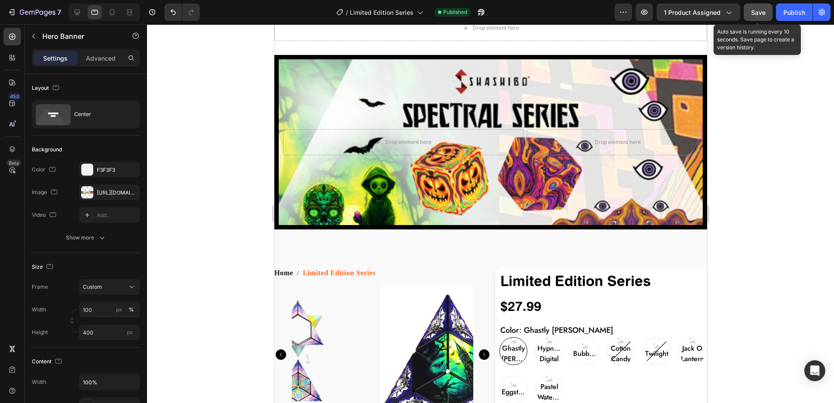
click at [763, 16] on div "Save" at bounding box center [758, 12] width 14 height 9
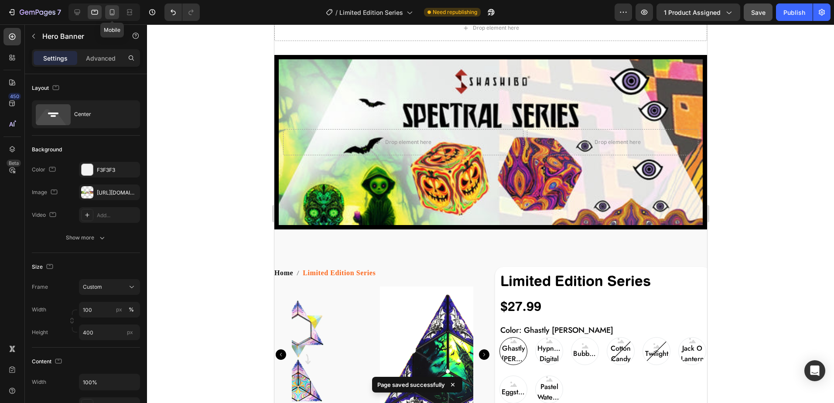
click at [112, 13] on icon at bounding box center [112, 12] width 9 height 9
type input "550"
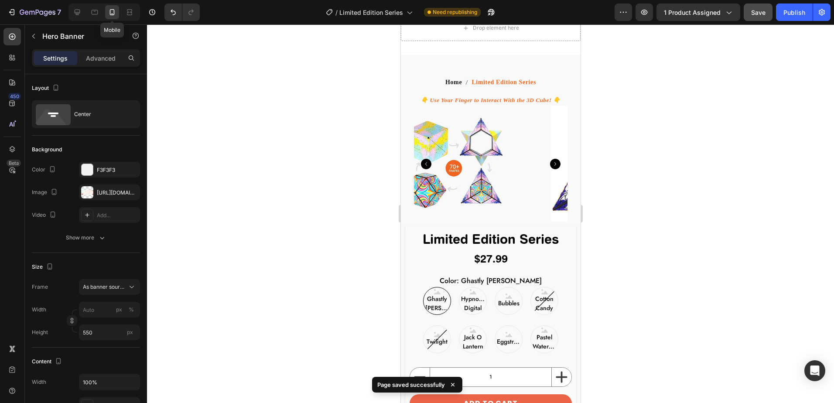
scroll to position [11, 0]
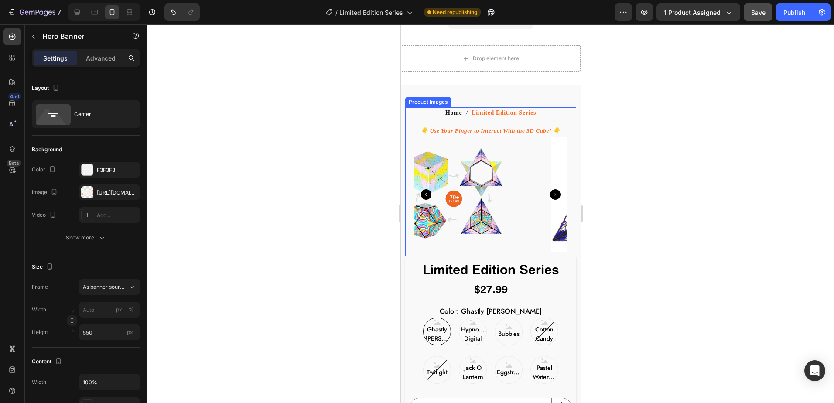
click at [551, 189] on icon "Carousel Next Arrow" at bounding box center [555, 194] width 10 height 10
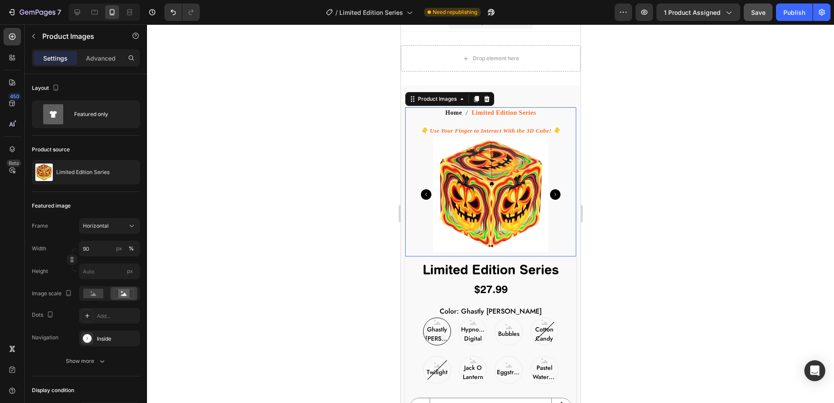
click at [622, 177] on div at bounding box center [490, 213] width 687 height 379
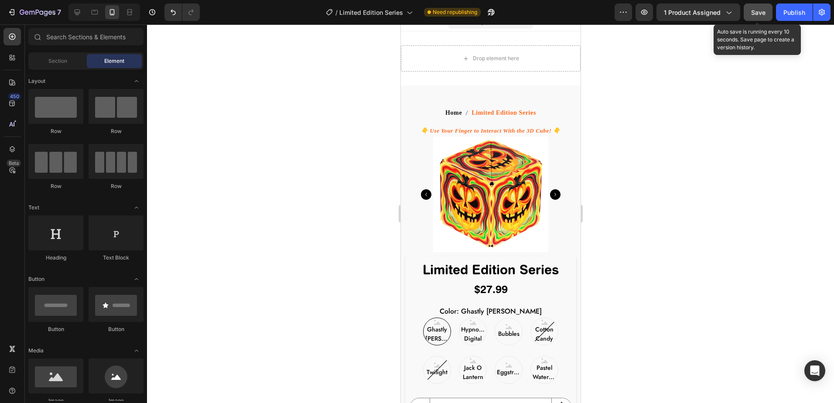
click at [759, 8] on div "Save" at bounding box center [758, 12] width 14 height 9
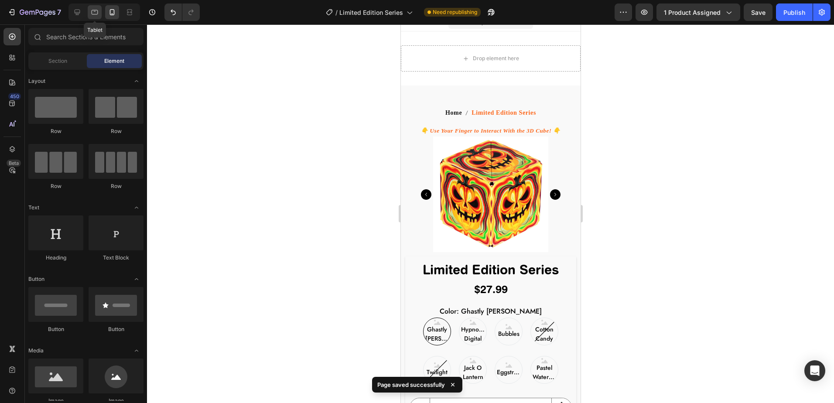
click at [94, 12] on icon at bounding box center [94, 12] width 9 height 9
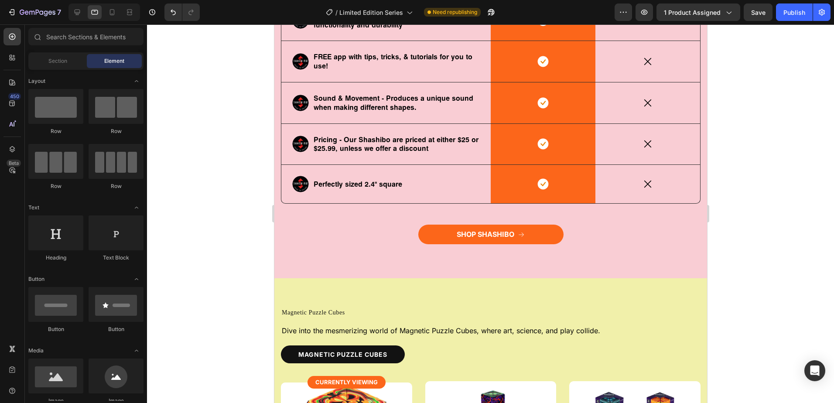
scroll to position [2148, 0]
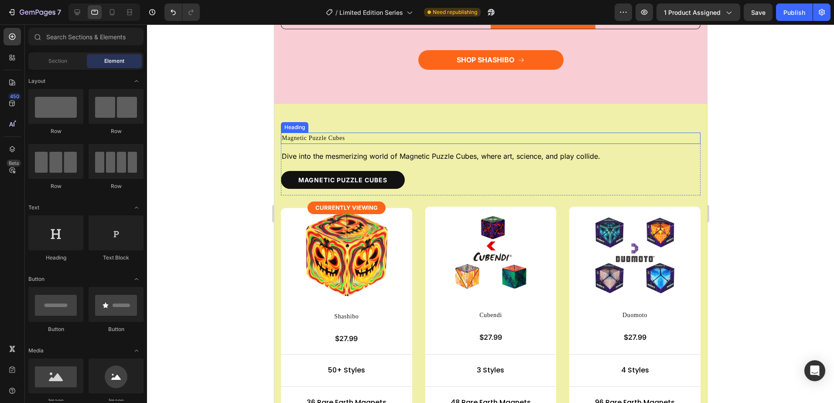
click at [332, 144] on h2 "Magnetic Puzzle Cubes" at bounding box center [490, 138] width 420 height 11
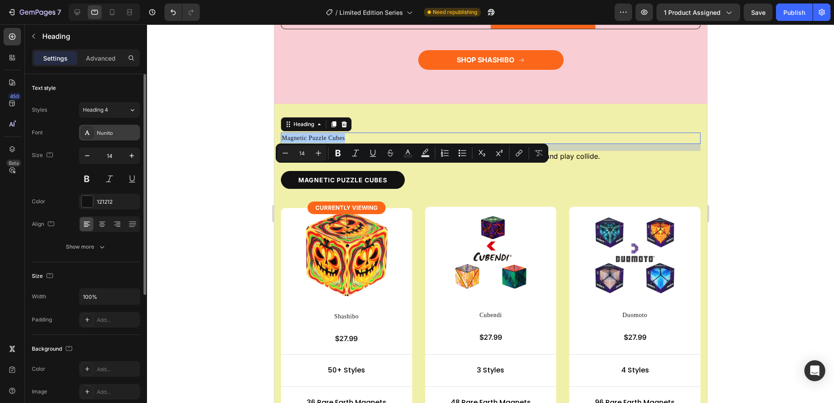
click at [123, 136] on div "Nunito" at bounding box center [117, 133] width 41 height 8
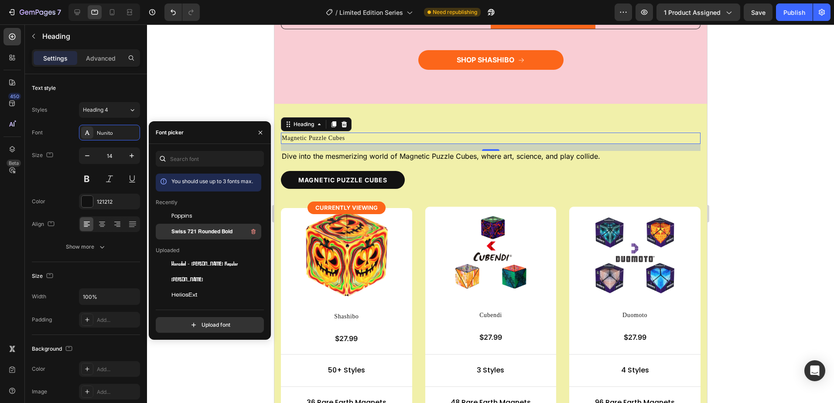
click at [205, 231] on span "Swiss 721 Rounded Bold" at bounding box center [201, 232] width 61 height 8
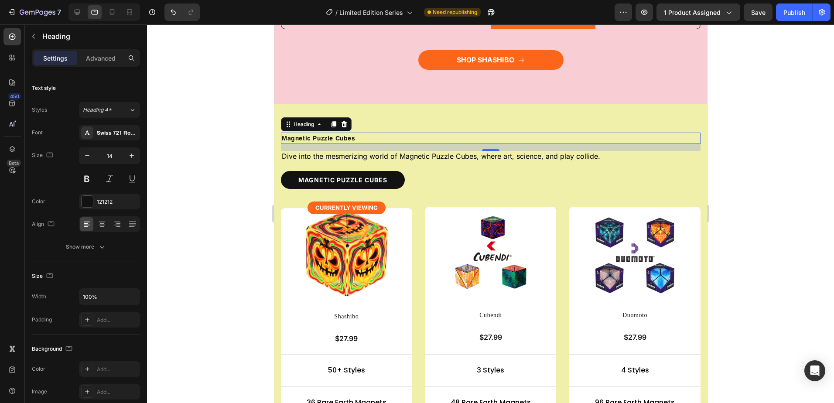
click at [734, 196] on div at bounding box center [490, 213] width 687 height 379
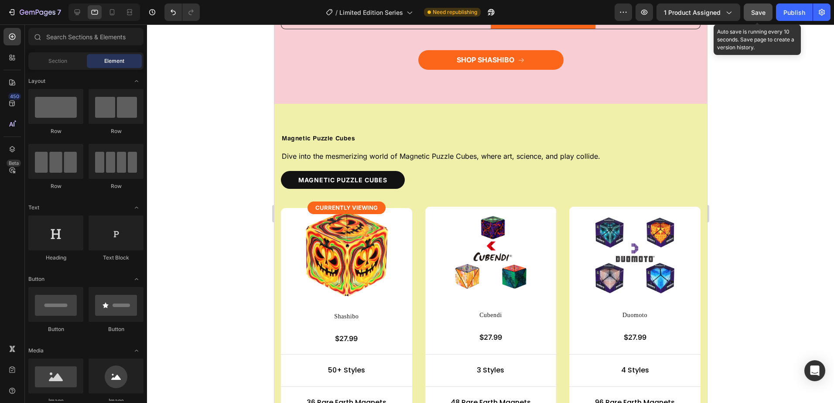
click at [761, 13] on span "Save" at bounding box center [758, 12] width 14 height 7
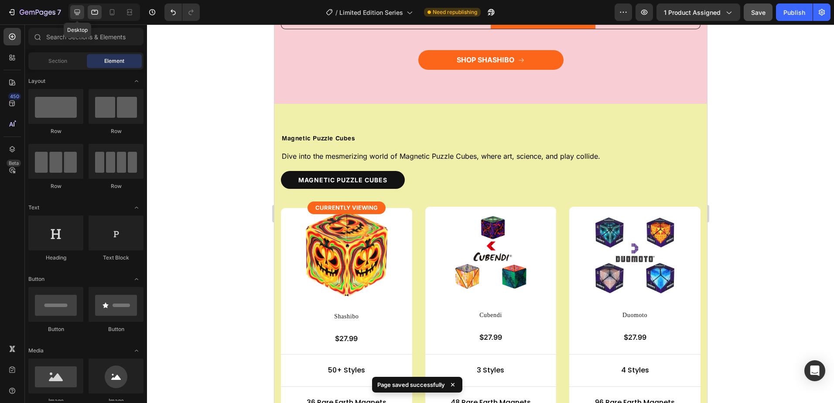
click at [75, 9] on icon at bounding box center [77, 12] width 9 height 9
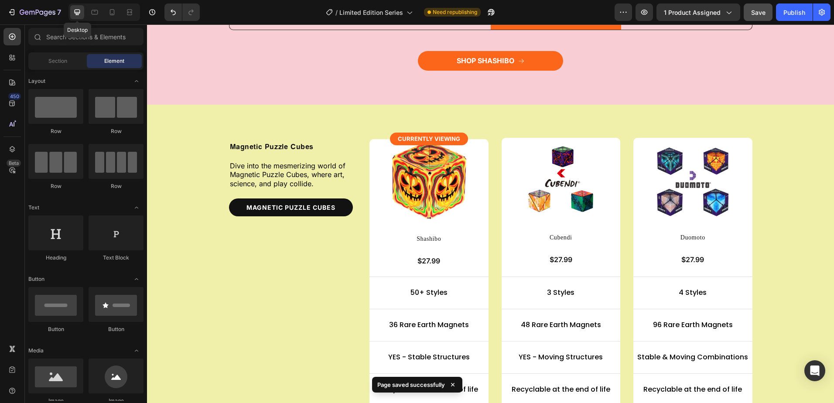
scroll to position [2139, 0]
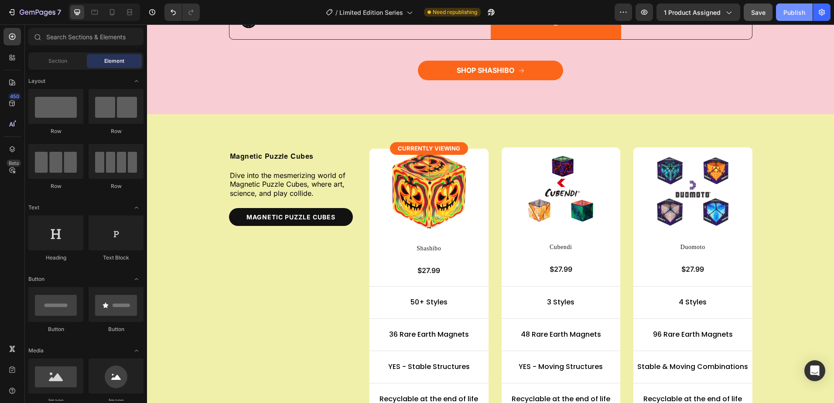
click at [799, 15] on div "Publish" at bounding box center [794, 12] width 22 height 9
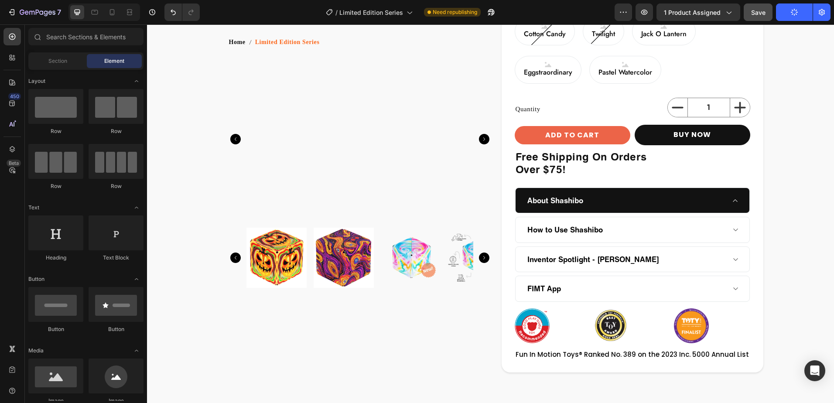
scroll to position [0, 0]
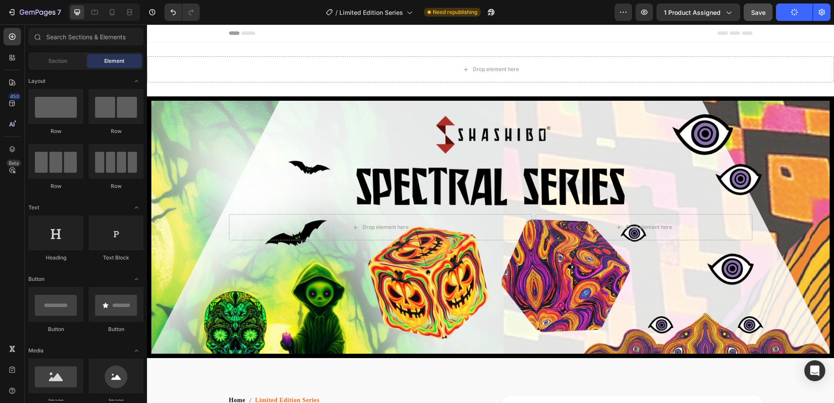
drag, startPoint x: 831, startPoint y: 301, endPoint x: 961, endPoint y: 25, distance: 304.6
click at [94, 16] on icon at bounding box center [94, 12] width 9 height 9
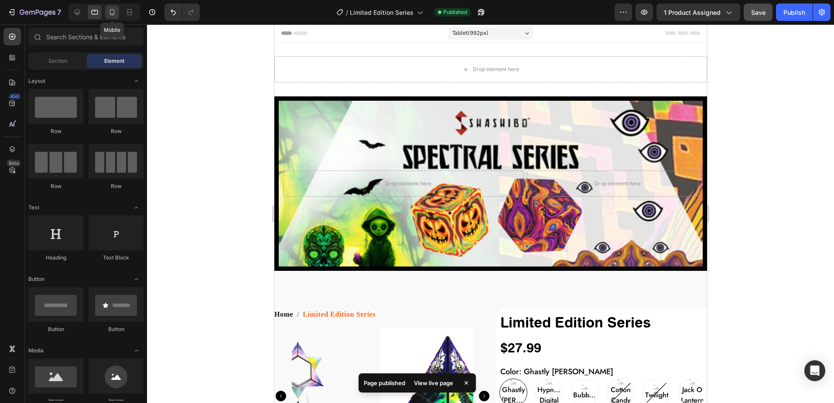
click at [110, 13] on icon at bounding box center [112, 12] width 5 height 6
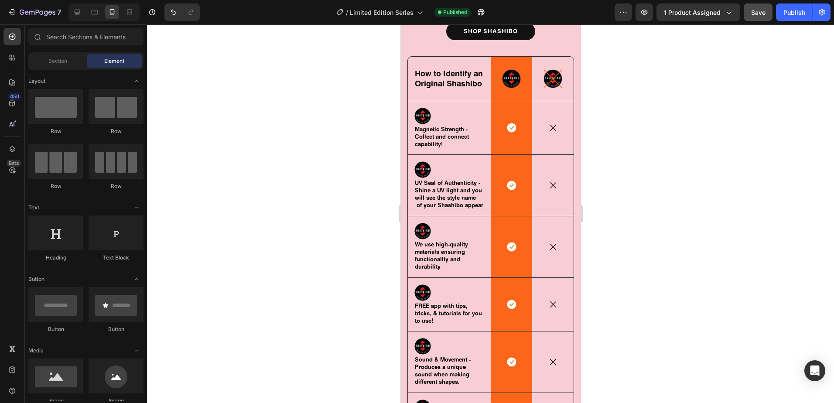
scroll to position [1832, 0]
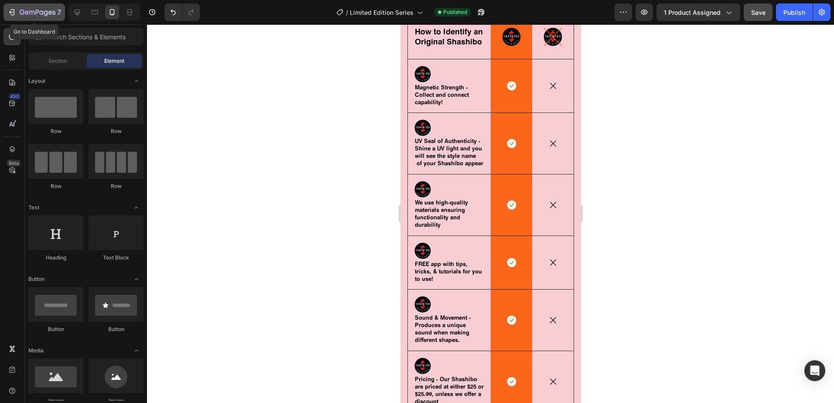
click at [13, 10] on icon "button" at bounding box center [11, 12] width 9 height 9
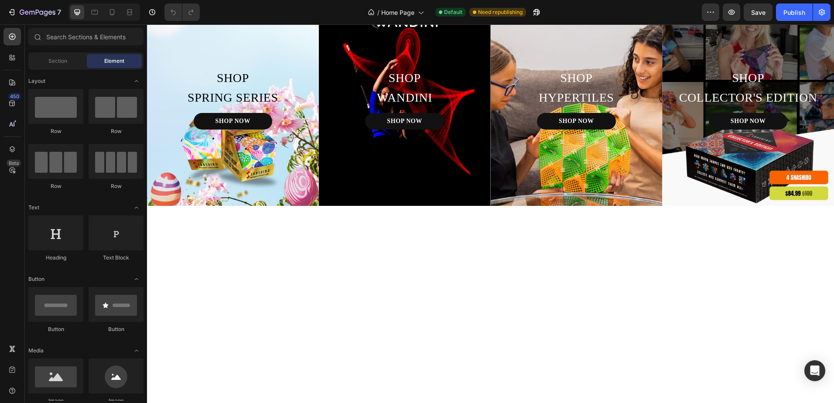
scroll to position [131, 0]
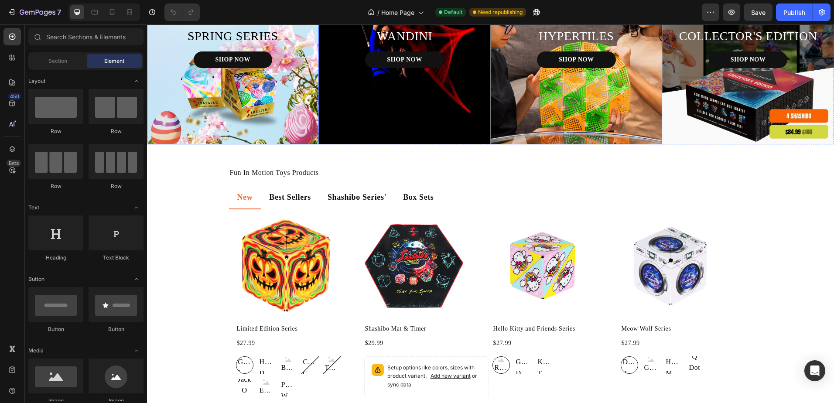
click at [267, 144] on div "Background Image" at bounding box center [233, 37] width 172 height 215
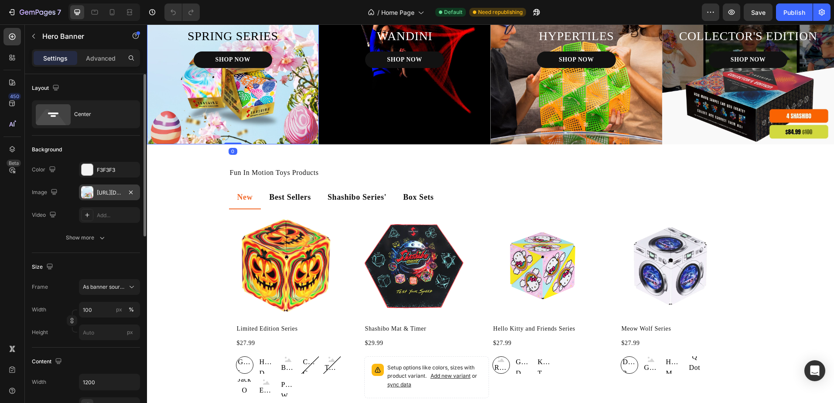
click at [120, 193] on div "https://cdn.shopify.com/s/files/1/0523/7738/7168/files/gempages_490488081443456…" at bounding box center [109, 193] width 25 height 8
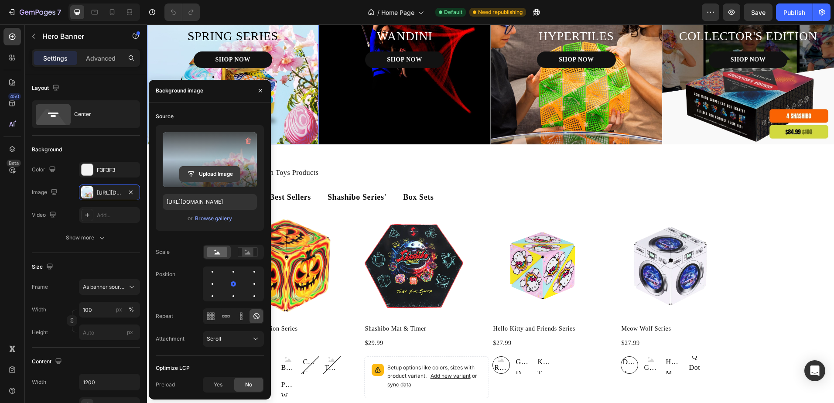
click at [207, 168] on input "file" at bounding box center [210, 174] width 60 height 15
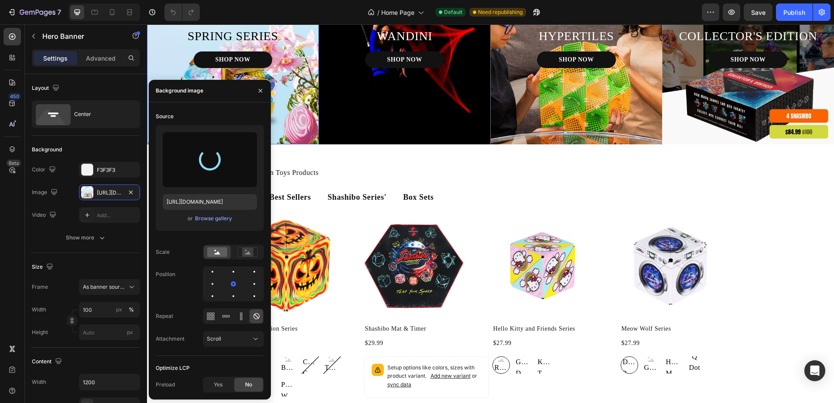
type input "https://cdn.shopify.com/s/files/1/0523/7738/7168/files/gempages_490488081443456…"
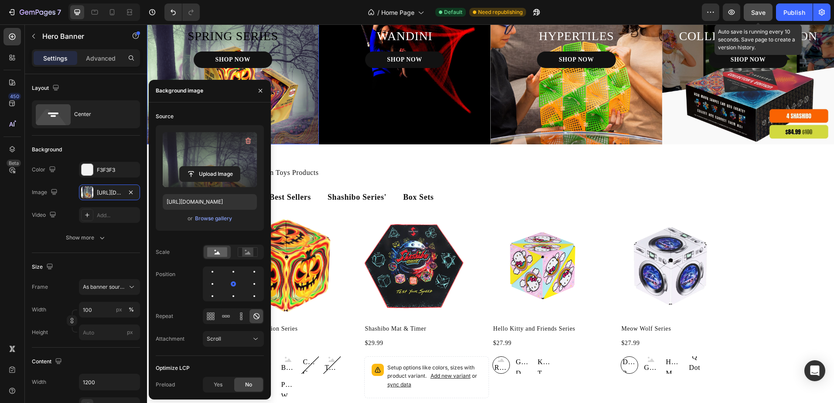
click at [761, 16] on span "Save" at bounding box center [758, 12] width 14 height 7
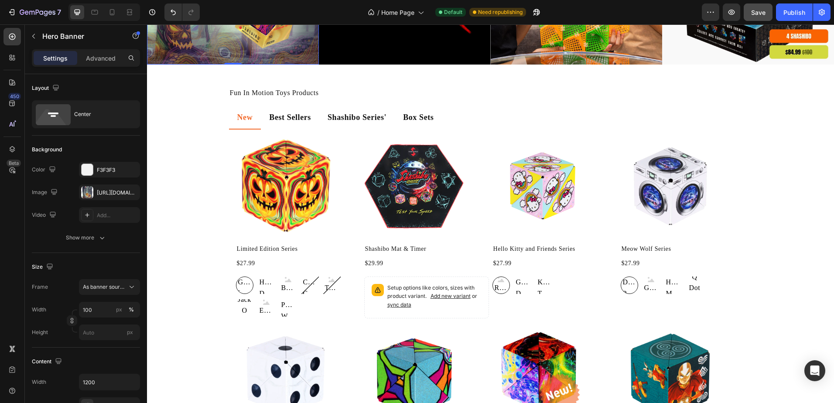
scroll to position [218, 0]
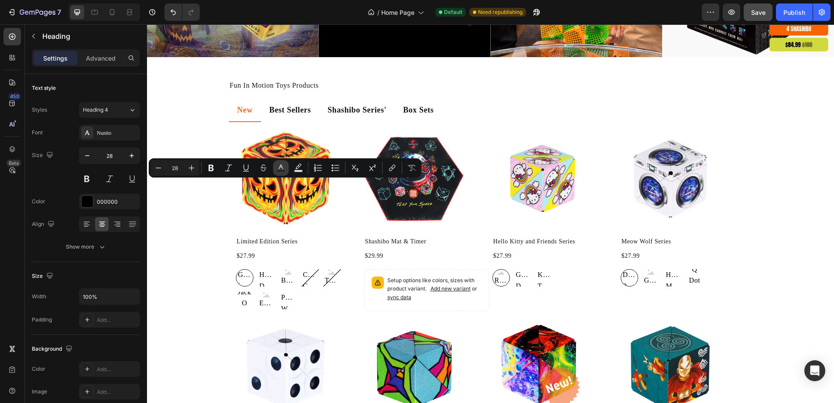
click at [282, 167] on icon "Editor contextual toolbar" at bounding box center [281, 166] width 4 height 5
type input "000000"
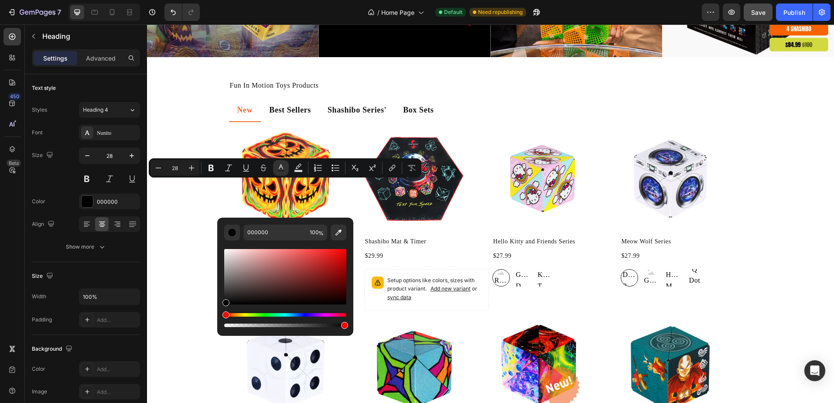
click at [225, 250] on div "Editor contextual toolbar" at bounding box center [285, 276] width 122 height 55
type input "F9F9F9"
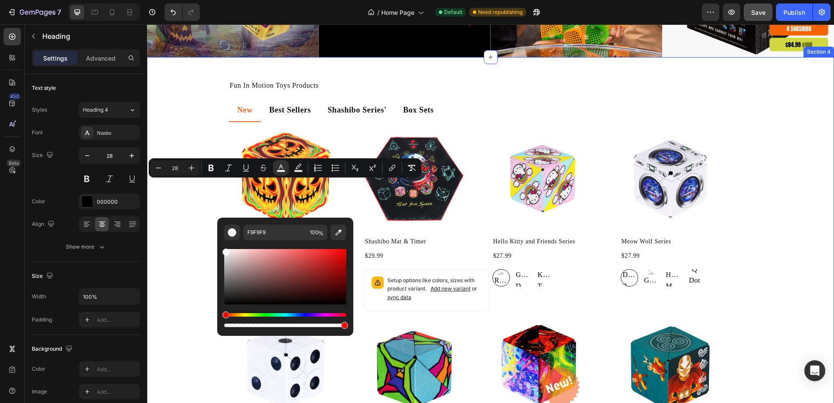
click at [446, 329] on div "Fun In Motion Toys Products Heading New Best Sellers Shashibo Series' Box Sets …" at bounding box center [490, 378] width 687 height 643
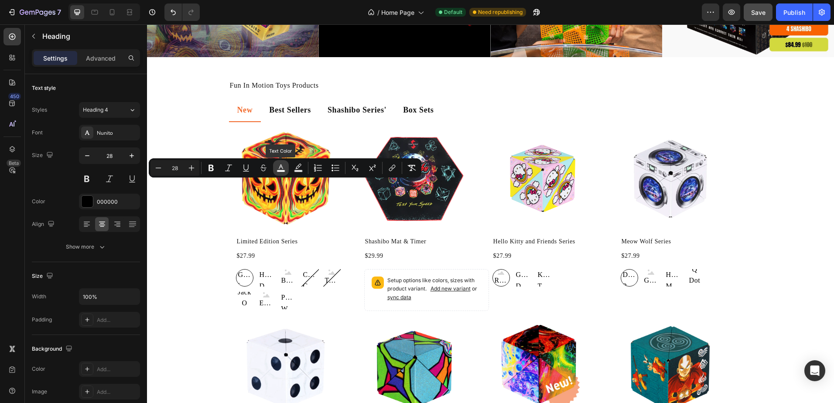
click at [280, 165] on icon "Editor contextual toolbar" at bounding box center [281, 168] width 9 height 9
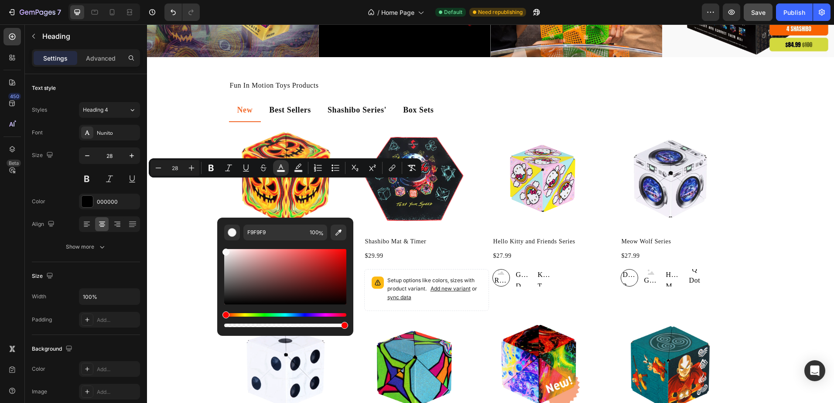
click at [244, 315] on div "Hue" at bounding box center [285, 314] width 122 height 3
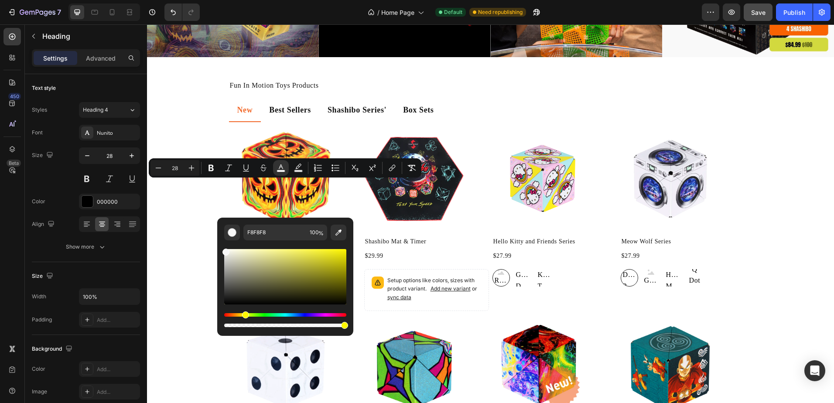
click at [343, 250] on div "Editor contextual toolbar" at bounding box center [285, 276] width 122 height 55
type input "F9F107"
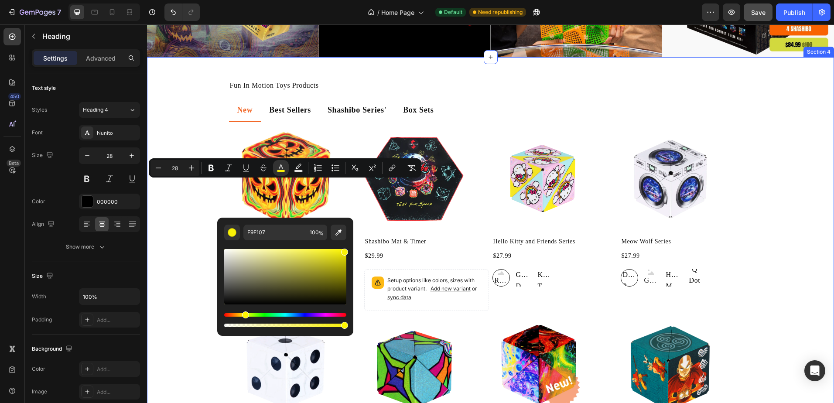
click at [412, 328] on div "Fun In Motion Toys Products Heading New Best Sellers Shashibo Series' Box Sets …" at bounding box center [490, 378] width 687 height 643
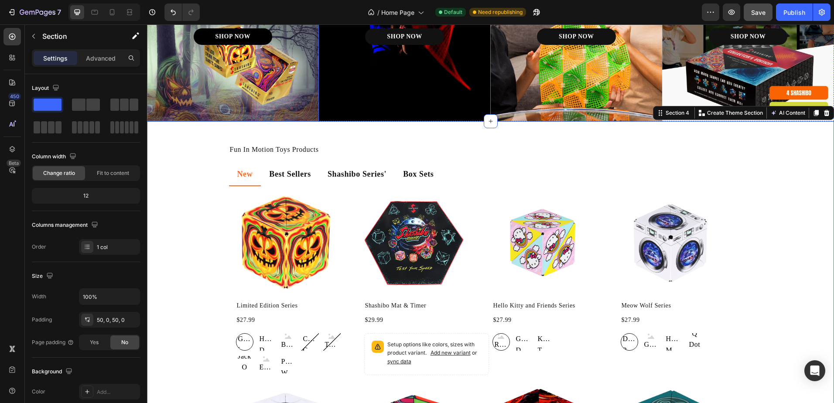
scroll to position [174, 0]
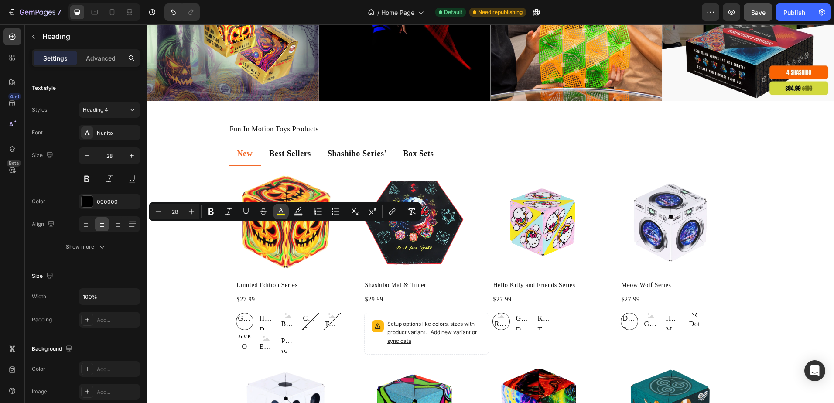
click at [279, 209] on icon "Editor contextual toolbar" at bounding box center [281, 211] width 9 height 9
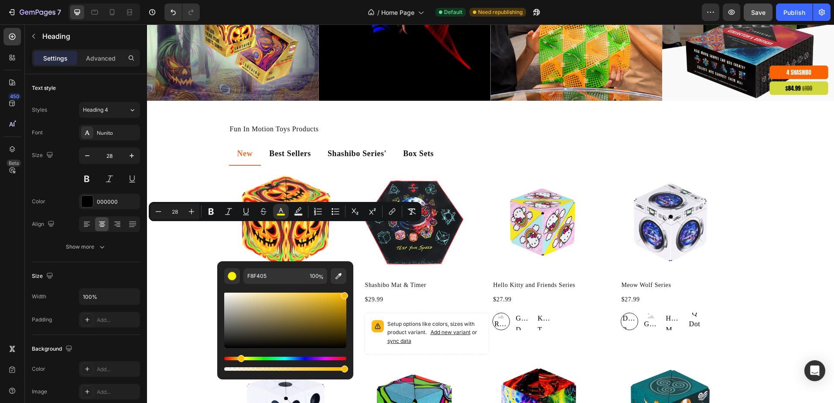
type input "F8BB04"
drag, startPoint x: 246, startPoint y: 360, endPoint x: 239, endPoint y: 360, distance: 7.4
click at [239, 360] on div "Hue" at bounding box center [241, 358] width 7 height 7
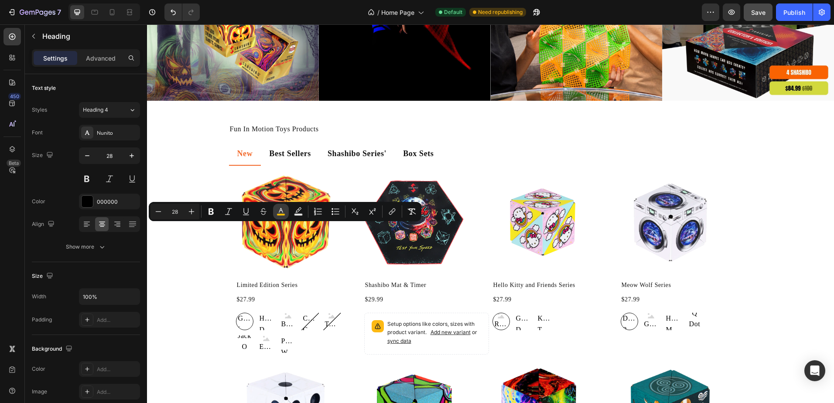
click at [281, 208] on icon "Editor contextual toolbar" at bounding box center [281, 211] width 9 height 9
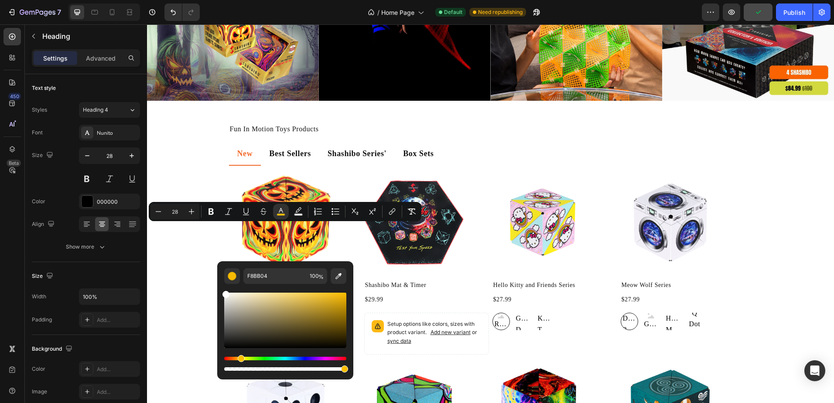
drag, startPoint x: 226, startPoint y: 293, endPoint x: 217, endPoint y: 291, distance: 9.3
click at [217, 291] on div "F8BB04 100 %" at bounding box center [285, 316] width 136 height 111
type input "FFFFFF"
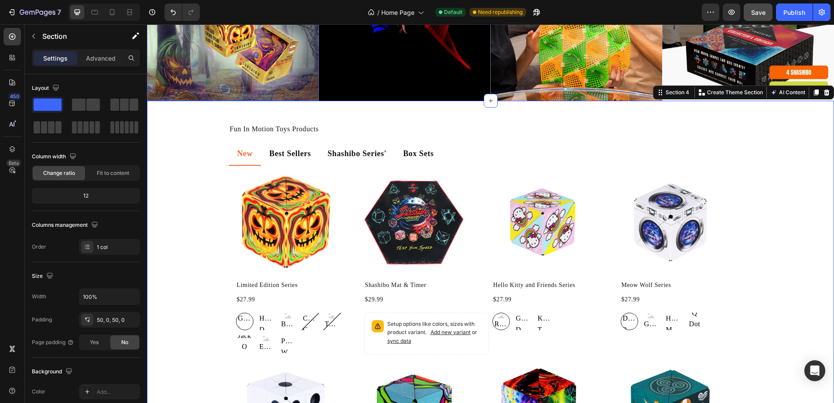
click at [256, 24] on link "SHOP NOW" at bounding box center [233, 16] width 79 height 17
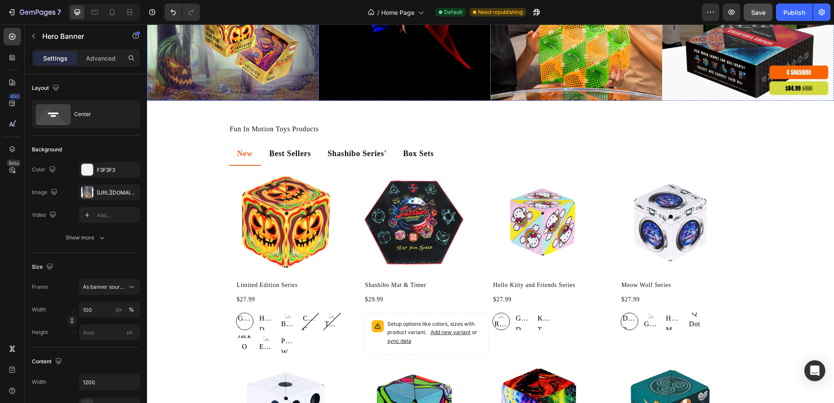
click at [106, 192] on div "https://cdn.shopify.com/s/files/1/0523/7738/7168/files/gempages_490488081443456…" at bounding box center [109, 193] width 25 height 8
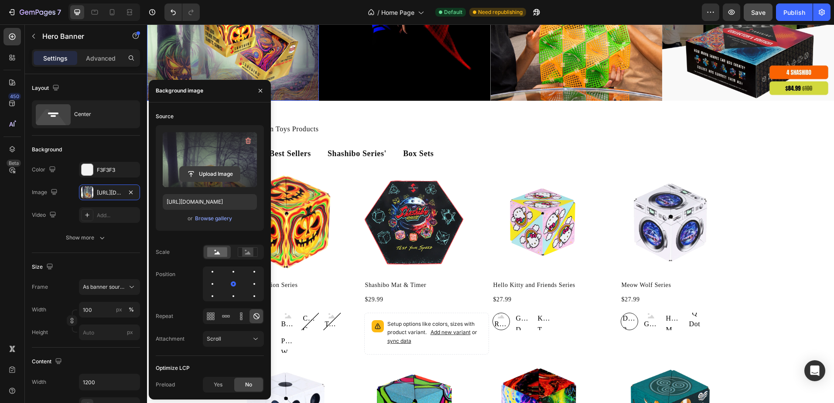
click at [201, 176] on input "file" at bounding box center [210, 174] width 60 height 15
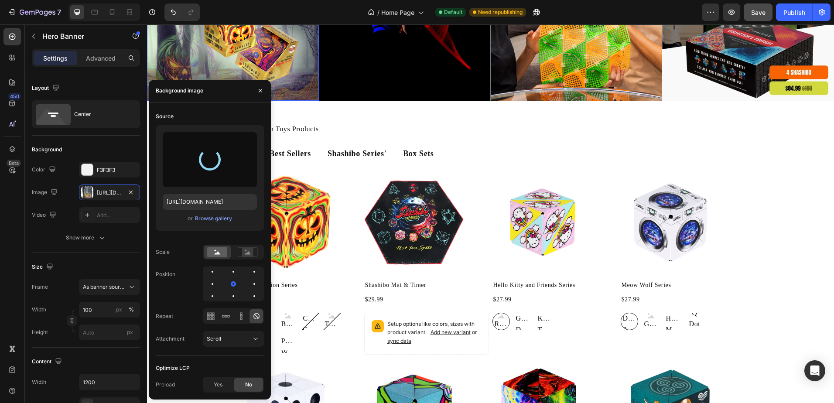
type input "https://cdn.shopify.com/s/files/1/0523/7738/7168/files/gempages_490488081443456…"
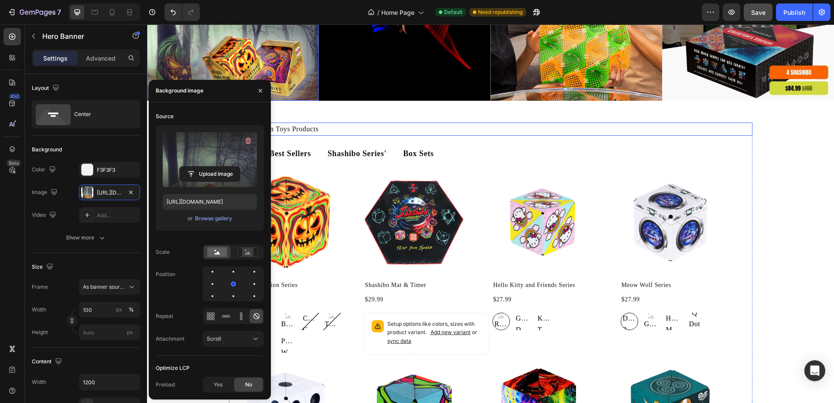
click at [399, 136] on h2 "Fun In Motion Toys Products" at bounding box center [490, 129] width 523 height 13
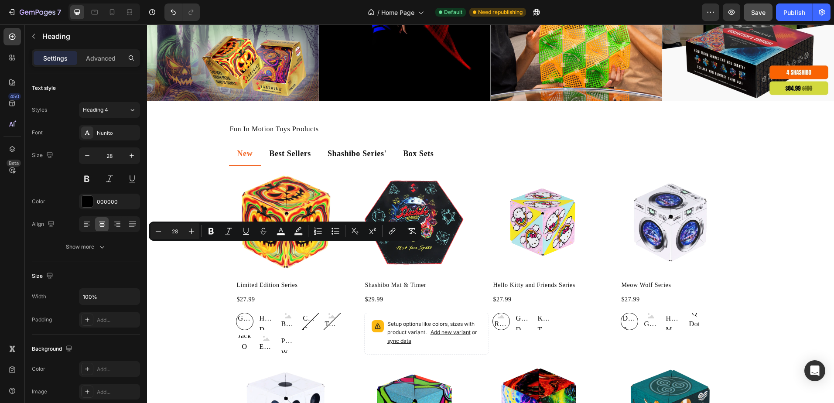
drag, startPoint x: 231, startPoint y: 249, endPoint x: 189, endPoint y: 250, distance: 41.9
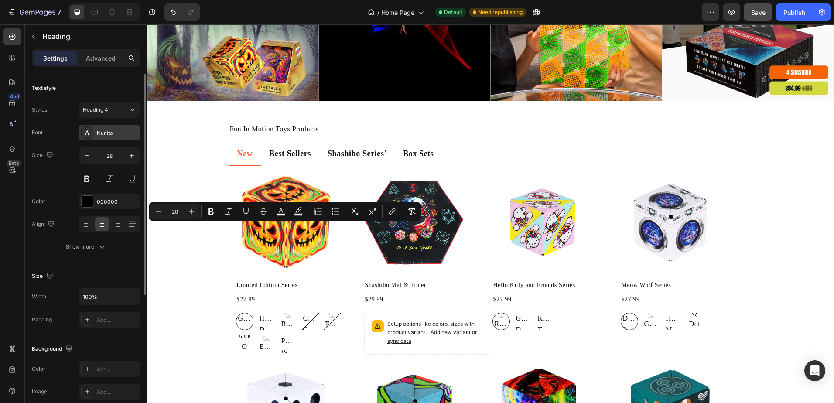
click at [124, 135] on div "Nunito" at bounding box center [117, 133] width 41 height 8
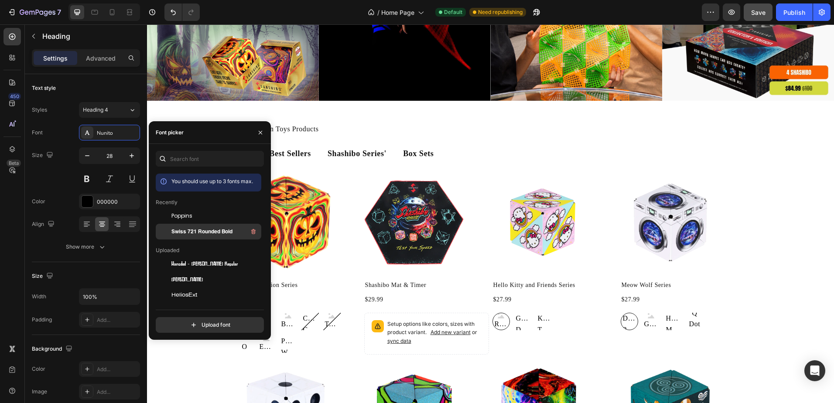
click at [223, 230] on span "Swiss 721 Rounded Bold" at bounding box center [201, 232] width 61 height 8
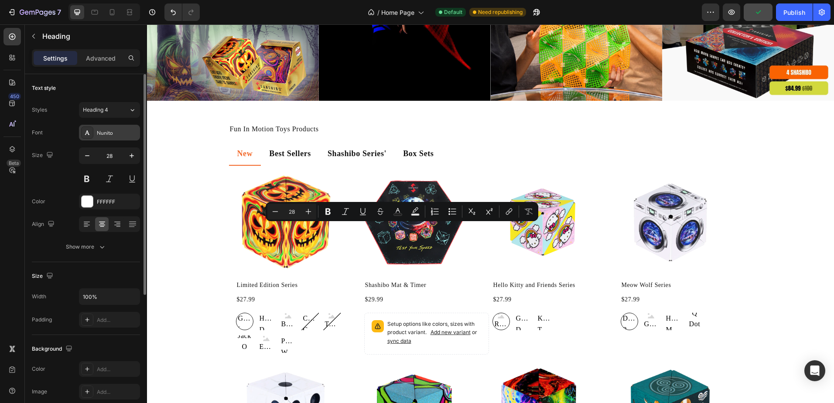
click at [107, 132] on div "Nunito" at bounding box center [117, 133] width 41 height 8
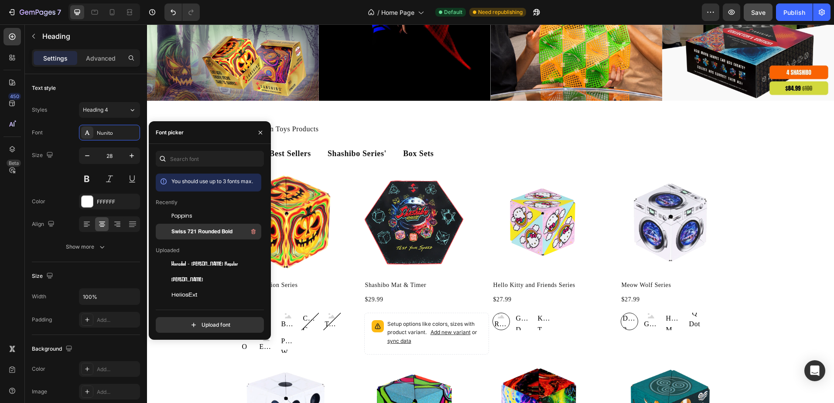
click at [190, 229] on span "Swiss 721 Rounded Bold" at bounding box center [201, 232] width 61 height 8
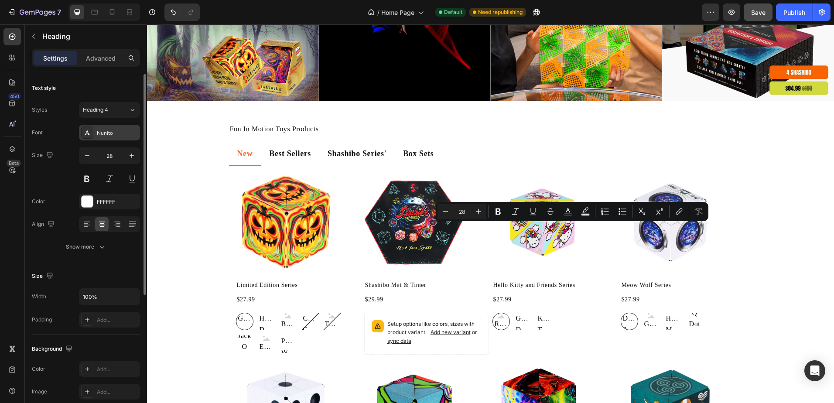
click at [102, 129] on div "Nunito" at bounding box center [117, 133] width 41 height 8
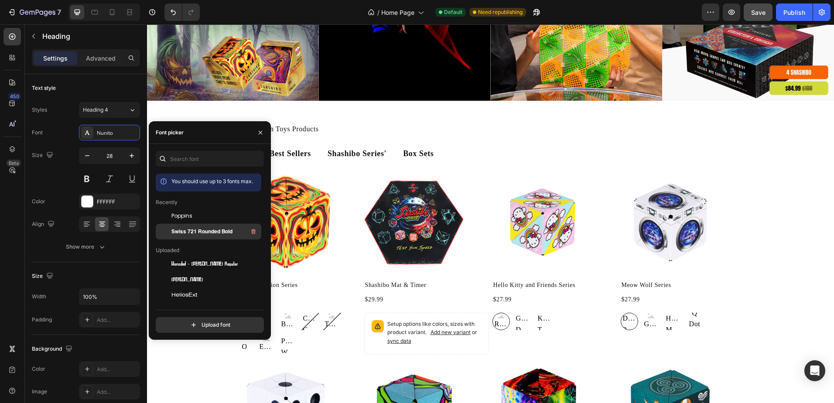
click at [194, 229] on span "Swiss 721 Rounded Bold" at bounding box center [201, 232] width 61 height 8
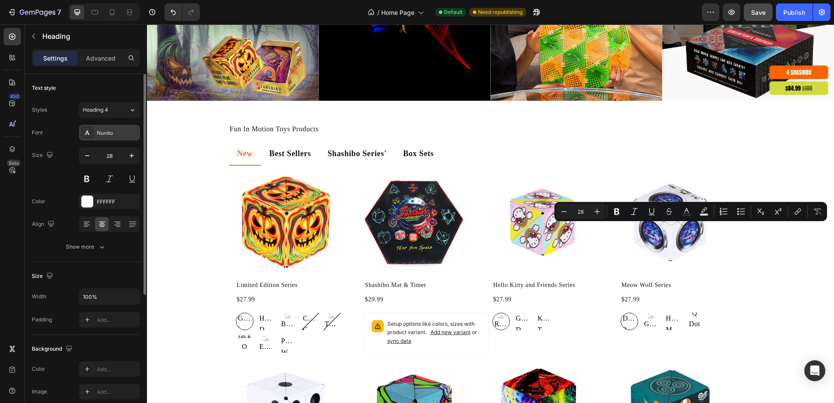
click at [112, 130] on div "Nunito" at bounding box center [117, 133] width 41 height 8
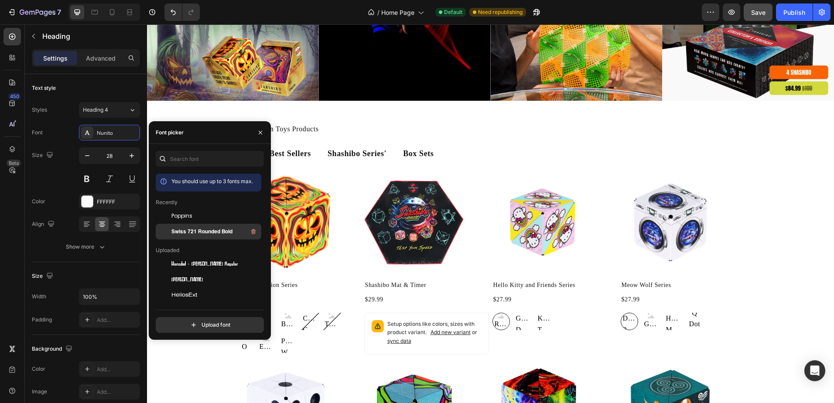
click at [173, 228] on span "Swiss 721 Rounded Bold" at bounding box center [201, 232] width 61 height 8
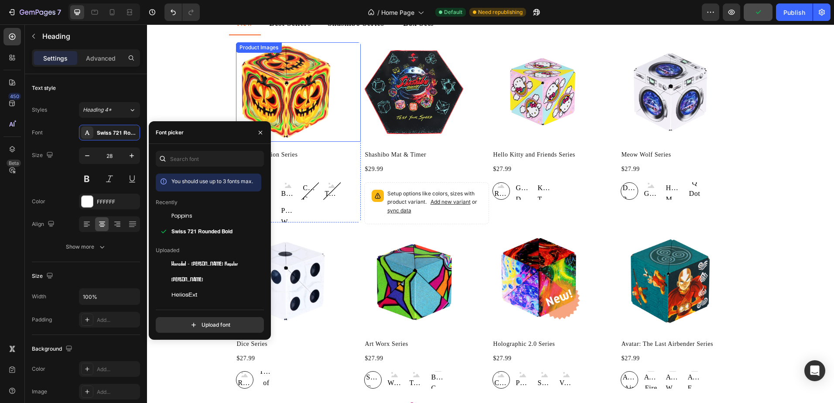
scroll to position [305, 0]
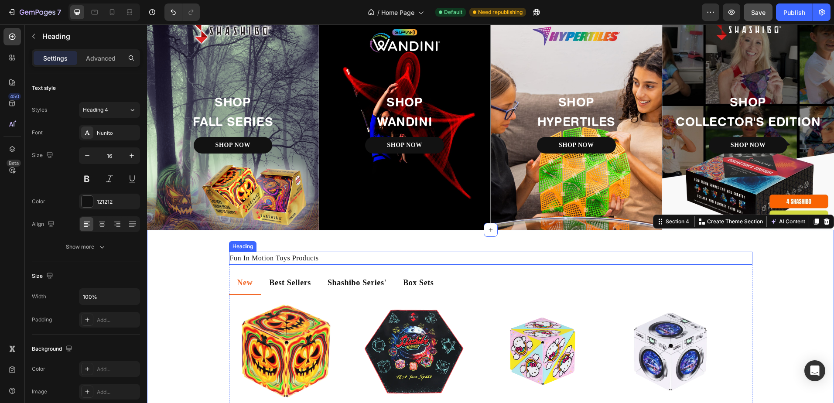
click at [267, 257] on h2 "Fun In Motion Toys Products" at bounding box center [490, 258] width 523 height 13
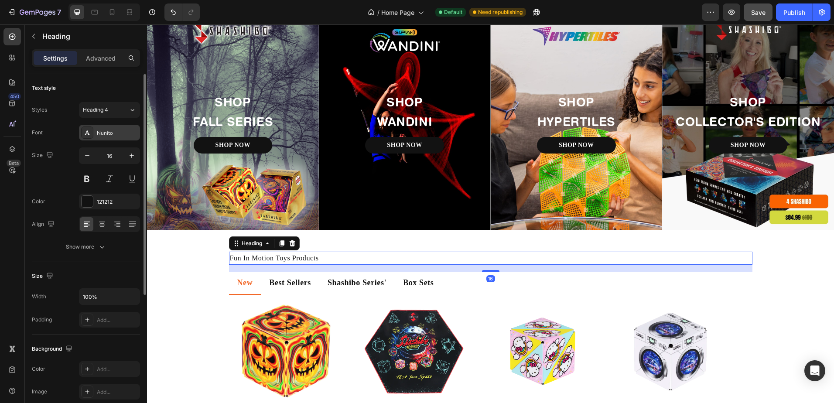
click at [113, 133] on div "Nunito" at bounding box center [117, 133] width 41 height 8
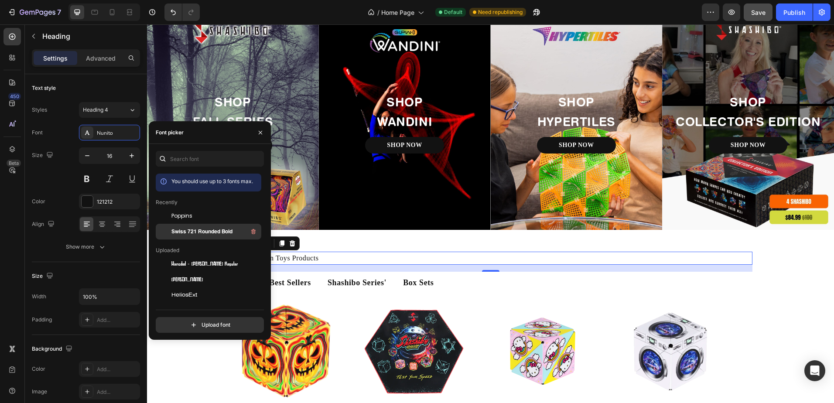
click at [186, 230] on span "Swiss 721 Rounded Bold" at bounding box center [201, 232] width 61 height 8
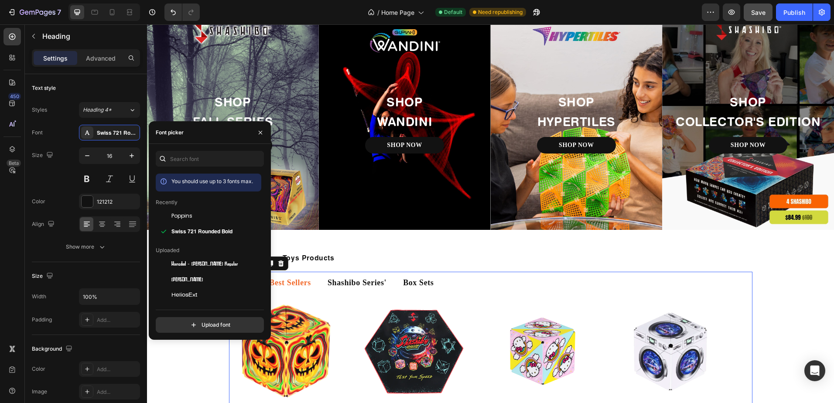
click at [291, 280] on p "Best Sellers" at bounding box center [290, 283] width 42 height 13
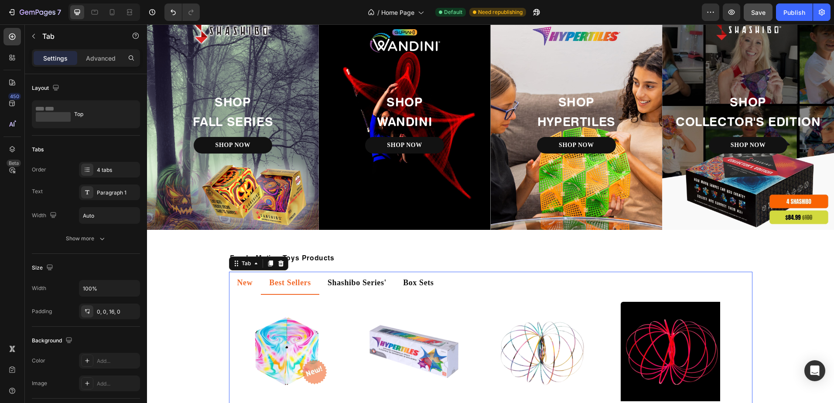
click at [237, 278] on p "New" at bounding box center [245, 283] width 16 height 13
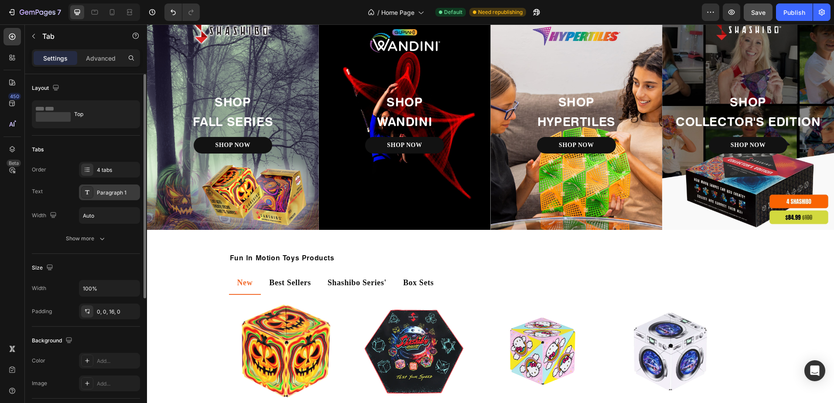
click at [105, 188] on div "Paragraph 1" at bounding box center [109, 193] width 61 height 16
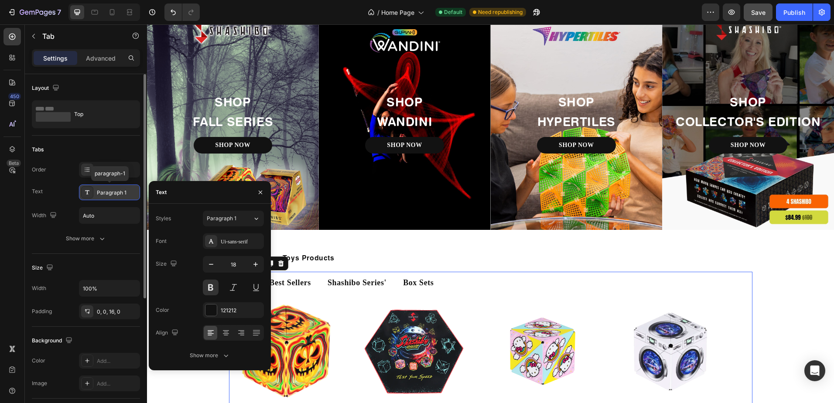
click at [105, 188] on div "Paragraph 1" at bounding box center [109, 193] width 61 height 16
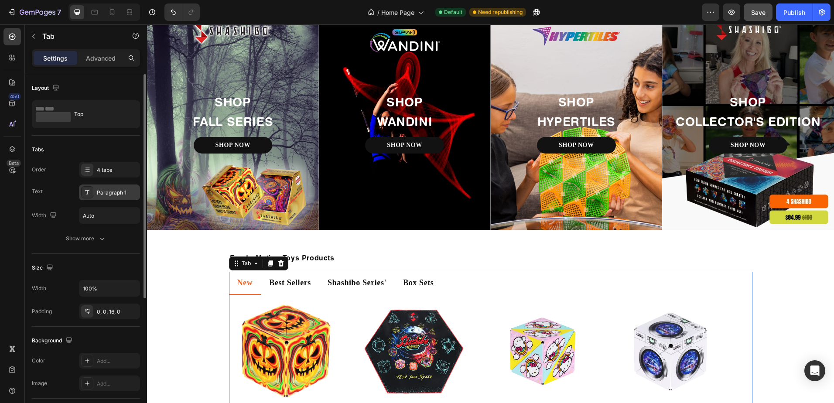
click at [113, 191] on div "Paragraph 1" at bounding box center [117, 193] width 41 height 8
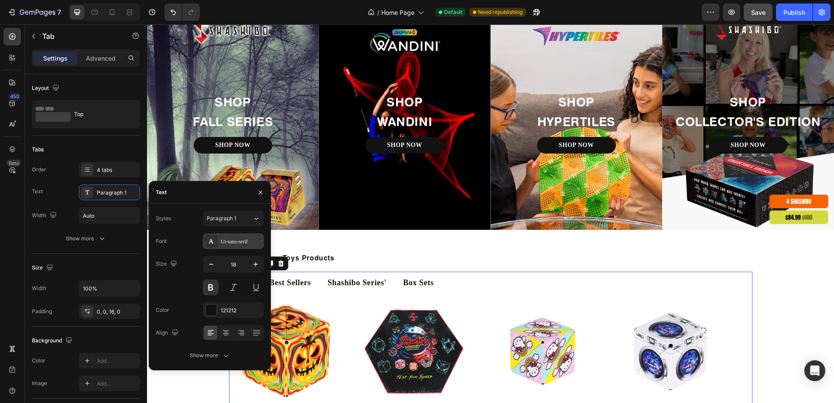
click at [227, 238] on div "Ui-sans-serif" at bounding box center [241, 242] width 41 height 8
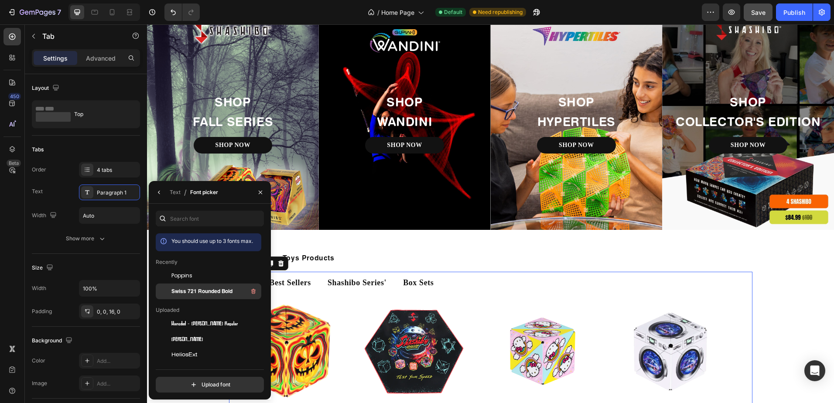
click at [211, 294] on span "Swiss 721 Rounded Bold" at bounding box center [201, 291] width 61 height 8
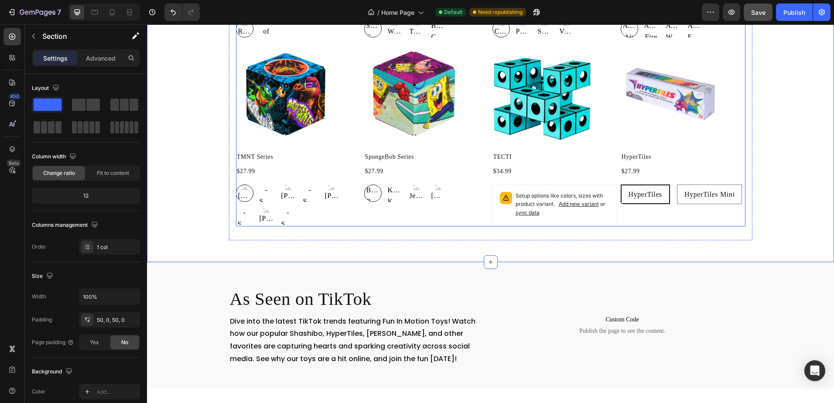
scroll to position [916, 0]
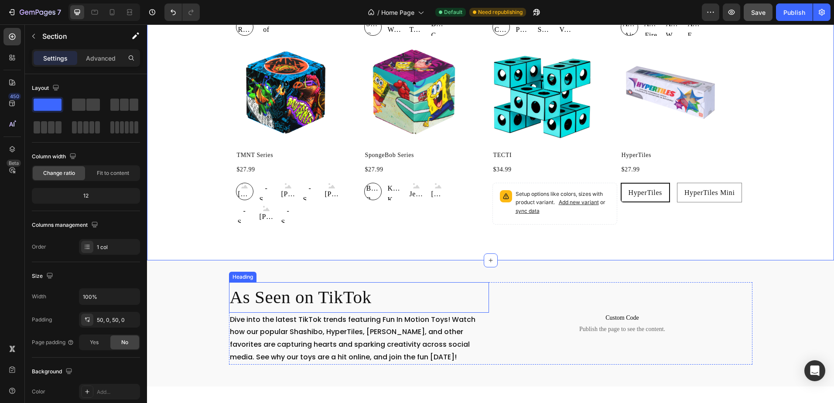
click at [329, 293] on h2 "As Seen on TikTok" at bounding box center [359, 297] width 260 height 31
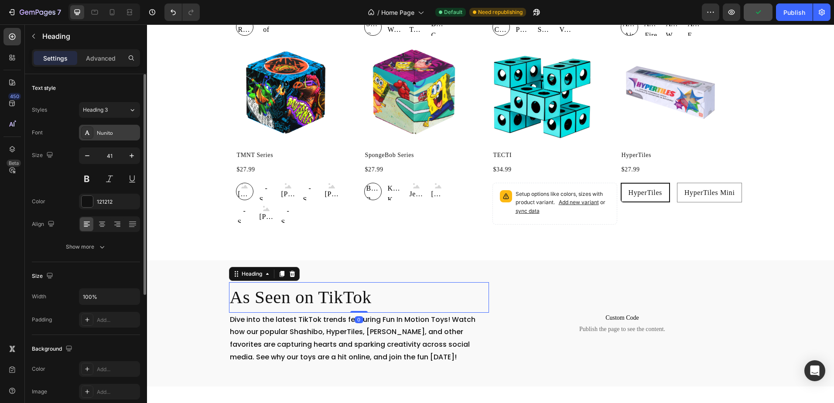
click at [115, 135] on div "Nunito" at bounding box center [117, 133] width 41 height 8
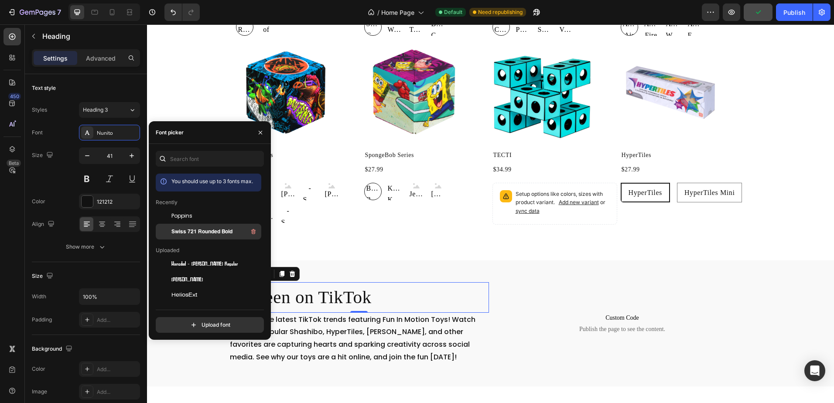
click at [205, 233] on span "Swiss 721 Rounded Bold" at bounding box center [201, 232] width 61 height 8
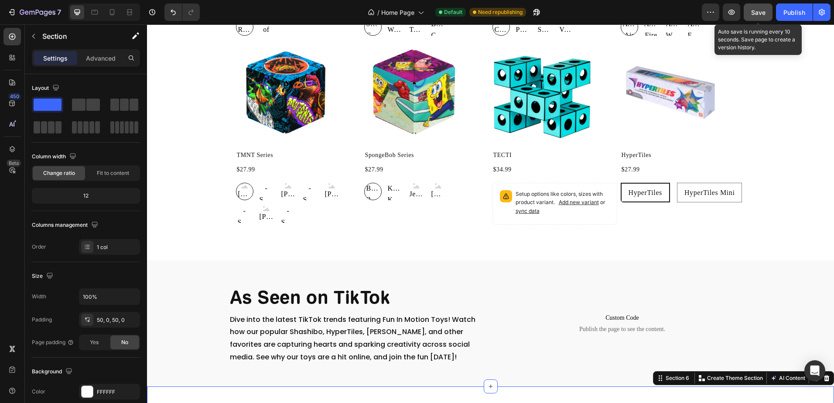
click at [758, 14] on span "Save" at bounding box center [758, 12] width 14 height 7
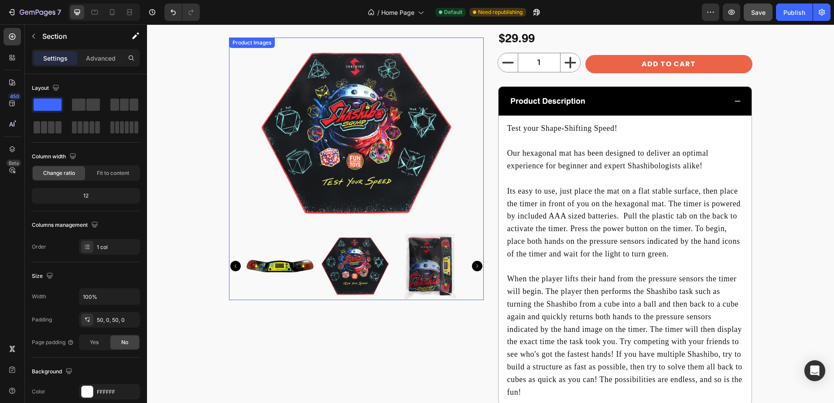
scroll to position [1440, 0]
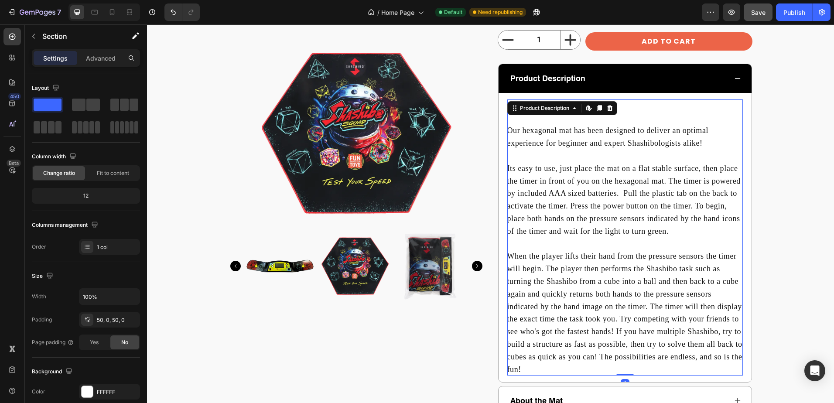
click at [623, 205] on div "Its easy to use, just place the mat on a flat stable surface, then place the ti…" at bounding box center [625, 199] width 236 height 75
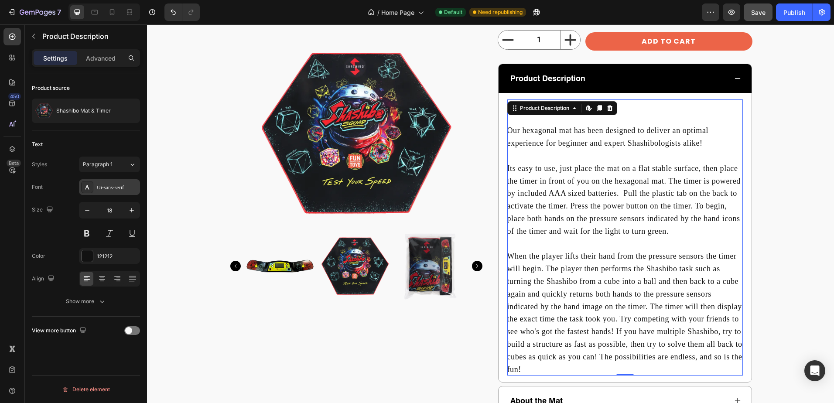
click at [120, 189] on div "Ui-sans-serif" at bounding box center [117, 188] width 41 height 8
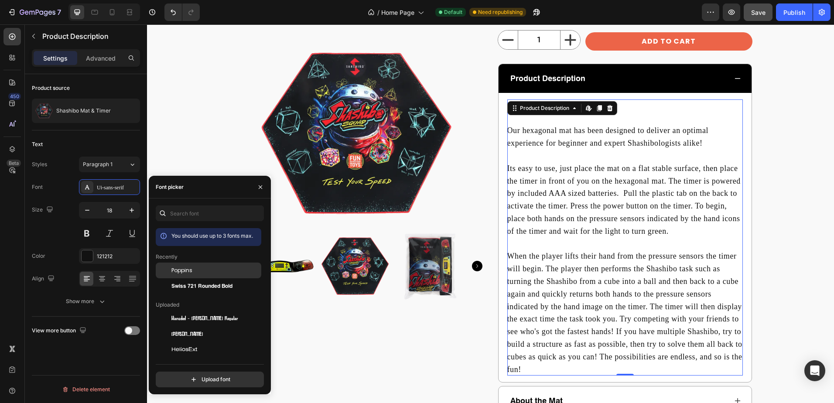
click at [242, 269] on div "Poppins" at bounding box center [215, 271] width 88 height 8
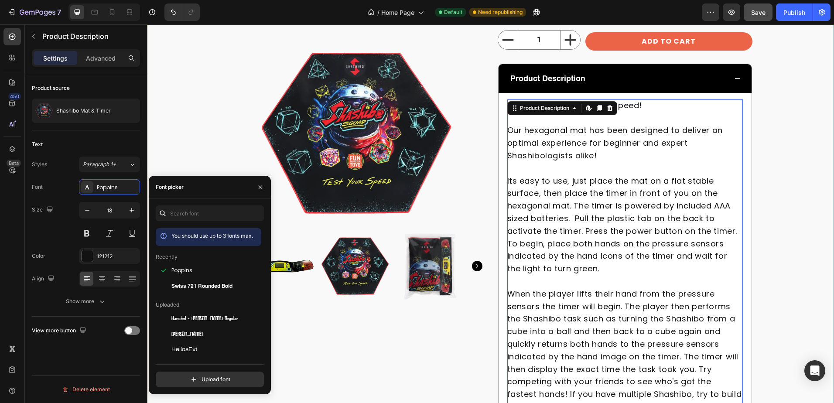
click at [786, 272] on div "Shashibo Mat & Timer Product Title $29.99 Product Price Product Price Row Produ…" at bounding box center [490, 254] width 687 height 542
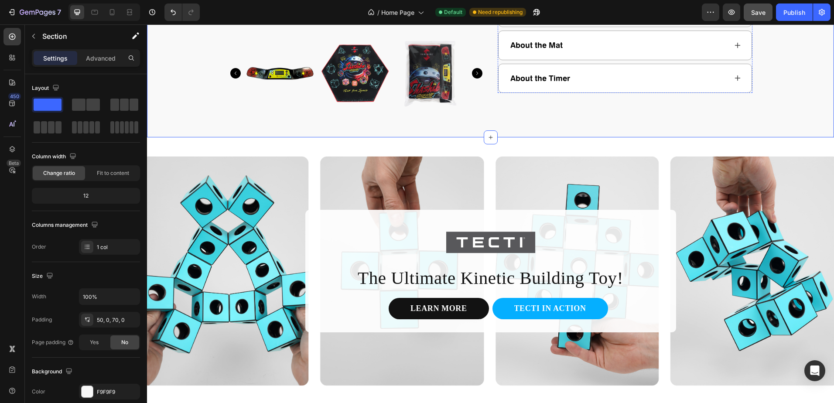
scroll to position [1877, 0]
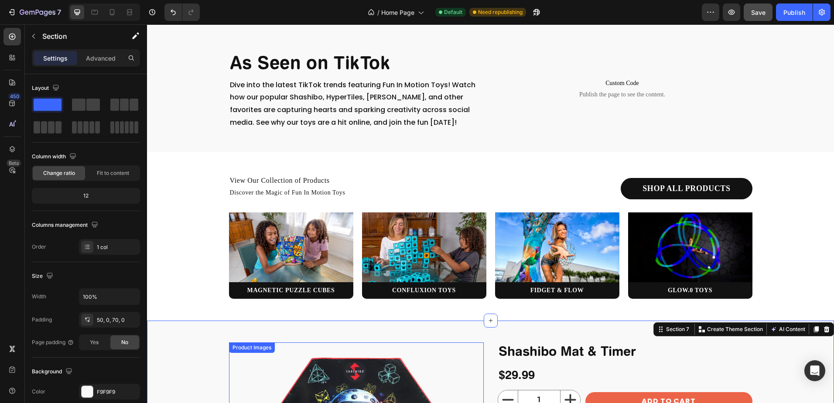
radio input "false"
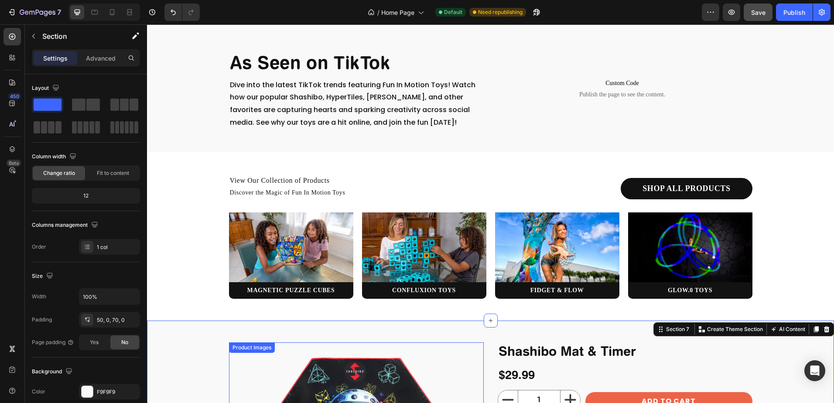
radio input "false"
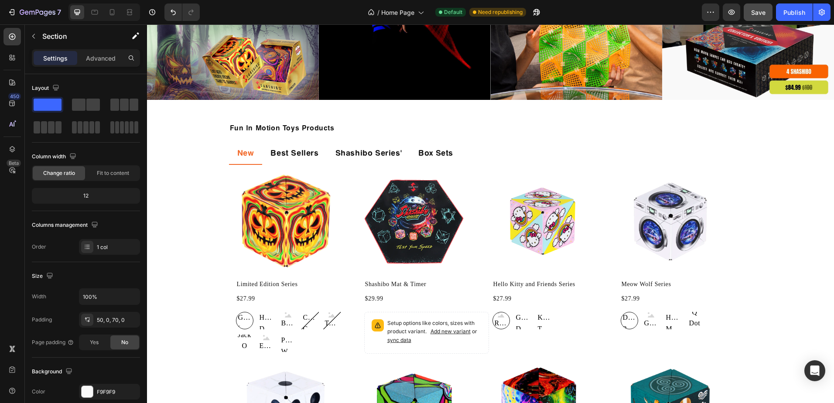
scroll to position [0, 0]
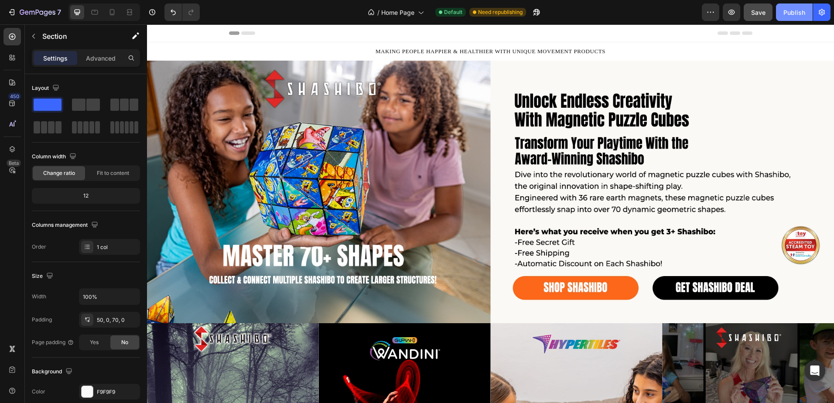
click at [794, 9] on div "Publish" at bounding box center [794, 12] width 22 height 9
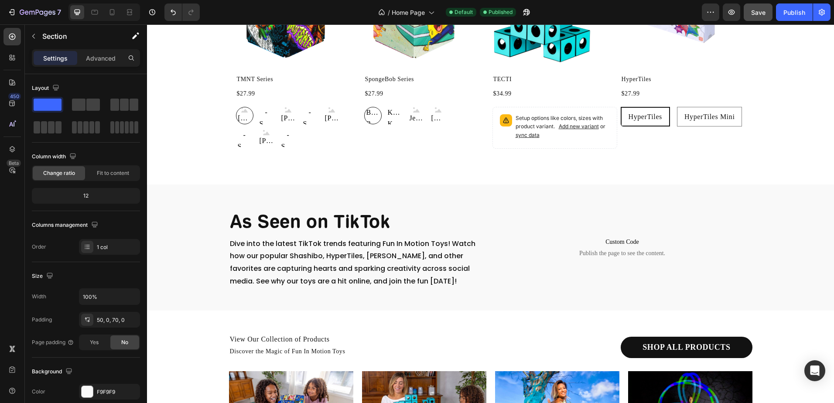
scroll to position [1091, 0]
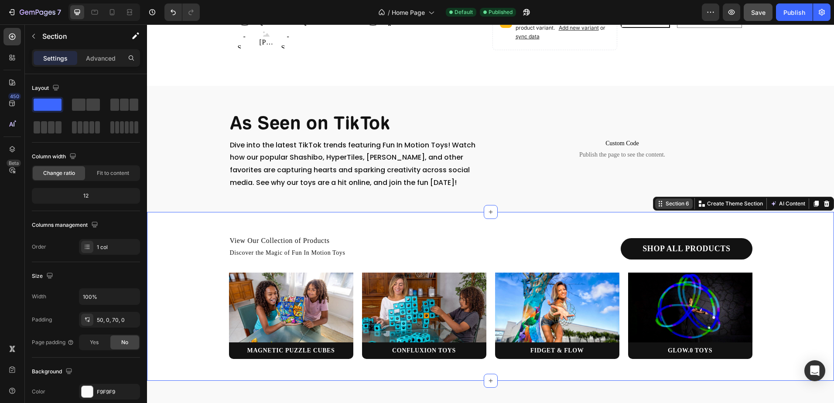
click at [811, 208] on div "Section 6 Create Theme Section AI Content Write with GemAI What would you like …" at bounding box center [743, 204] width 181 height 14
click at [824, 205] on icon at bounding box center [827, 204] width 6 height 6
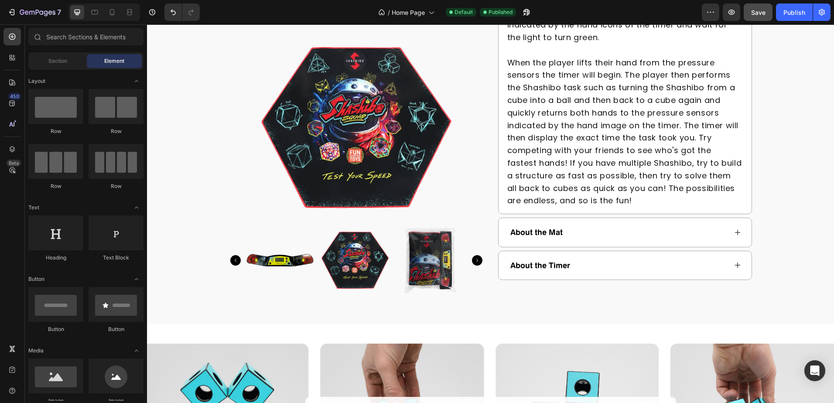
scroll to position [1570, 0]
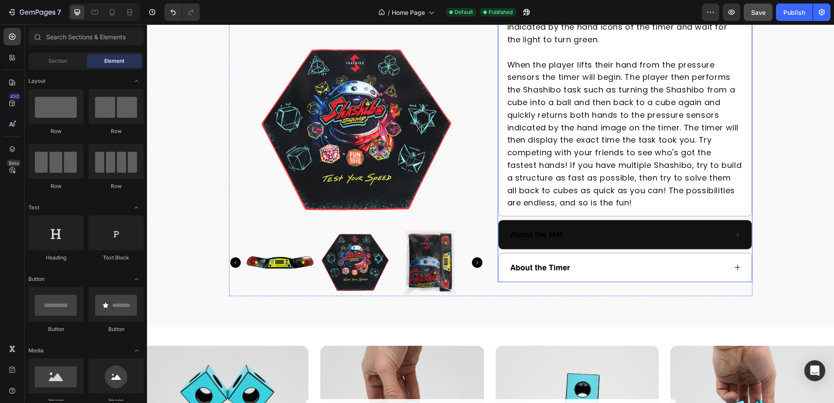
click at [735, 235] on icon at bounding box center [738, 235] width 6 height 6
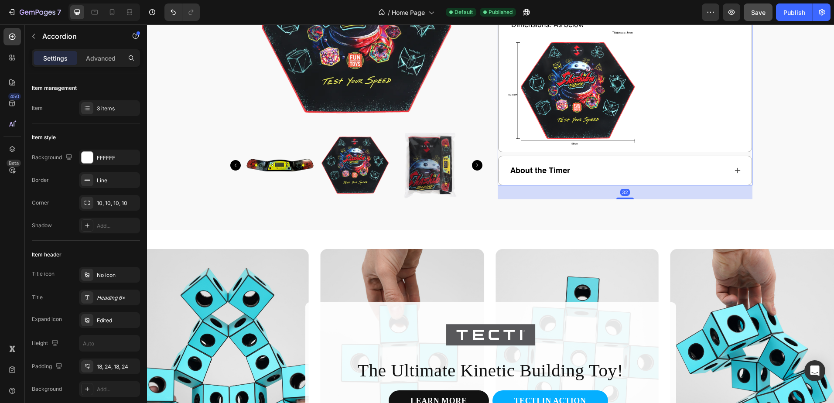
scroll to position [1396, 0]
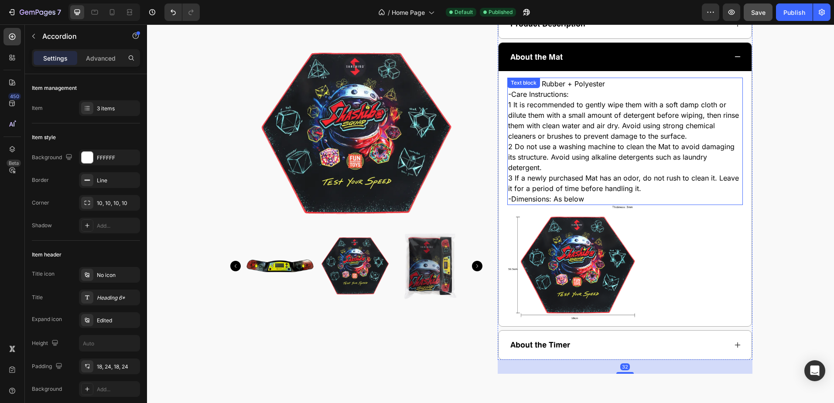
click at [585, 131] on p "1 It is recommended to gently wipe them with a soft damp cloth or dilute them w…" at bounding box center [625, 120] width 234 height 42
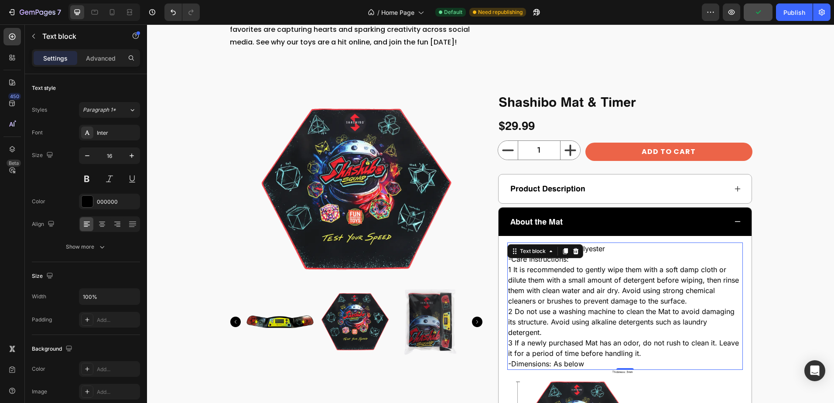
scroll to position [1221, 0]
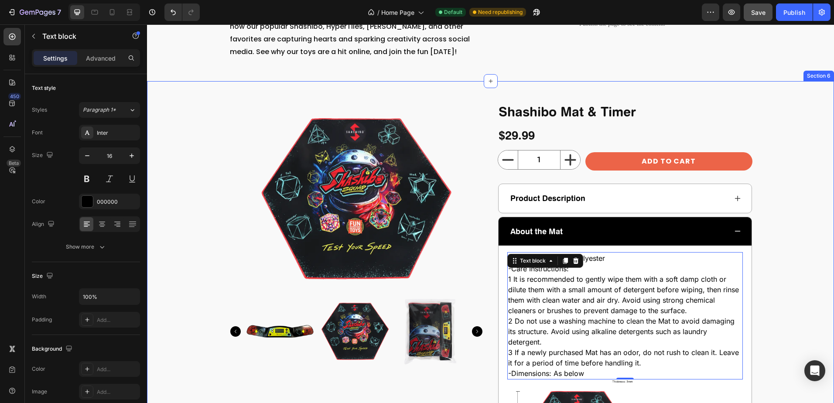
click at [774, 267] on div "Shashibo Mat & Timer Product Title $29.99 Product Price Product Price Row Produ…" at bounding box center [490, 325] width 687 height 445
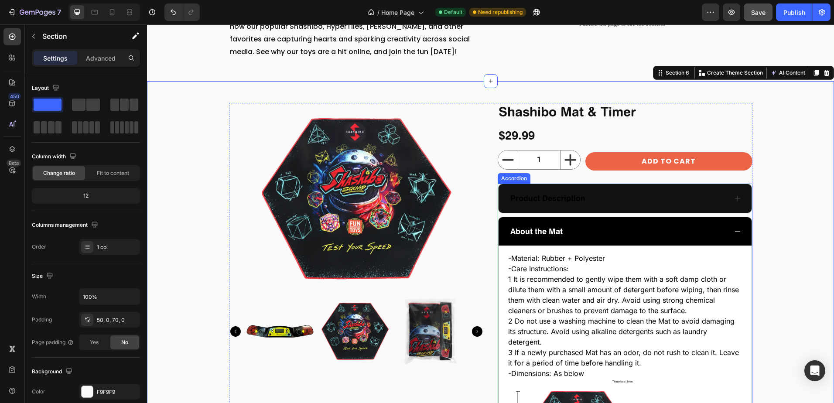
click at [735, 199] on icon at bounding box center [737, 198] width 7 height 7
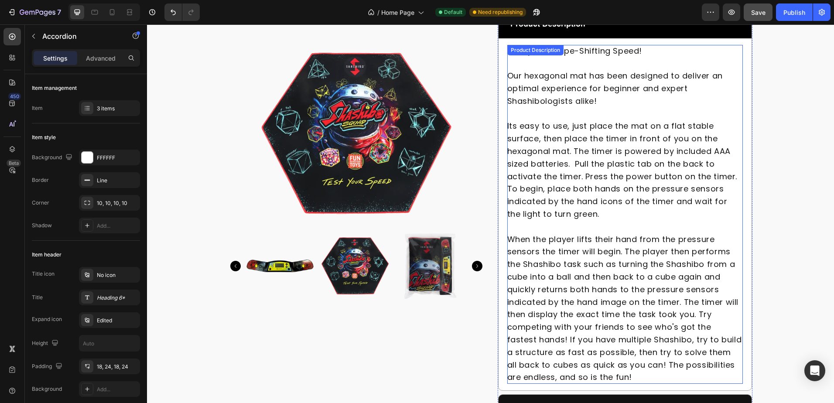
scroll to position [1527, 0]
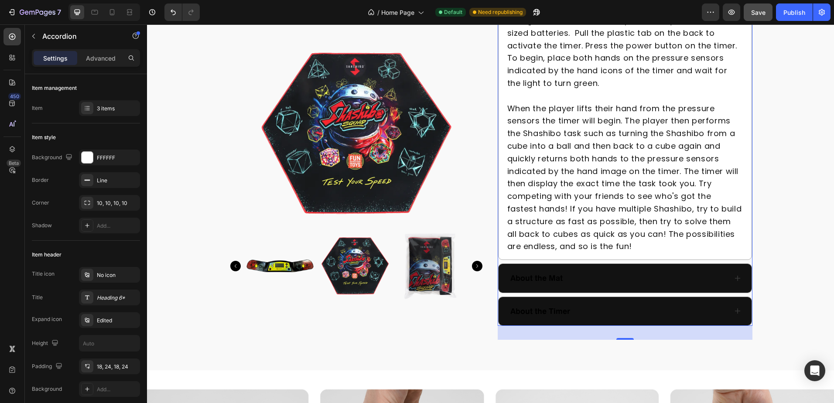
click at [734, 312] on icon at bounding box center [737, 311] width 7 height 7
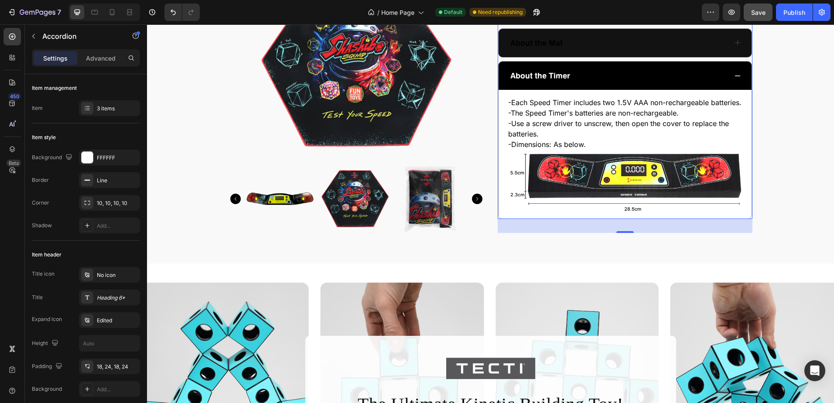
scroll to position [1178, 0]
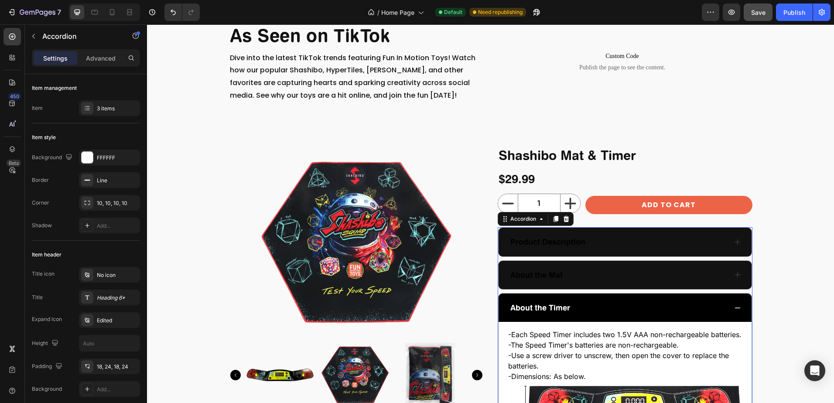
click at [736, 243] on icon at bounding box center [737, 242] width 7 height 7
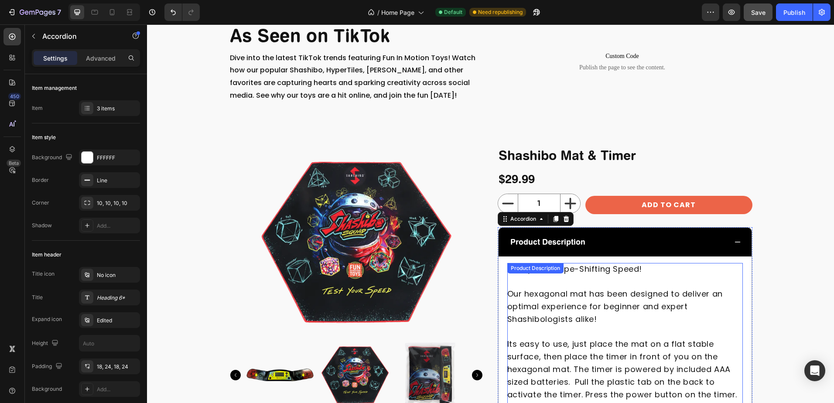
click at [600, 286] on div at bounding box center [625, 281] width 236 height 13
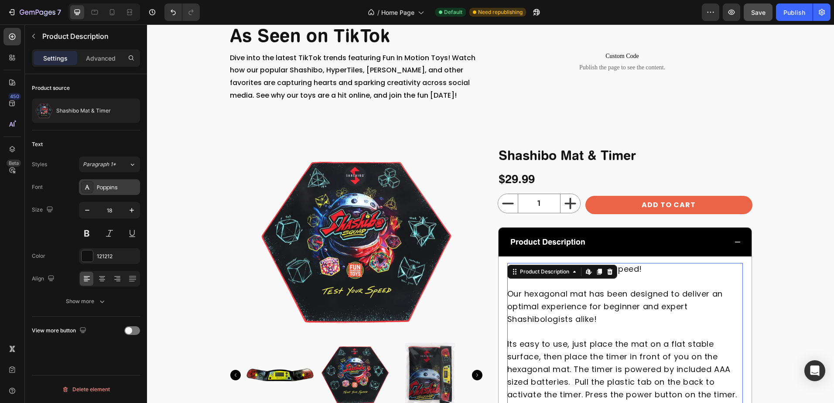
click at [115, 188] on div "Poppins" at bounding box center [117, 188] width 41 height 8
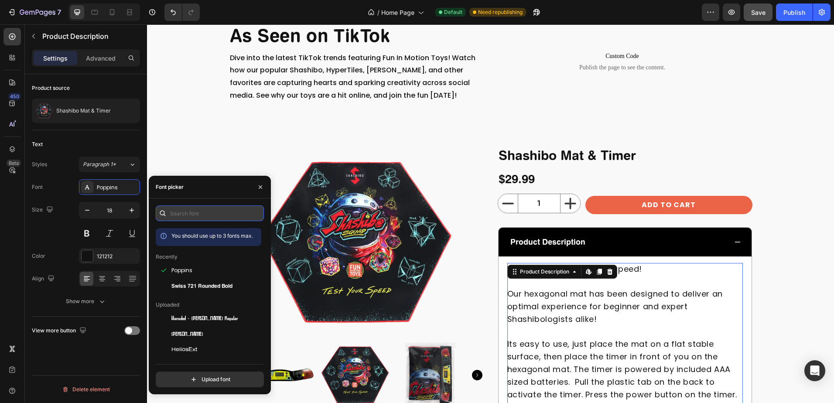
click at [200, 212] on input "text" at bounding box center [210, 213] width 108 height 16
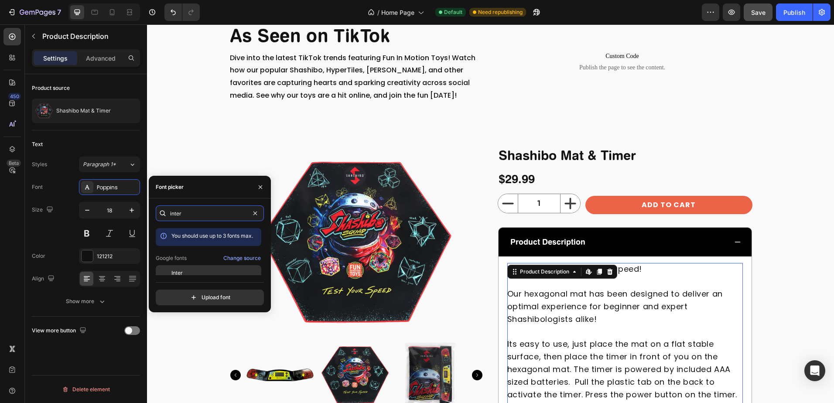
type input "inter"
click at [177, 273] on span "Inter" at bounding box center [176, 273] width 11 height 8
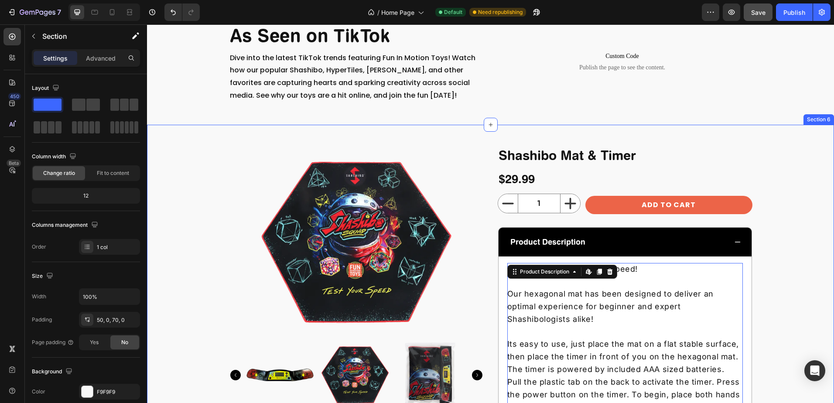
click at [787, 252] on div "Shashibo Mat & Timer Product Title $29.99 Product Price Product Price Row Produ…" at bounding box center [490, 412] width 687 height 530
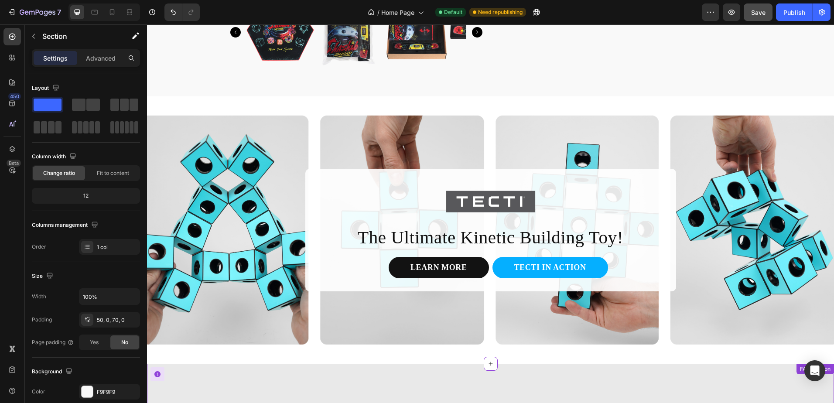
scroll to position [1504, 0]
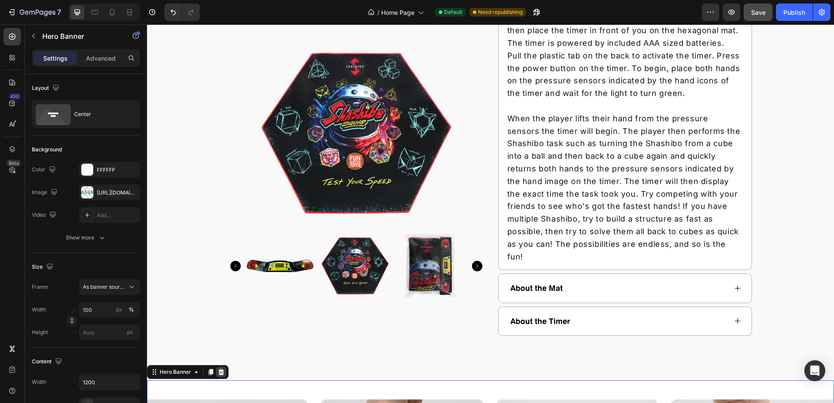
click at [222, 369] on icon at bounding box center [222, 372] width 6 height 6
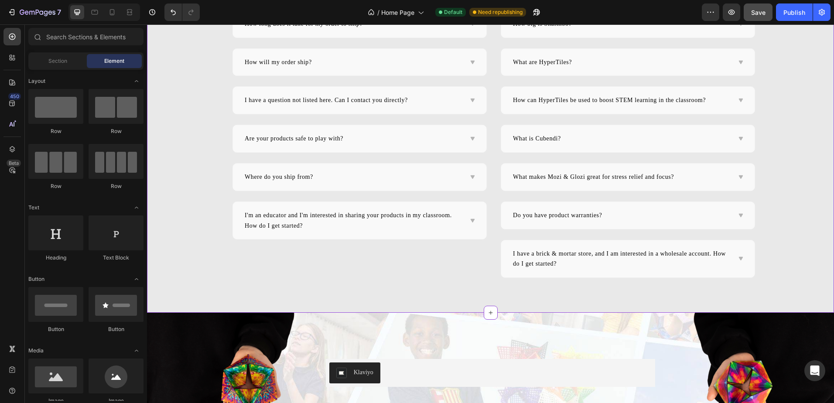
scroll to position [2115, 0]
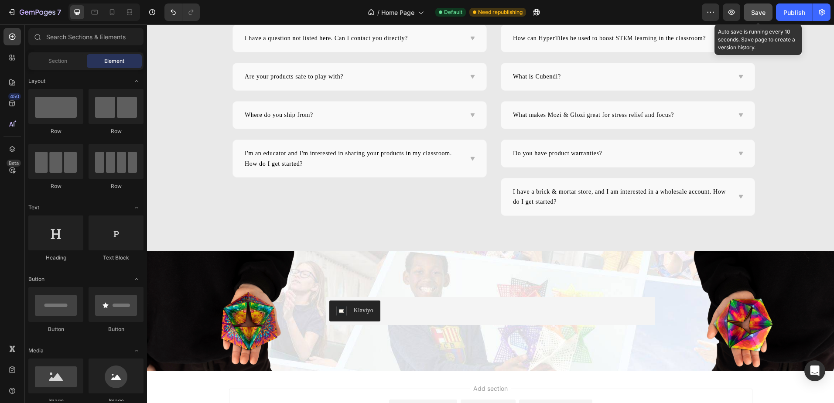
click at [759, 12] on span "Save" at bounding box center [758, 12] width 14 height 7
click at [799, 9] on div "Publish" at bounding box center [794, 12] width 22 height 9
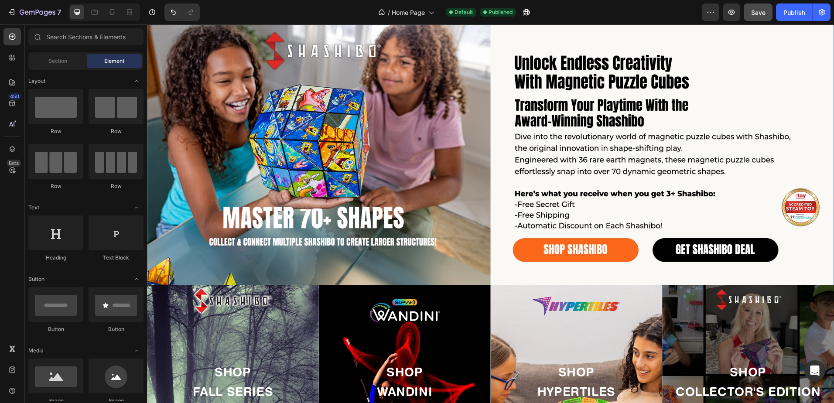
scroll to position [53, 0]
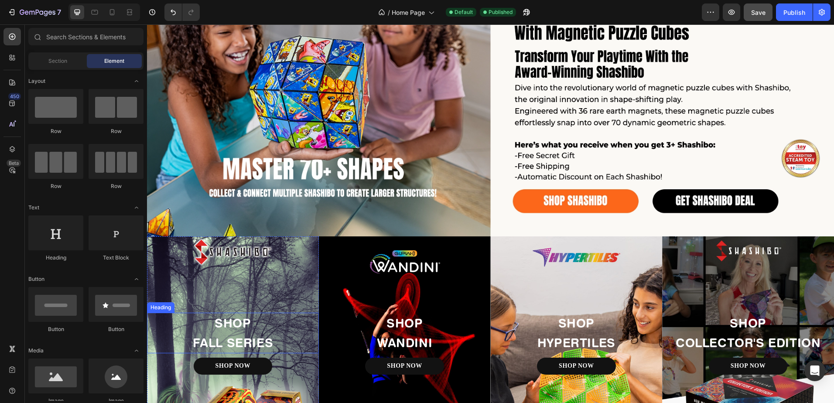
radio input "false"
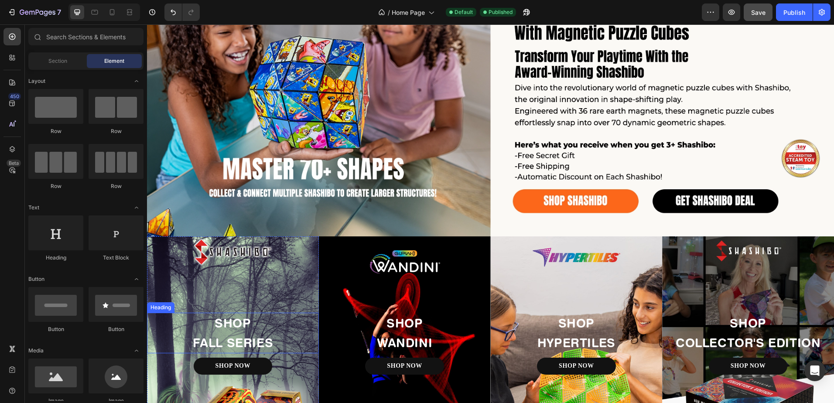
radio input "false"
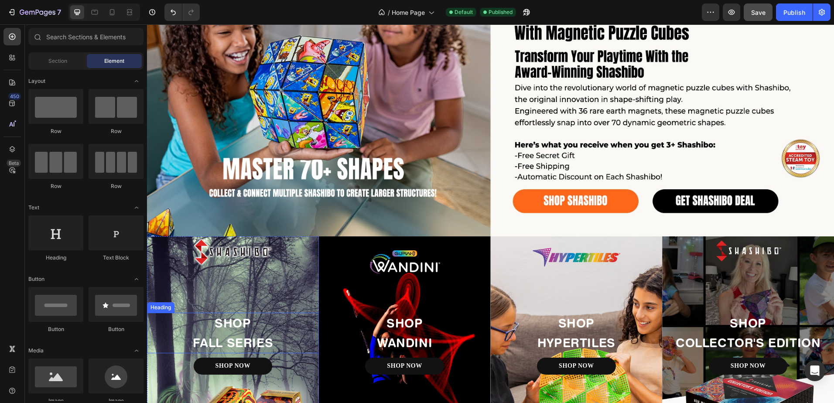
scroll to position [140, 0]
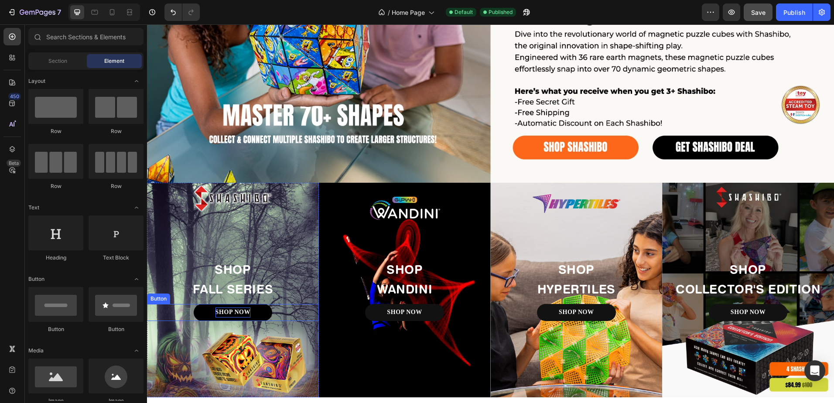
click at [233, 309] on p "SHOP NOW" at bounding box center [233, 313] width 35 height 10
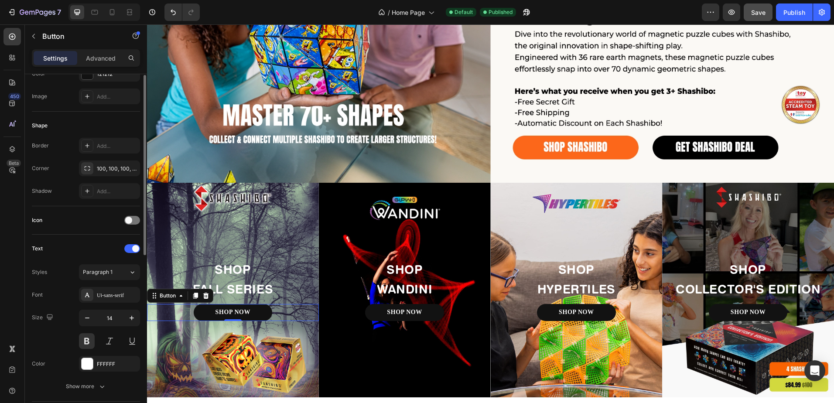
scroll to position [174, 0]
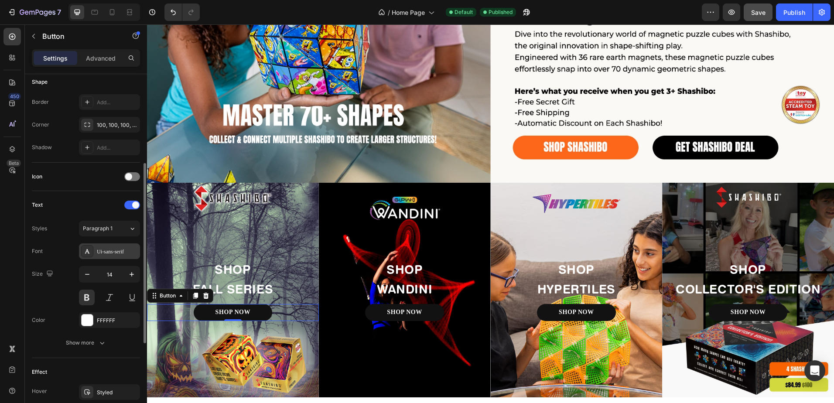
click at [110, 252] on div "Ui-sans-serif" at bounding box center [117, 252] width 41 height 8
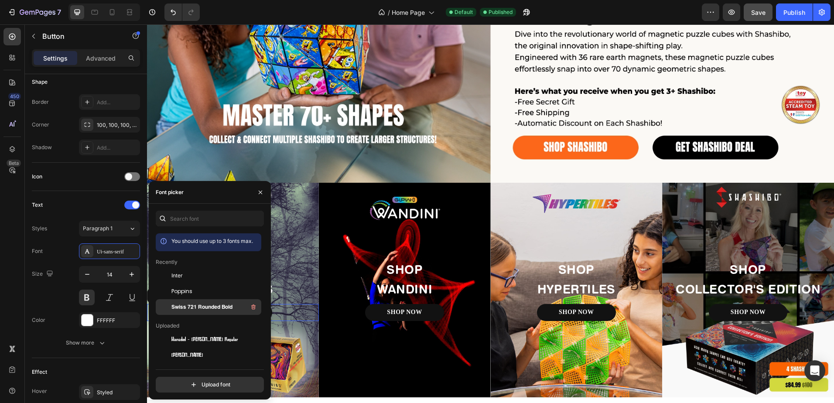
click at [189, 307] on span "Swiss 721 Rounded Bold" at bounding box center [201, 307] width 61 height 8
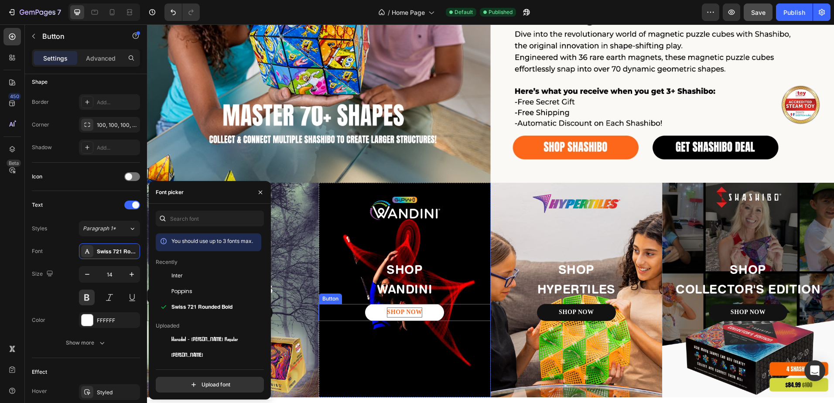
click at [403, 308] on p "SHOP NOW" at bounding box center [404, 313] width 35 height 10
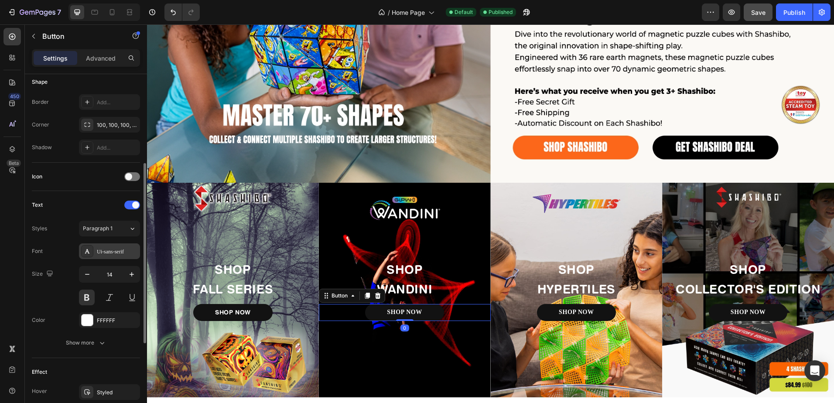
click at [104, 254] on div "Ui-sans-serif" at bounding box center [117, 252] width 41 height 8
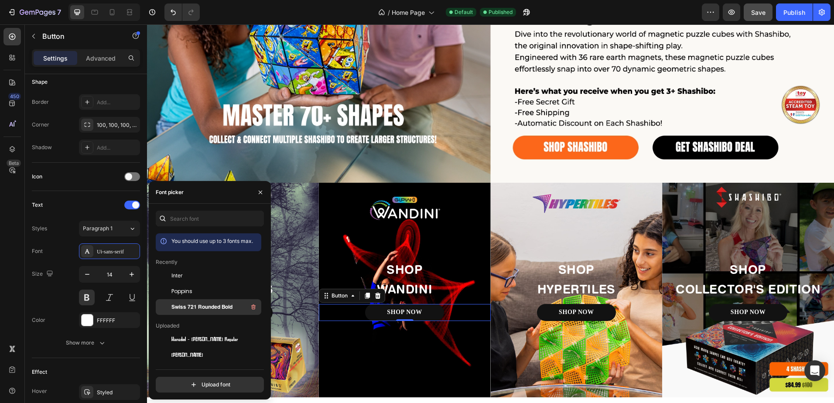
click at [177, 306] on span "Swiss 721 Rounded Bold" at bounding box center [201, 307] width 61 height 8
click at [560, 310] on p "SHOP NOW" at bounding box center [576, 313] width 35 height 10
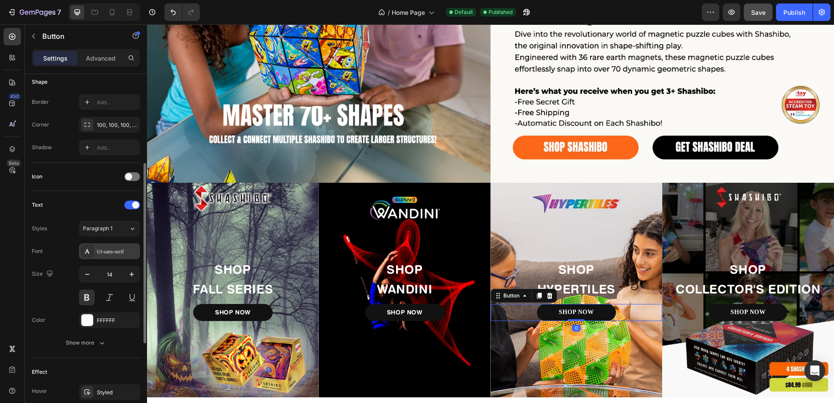
click at [117, 249] on div "Ui-sans-serif" at bounding box center [117, 252] width 41 height 8
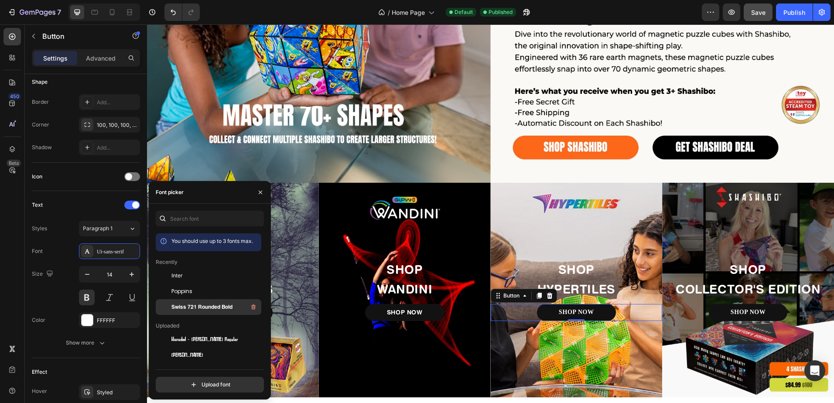
click at [196, 309] on span "Swiss 721 Rounded Bold" at bounding box center [201, 307] width 61 height 8
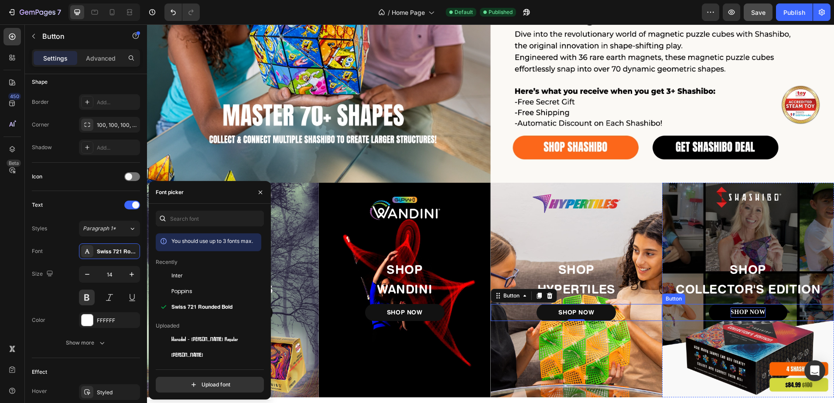
click at [755, 312] on p "SHOP NOW" at bounding box center [748, 313] width 35 height 10
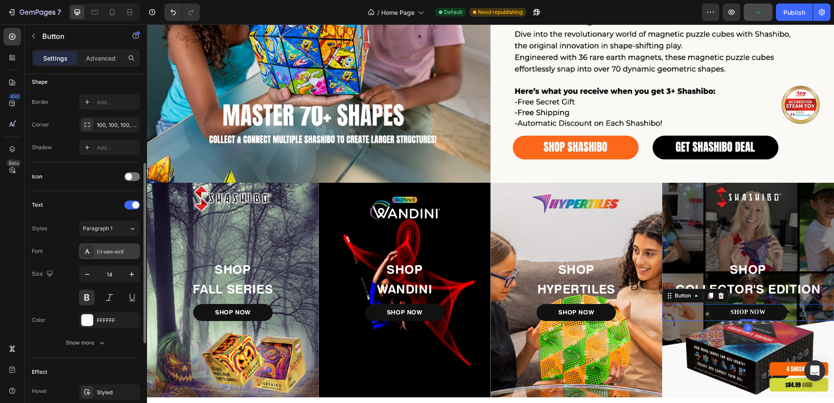
click at [105, 247] on div "Ui-sans-serif" at bounding box center [109, 251] width 61 height 16
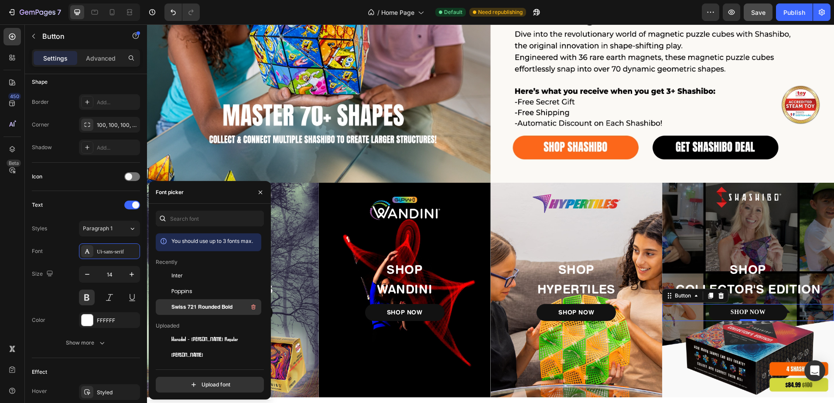
click at [192, 311] on span "Swiss 721 Rounded Bold" at bounding box center [201, 307] width 61 height 8
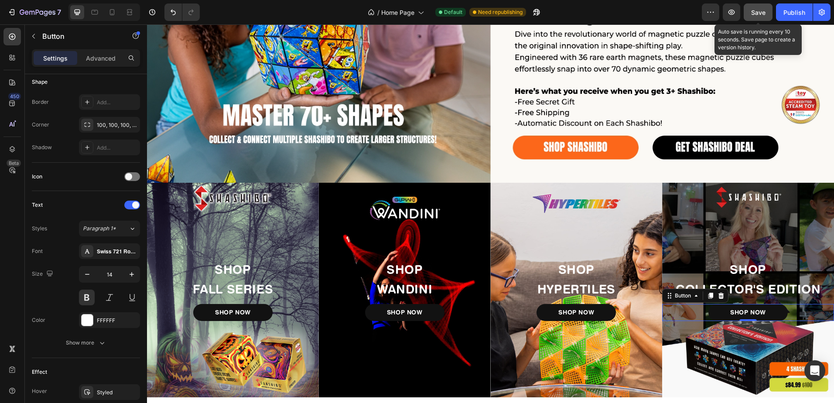
click at [759, 19] on button "Save" at bounding box center [758, 11] width 29 height 17
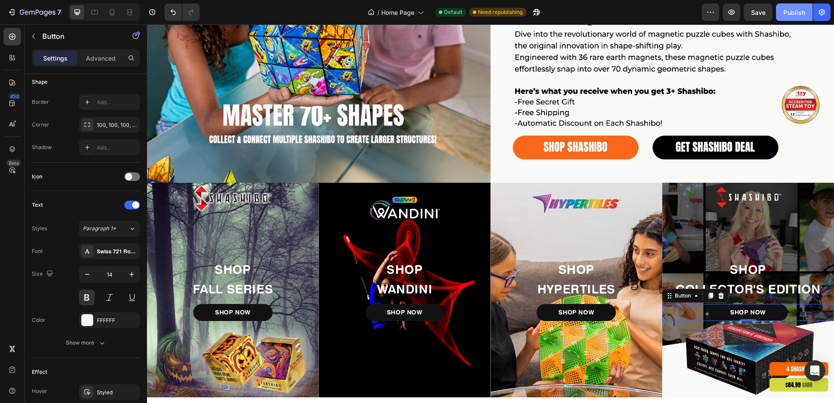
click at [784, 11] on div "Publish" at bounding box center [794, 12] width 22 height 9
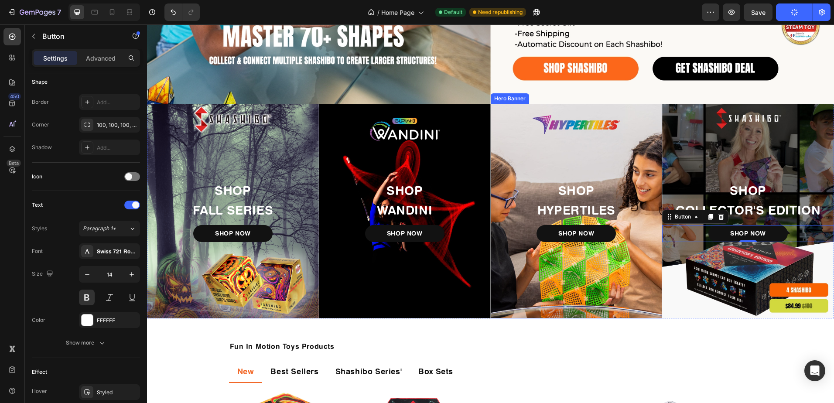
scroll to position [359, 0]
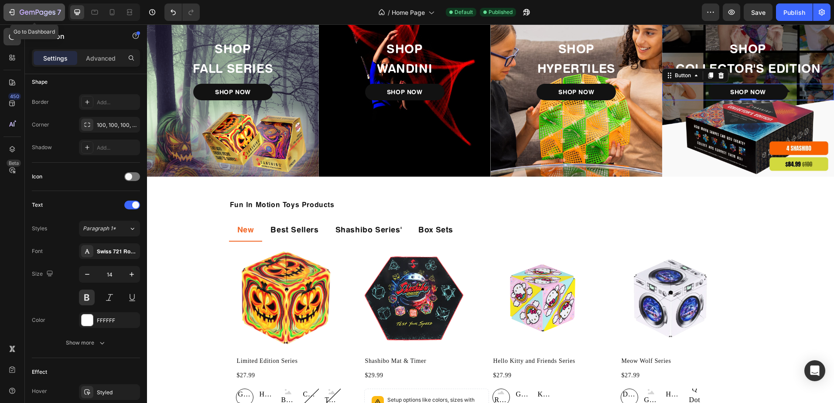
click at [11, 12] on icon "button" at bounding box center [11, 12] width 9 height 9
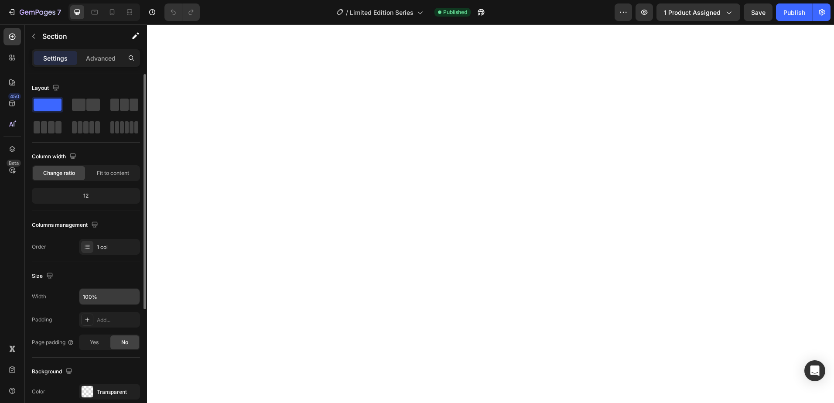
scroll to position [131, 0]
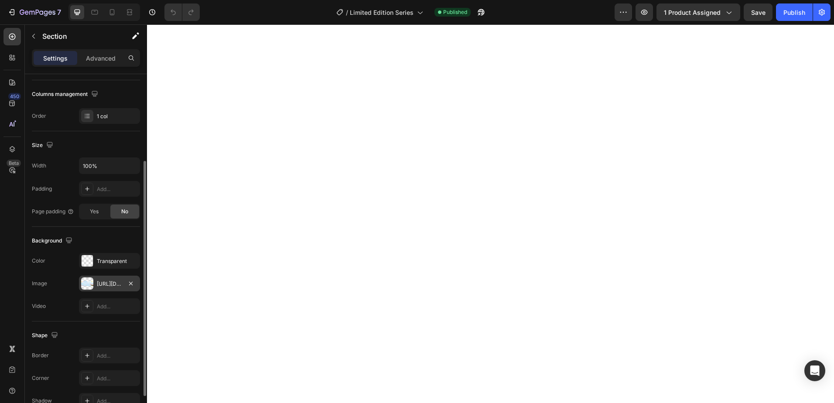
click at [110, 284] on div "https://cdn.shopify.com/s/files/1/0523/7738/7168/files/gempages_490488081443456…" at bounding box center [109, 284] width 25 height 8
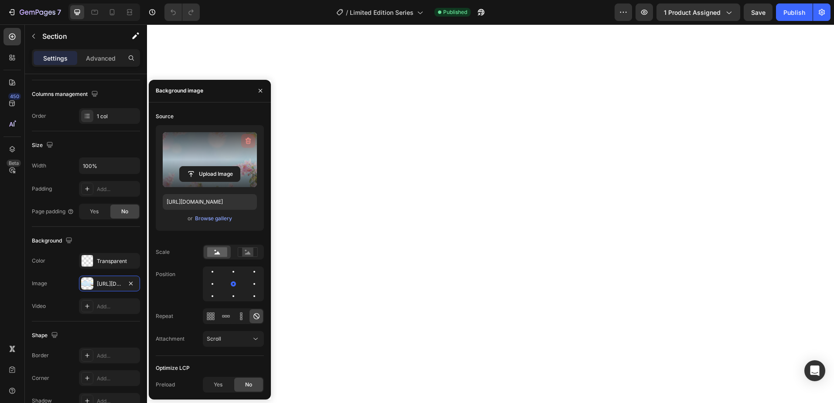
click at [250, 140] on icon "button" at bounding box center [248, 141] width 9 height 9
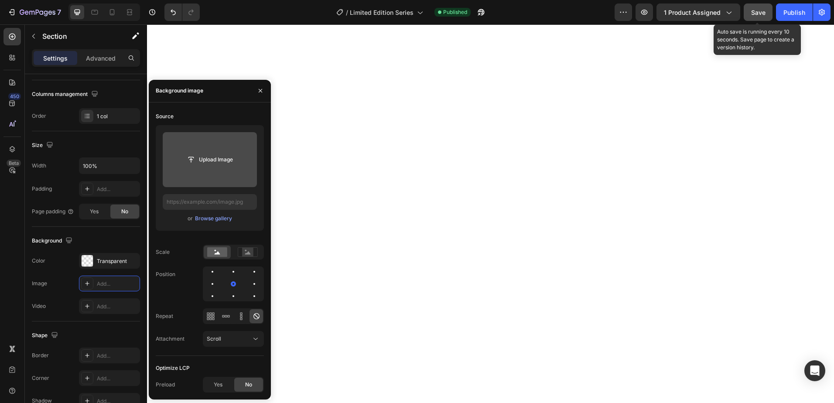
click at [762, 12] on span "Save" at bounding box center [758, 12] width 14 height 7
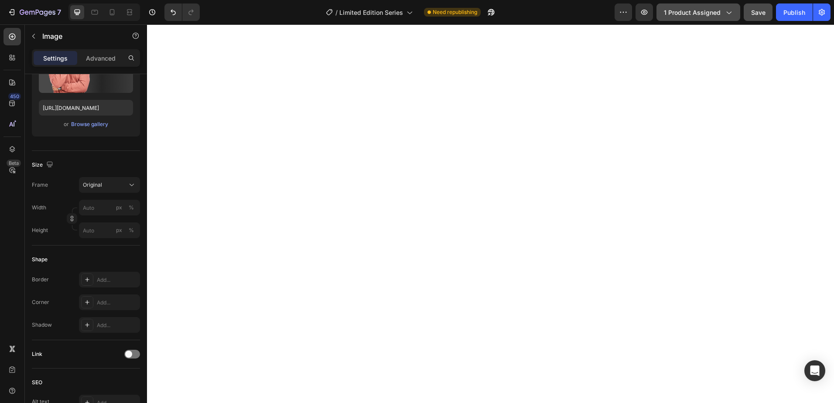
scroll to position [0, 0]
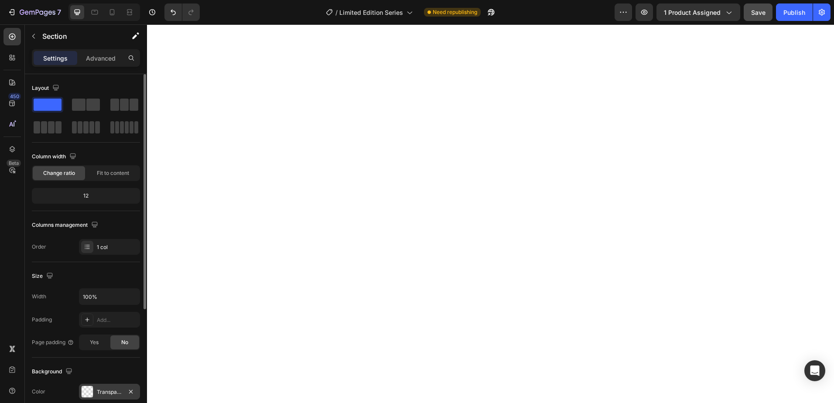
click at [103, 391] on div "Transparent" at bounding box center [109, 392] width 25 height 8
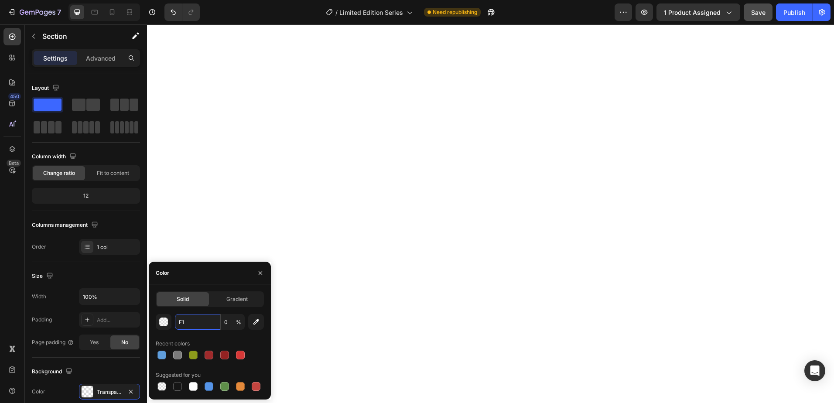
type input "F1F"
type input "100"
type input "F1F0AA"
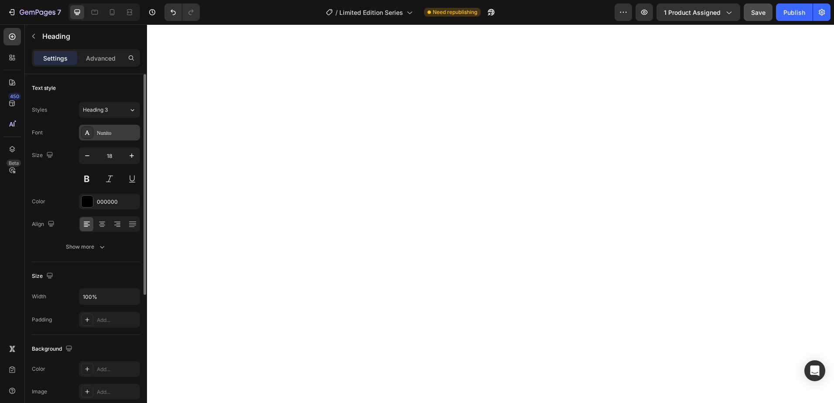
click at [111, 133] on div "Nunito" at bounding box center [117, 133] width 41 height 8
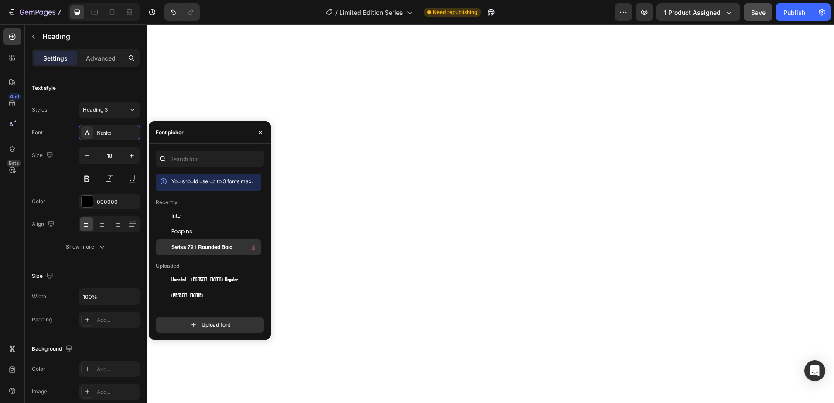
click at [188, 246] on span "Swiss 721 Rounded Bold" at bounding box center [201, 247] width 61 height 8
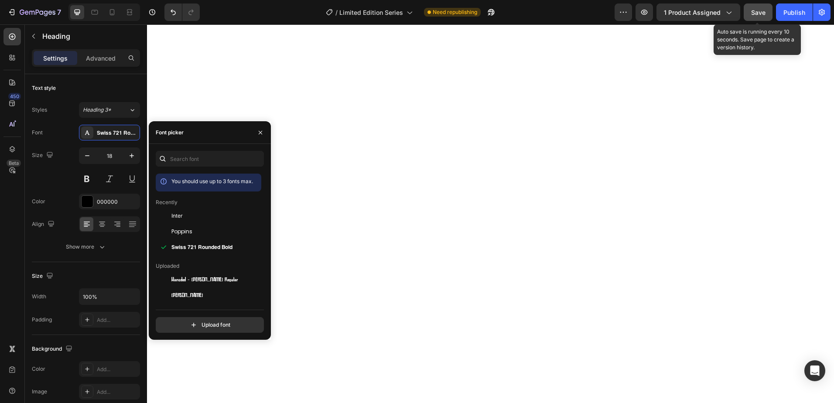
click at [766, 12] on button "Save" at bounding box center [758, 11] width 29 height 17
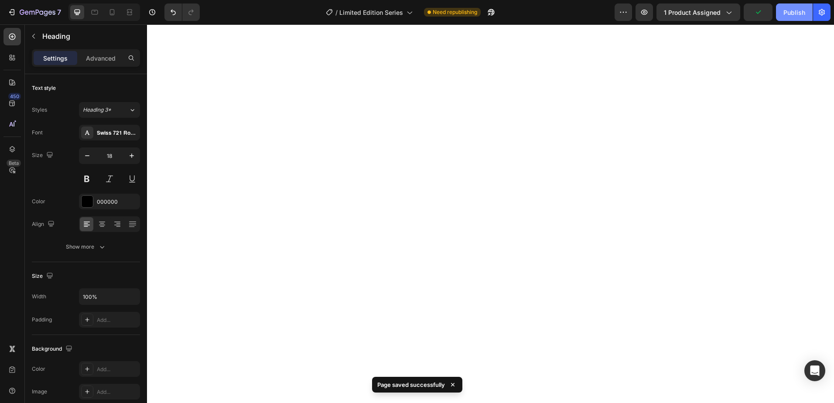
click at [799, 12] on div "Publish" at bounding box center [794, 12] width 22 height 9
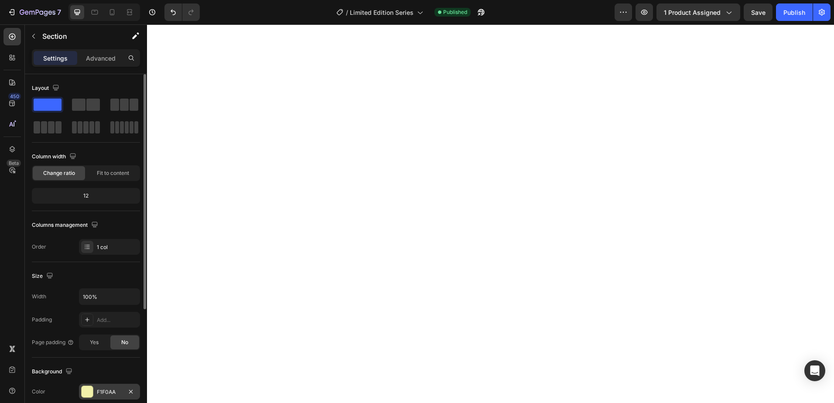
click at [115, 387] on div "F1F0AA" at bounding box center [109, 392] width 61 height 16
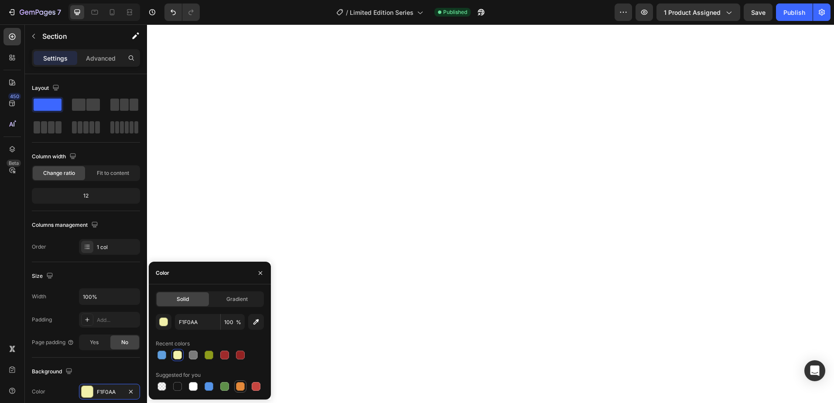
click at [242, 389] on div at bounding box center [240, 386] width 9 height 9
type input "E4893A"
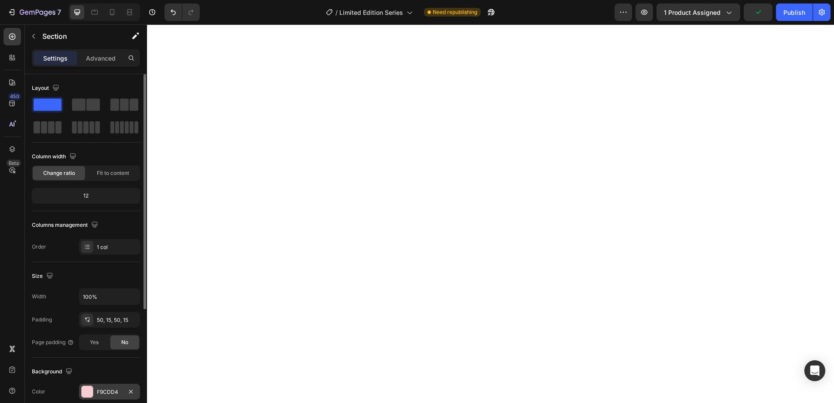
click at [101, 392] on div "F9CDD4" at bounding box center [109, 392] width 25 height 8
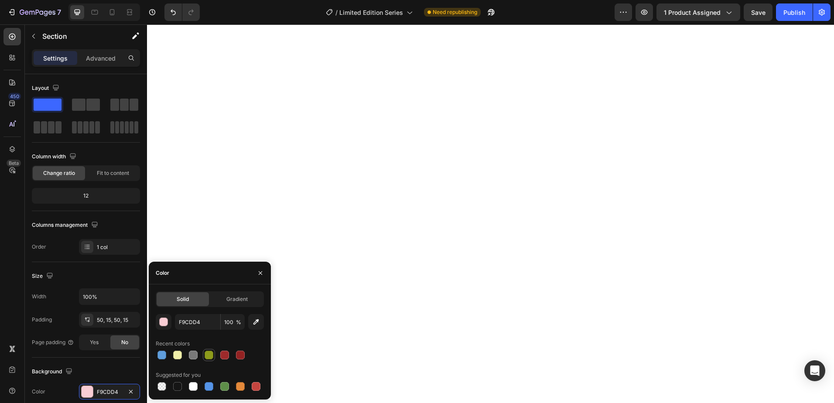
click at [207, 356] on div at bounding box center [209, 355] width 9 height 9
click at [255, 320] on icon "button" at bounding box center [256, 322] width 9 height 9
type input "DDEAD5"
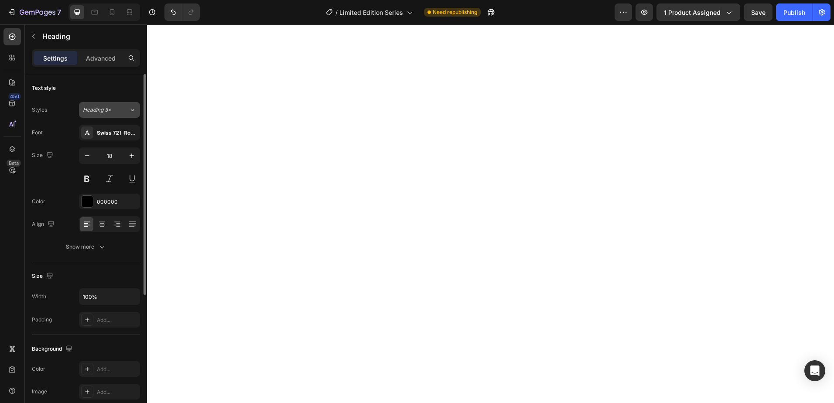
click at [129, 111] on icon at bounding box center [132, 110] width 7 height 9
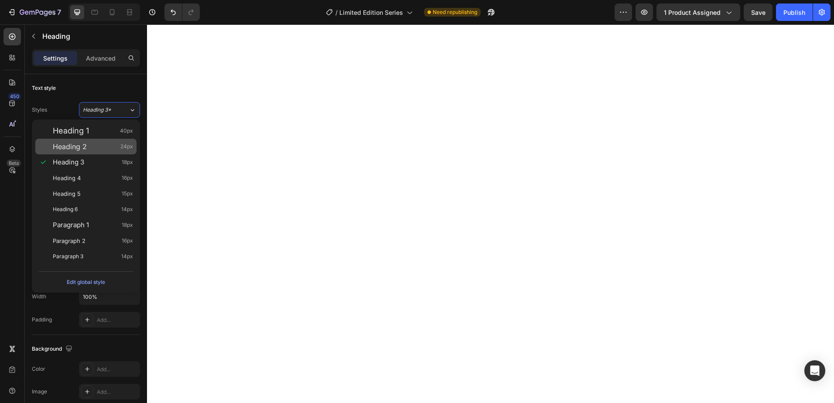
click at [83, 148] on span "Heading 2" at bounding box center [70, 146] width 34 height 9
type input "24"
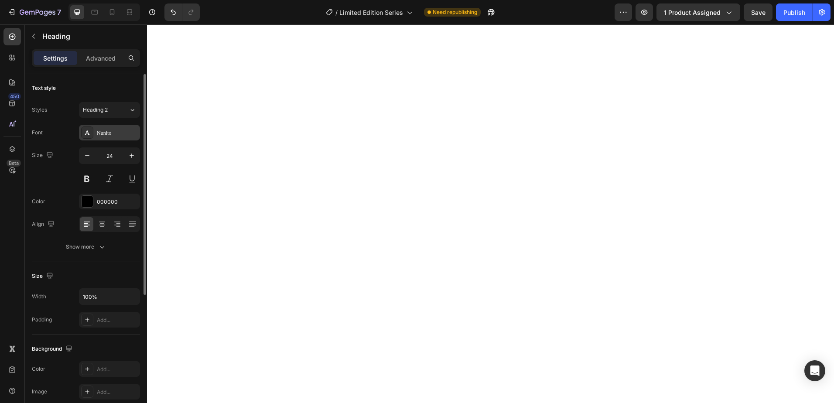
click at [108, 136] on div "Nunito" at bounding box center [117, 133] width 41 height 8
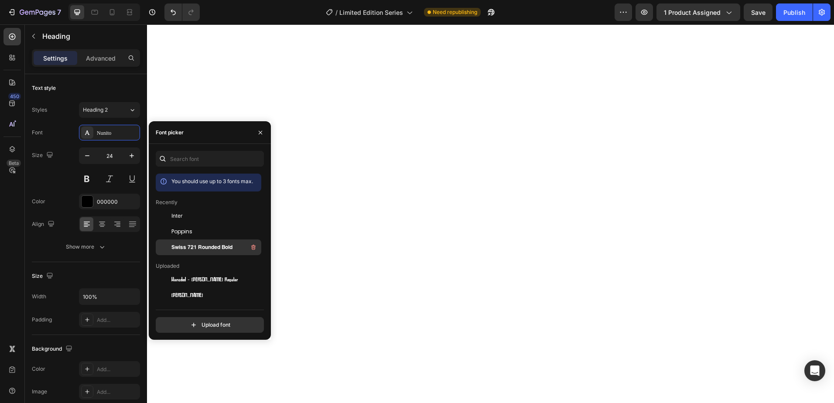
click at [209, 247] on span "Swiss 721 Rounded Bold" at bounding box center [201, 247] width 61 height 8
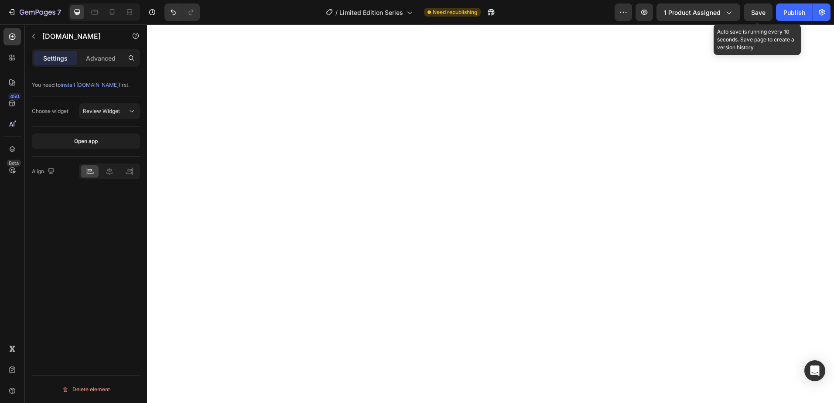
click at [759, 16] on div "Save" at bounding box center [758, 12] width 14 height 9
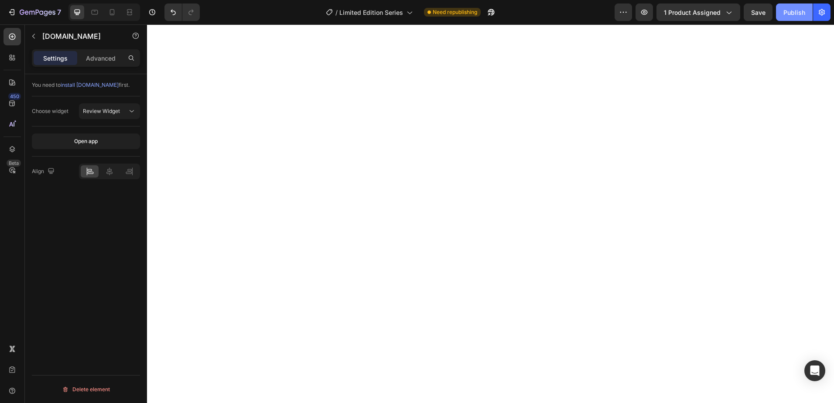
click at [794, 11] on div "Publish" at bounding box center [794, 12] width 22 height 9
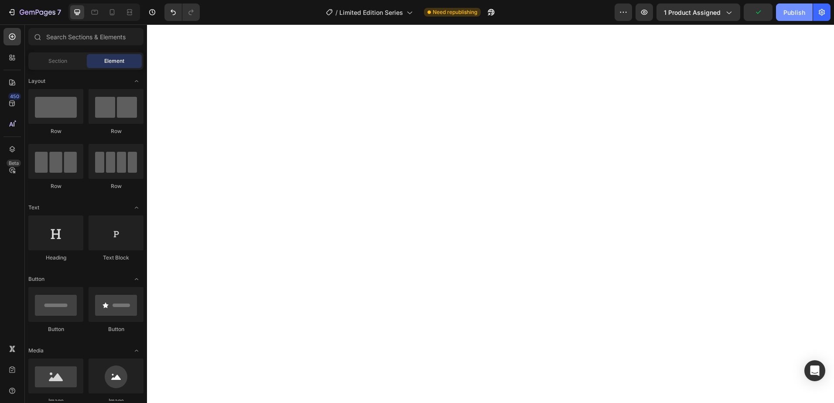
click at [795, 12] on div "Publish" at bounding box center [794, 12] width 22 height 9
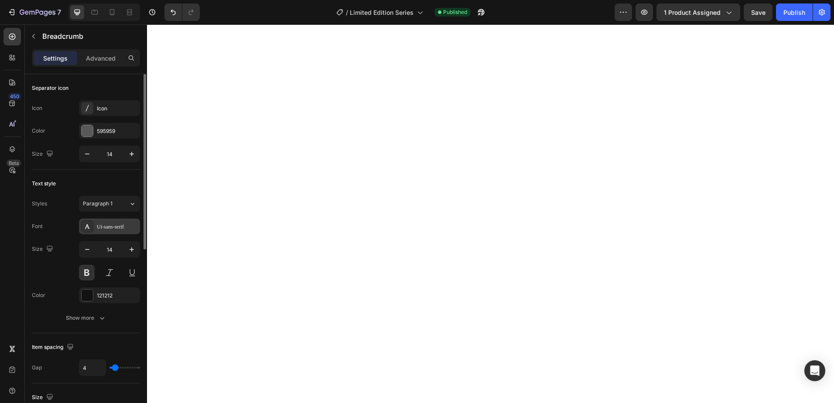
click at [114, 223] on div "Ui-sans-serif" at bounding box center [117, 227] width 41 height 8
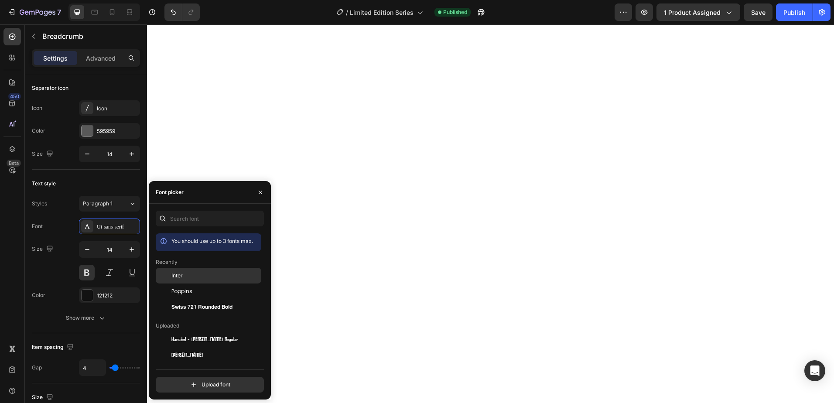
click at [174, 275] on span "Inter" at bounding box center [176, 276] width 11 height 8
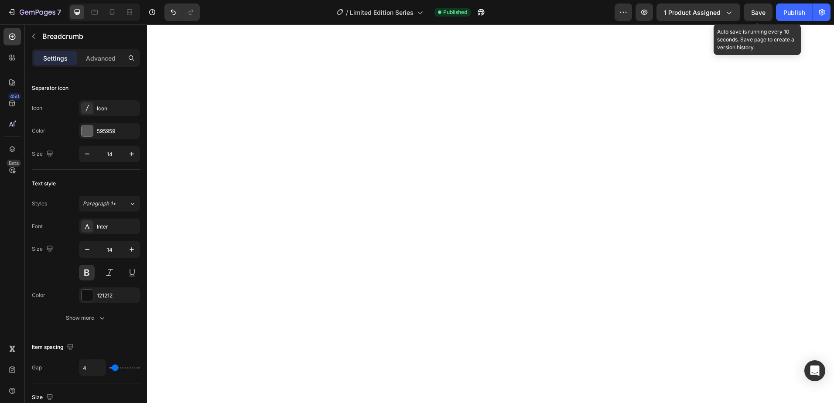
click at [763, 9] on span "Save" at bounding box center [758, 12] width 14 height 7
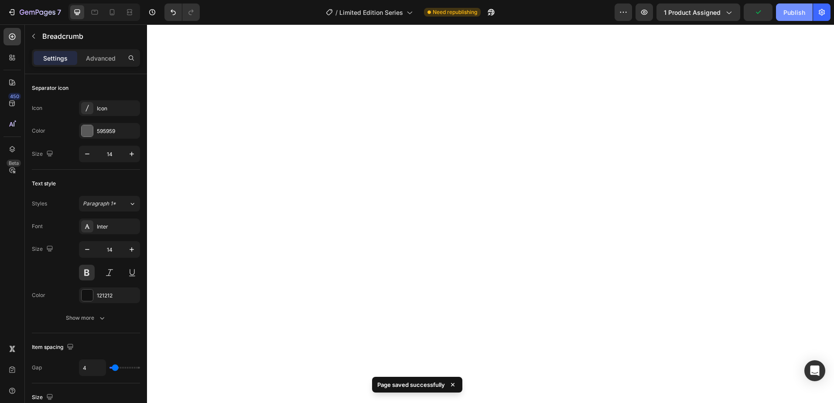
click at [802, 12] on div "Publish" at bounding box center [794, 12] width 22 height 9
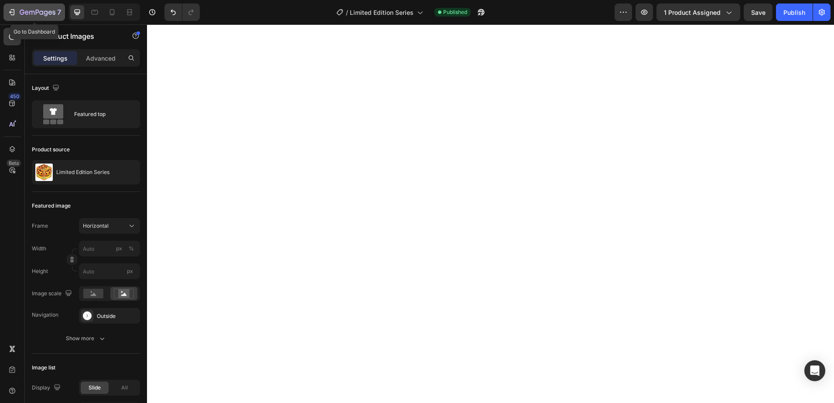
click at [13, 10] on icon "button" at bounding box center [11, 12] width 9 height 9
